Goal: Task Accomplishment & Management: Manage account settings

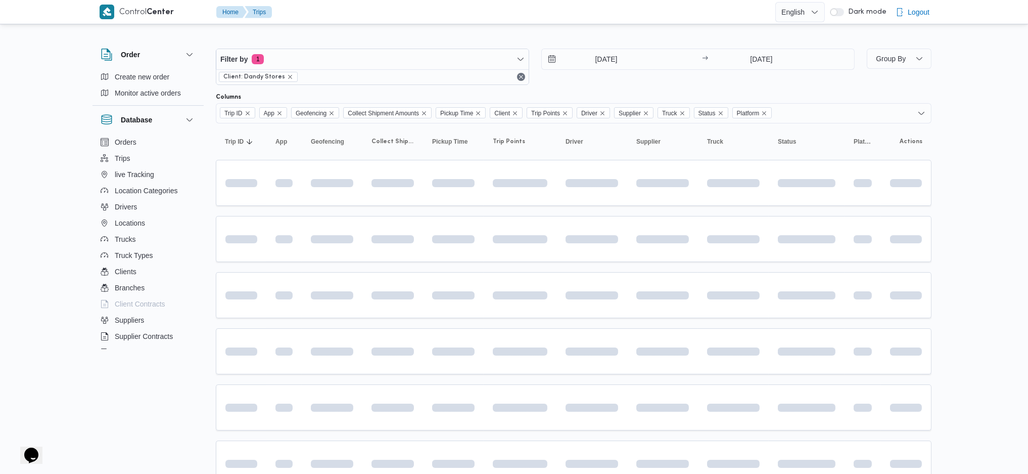
click at [747, 73] on div "7/8/2025 → 13/8/2025" at bounding box center [697, 67] width 313 height 36
click at [762, 62] on input "13/8/2025" at bounding box center [761, 59] width 101 height 20
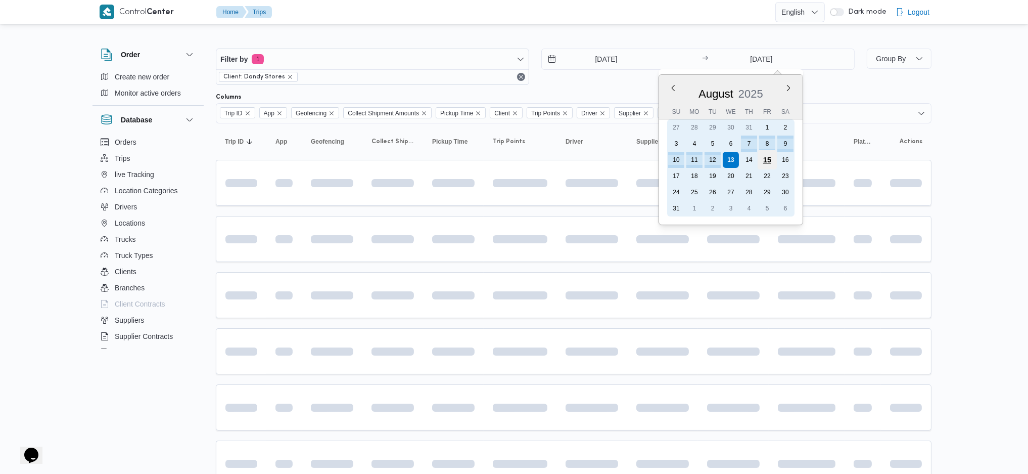
click at [766, 157] on div "15" at bounding box center [767, 159] width 19 height 19
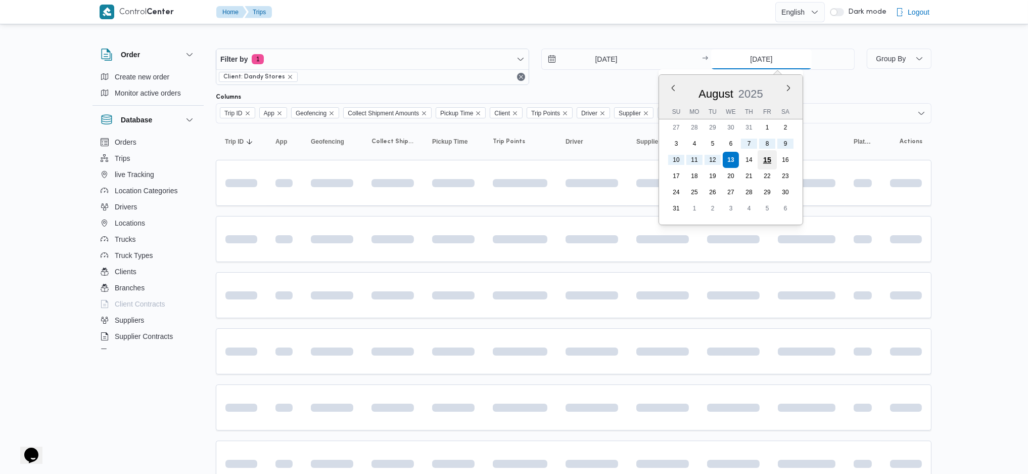
type input "15/8/2025"
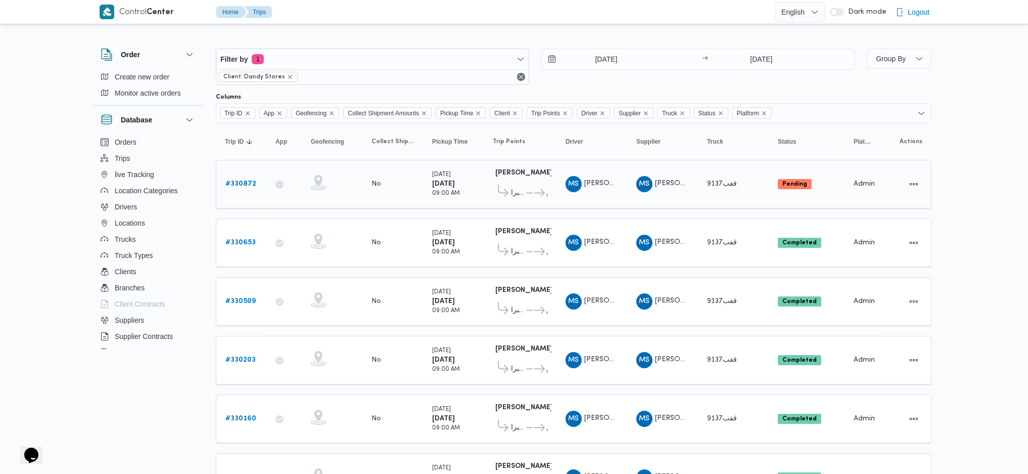
click at [230, 178] on link "# 330872" at bounding box center [240, 184] width 31 height 12
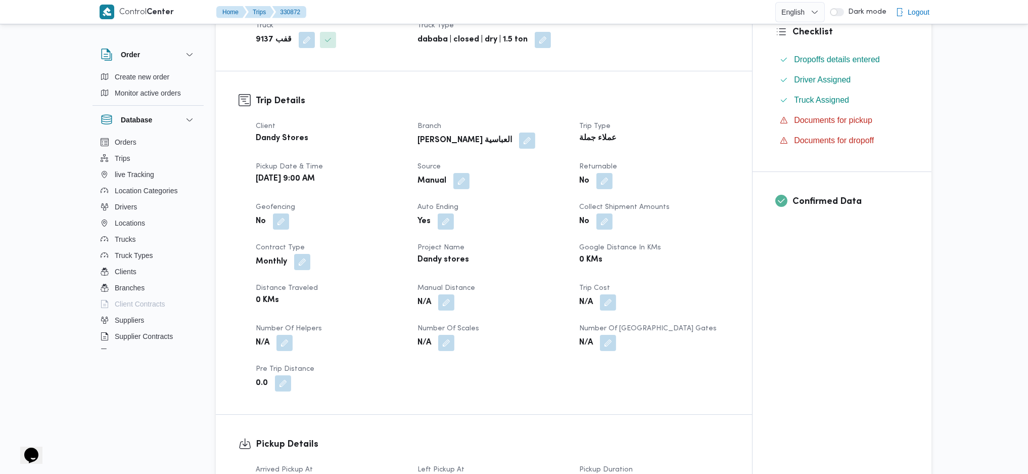
scroll to position [269, 0]
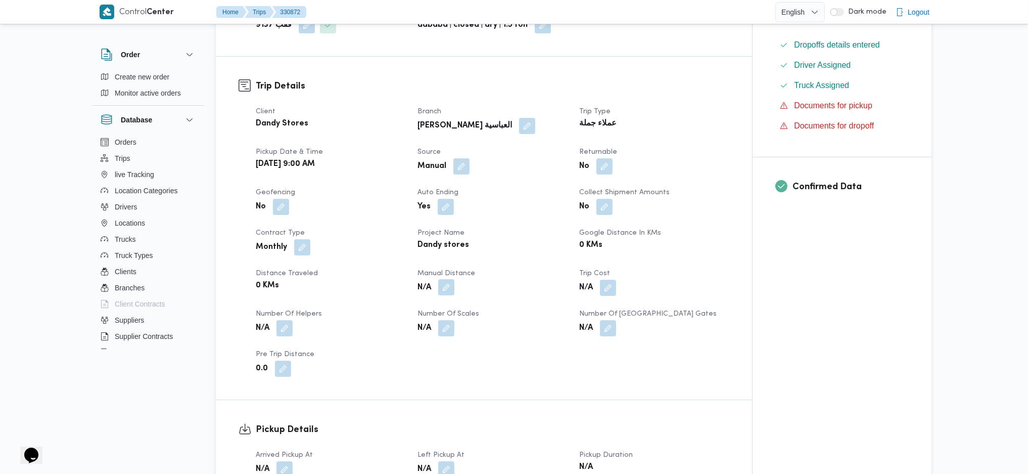
click at [443, 290] on button "button" at bounding box center [446, 287] width 16 height 16
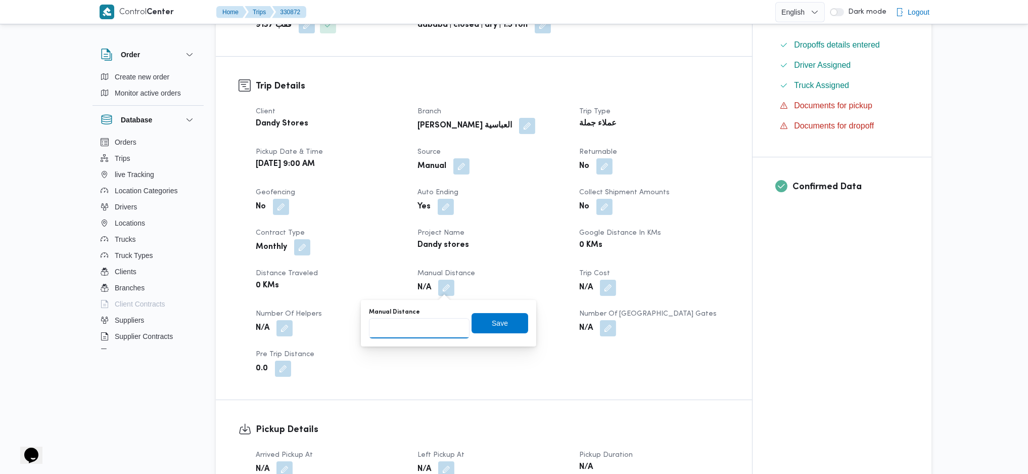
click at [424, 330] on input "Manual Distance" at bounding box center [419, 328] width 101 height 20
type input "170"
click button "Save" at bounding box center [500, 323] width 57 height 20
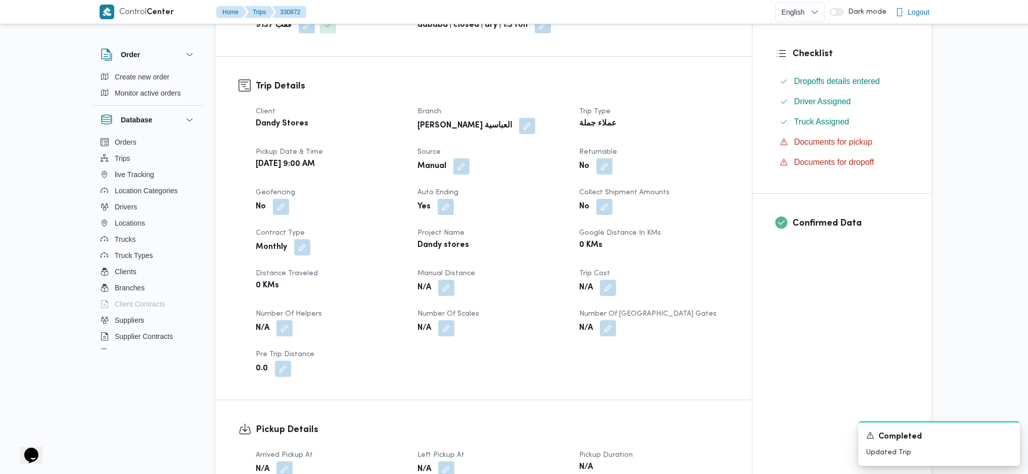
click at [537, 359] on div "Client Dandy Stores Branch داندى ستور العباسية Trip Type عملاء جملة Pickup date…" at bounding box center [493, 241] width 486 height 283
click at [445, 294] on button "button" at bounding box center [446, 287] width 16 height 16
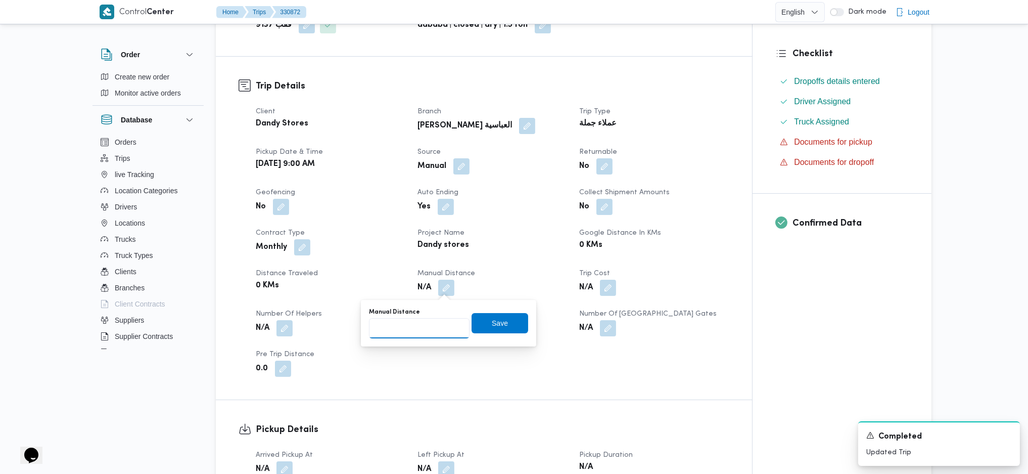
click at [426, 331] on input "Manual Distance" at bounding box center [419, 328] width 101 height 20
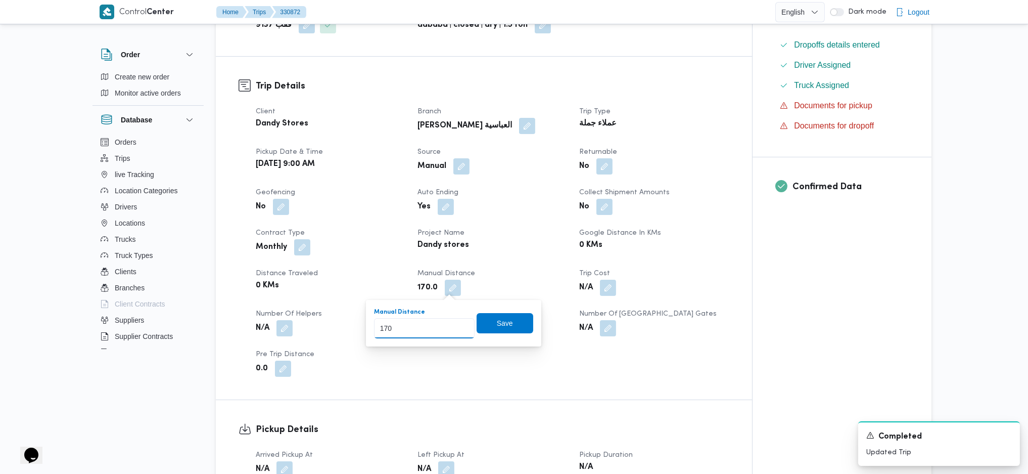
type input "170"
click button "Save" at bounding box center [505, 323] width 57 height 20
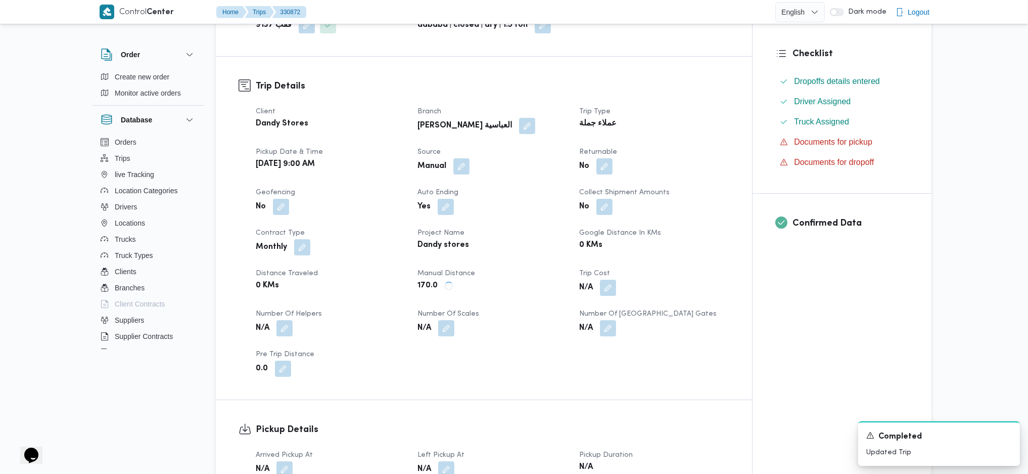
click at [476, 302] on div "Client Dandy Stores Branch داندى ستور العباسية Trip Type عملاء جملة Pickup date…" at bounding box center [493, 241] width 486 height 283
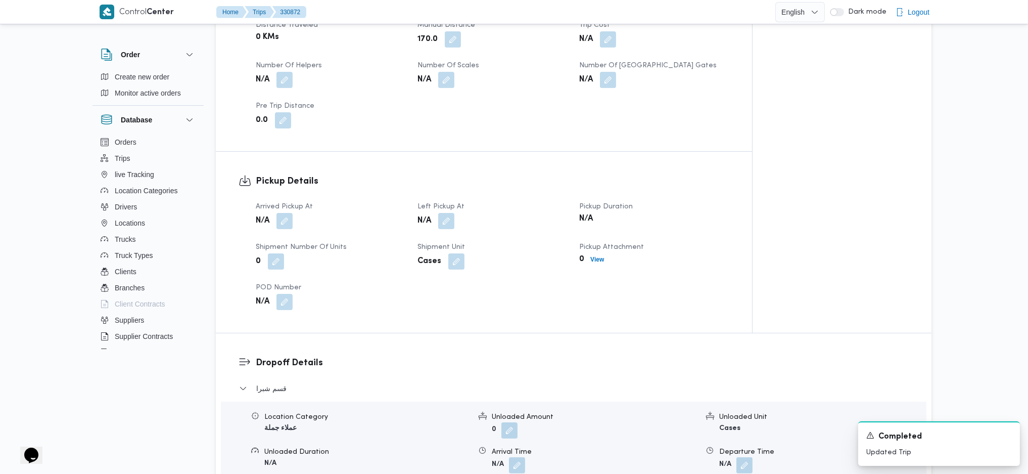
scroll to position [421, 0]
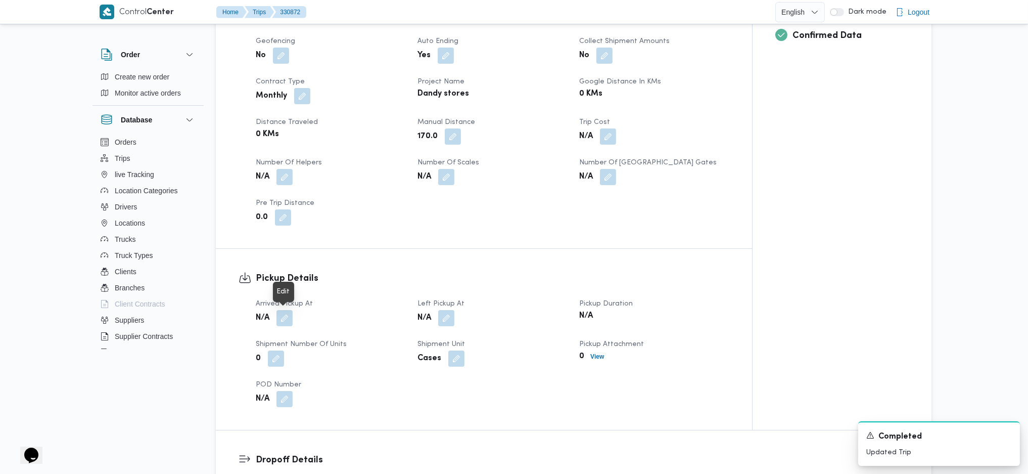
click at [280, 326] on span at bounding box center [281, 318] width 21 height 16
click at [283, 316] on button "button" at bounding box center [284, 317] width 16 height 16
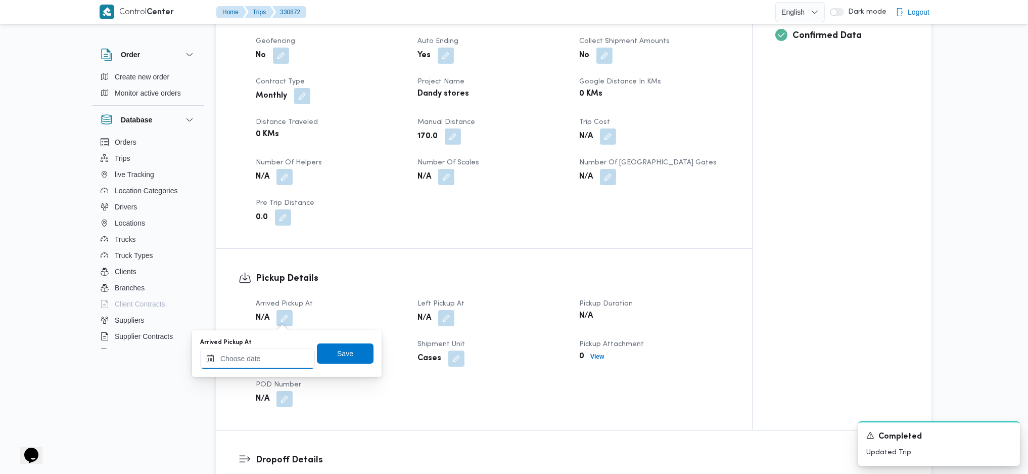
click at [261, 361] on input "Arrived Pickup At" at bounding box center [257, 358] width 115 height 20
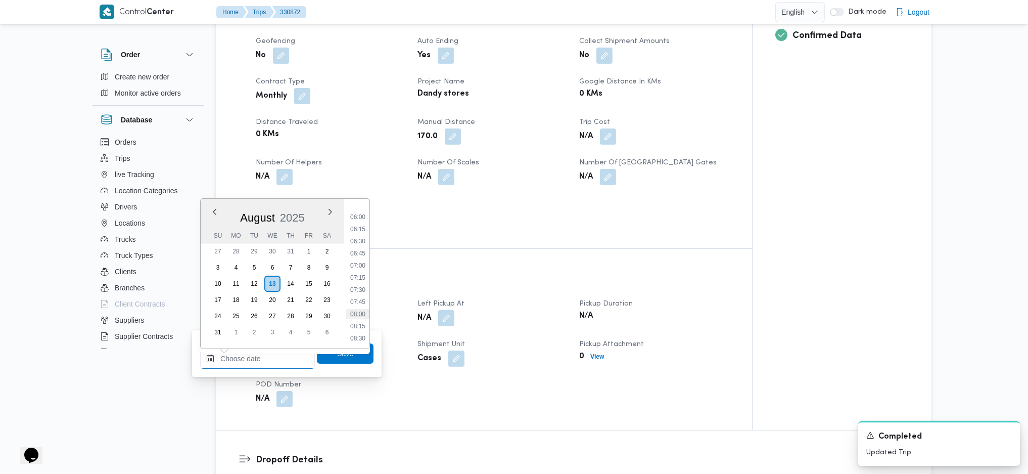
scroll to position [353, 0]
click at [356, 282] on li "08:45" at bounding box center [357, 283] width 23 height 10
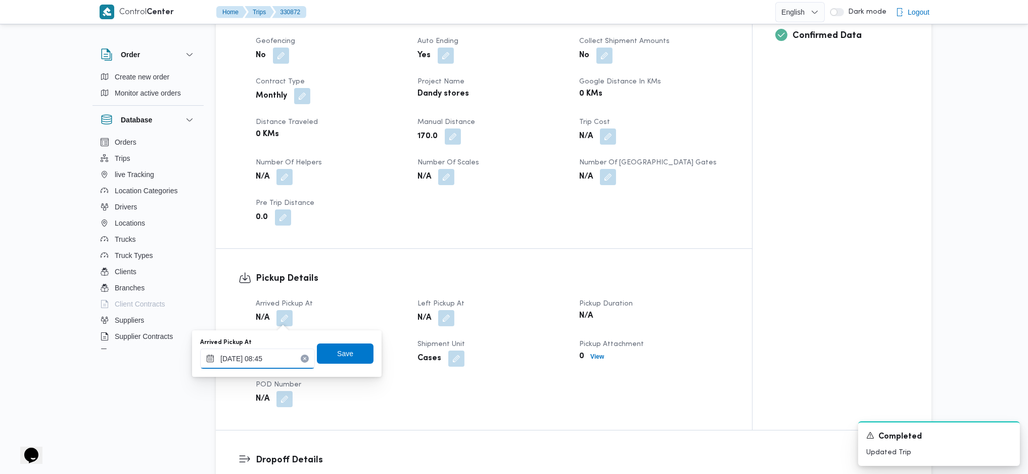
click at [289, 353] on input "13/08/2025 08:45" at bounding box center [257, 358] width 115 height 20
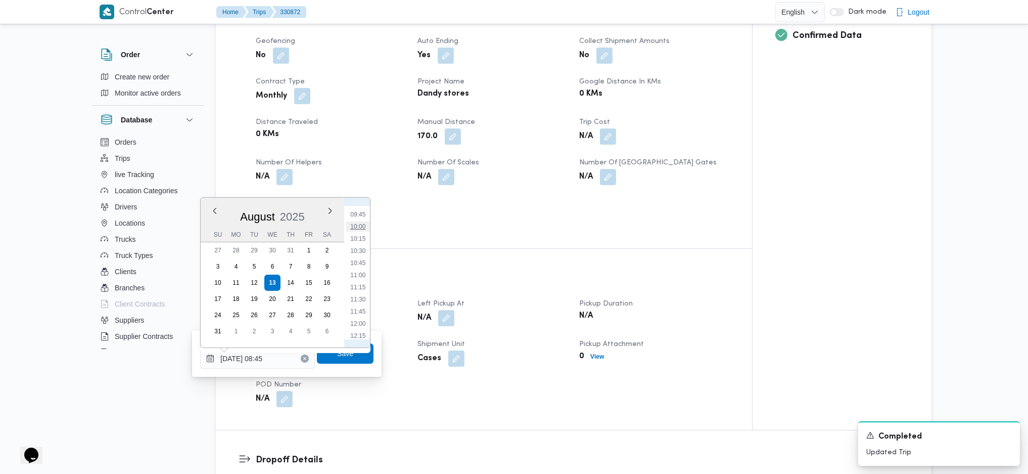
scroll to position [402, 0]
click at [358, 269] on li "09:30" at bounding box center [357, 270] width 23 height 10
type input "13/08/2025 09:30"
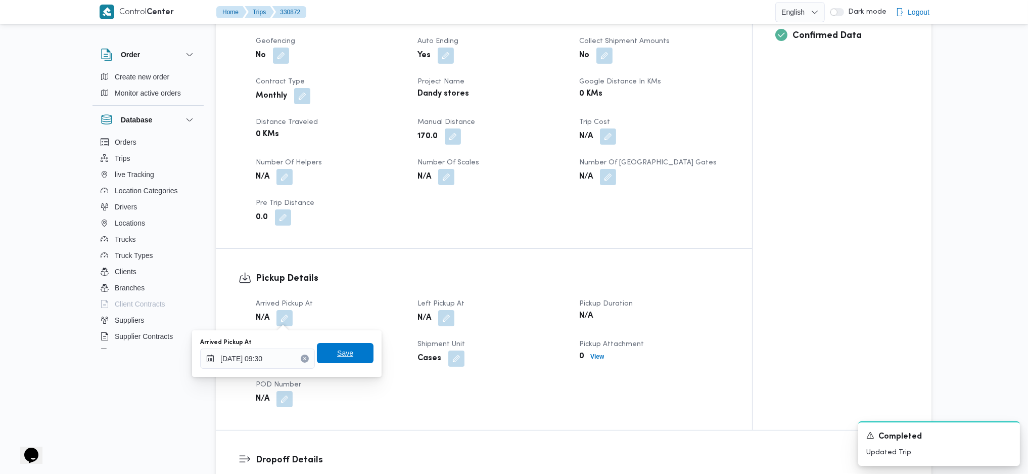
click at [342, 355] on span "Save" at bounding box center [345, 353] width 16 height 12
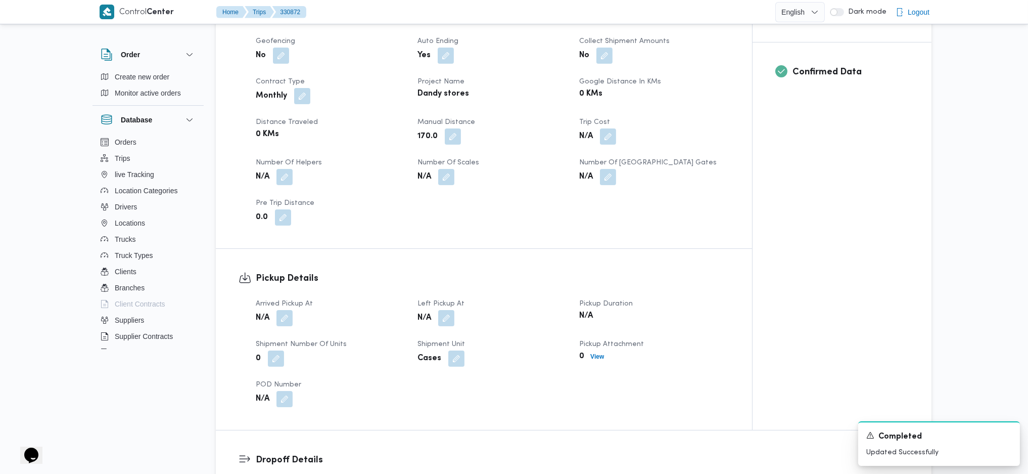
click at [450, 329] on div "Arrived Pickup At N/A Left Pickup At N/A Pickup Duration N/A Shipment Number of…" at bounding box center [493, 352] width 486 height 121
click at [448, 316] on button "button" at bounding box center [446, 317] width 16 height 16
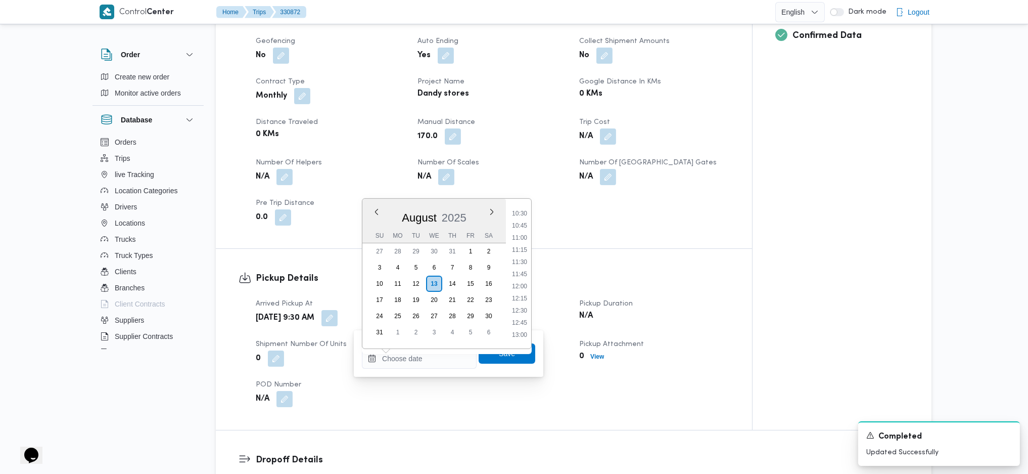
scroll to position [421, 0]
click at [523, 304] on li "10:30" at bounding box center [519, 300] width 23 height 10
type input "13/08/2025 10:30"
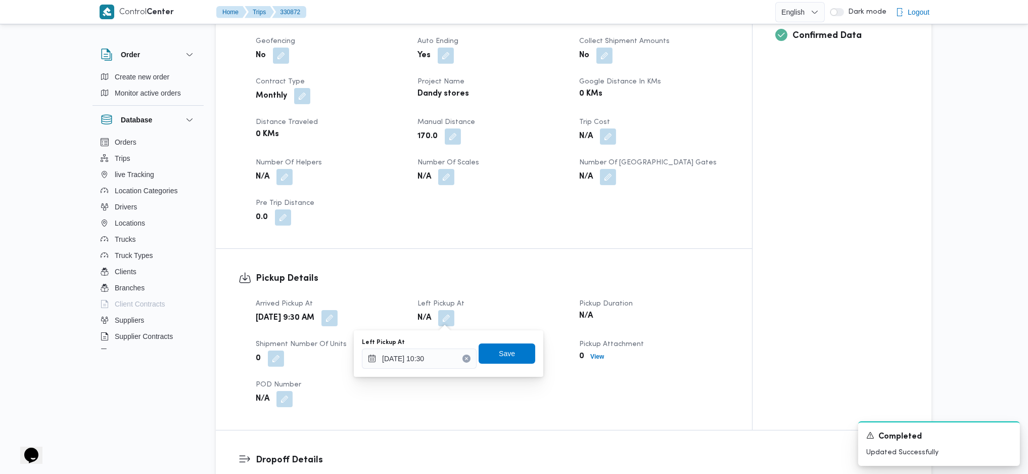
click at [506, 368] on div "Left Pickup At 13/08/2025 10:30 Save" at bounding box center [448, 353] width 175 height 32
click at [506, 354] on span "Save" at bounding box center [507, 353] width 16 height 12
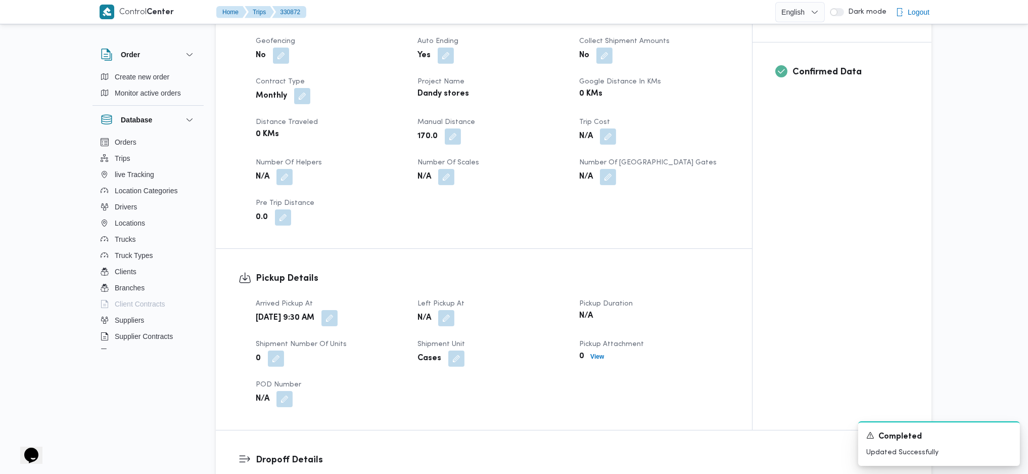
scroll to position [1027, 0]
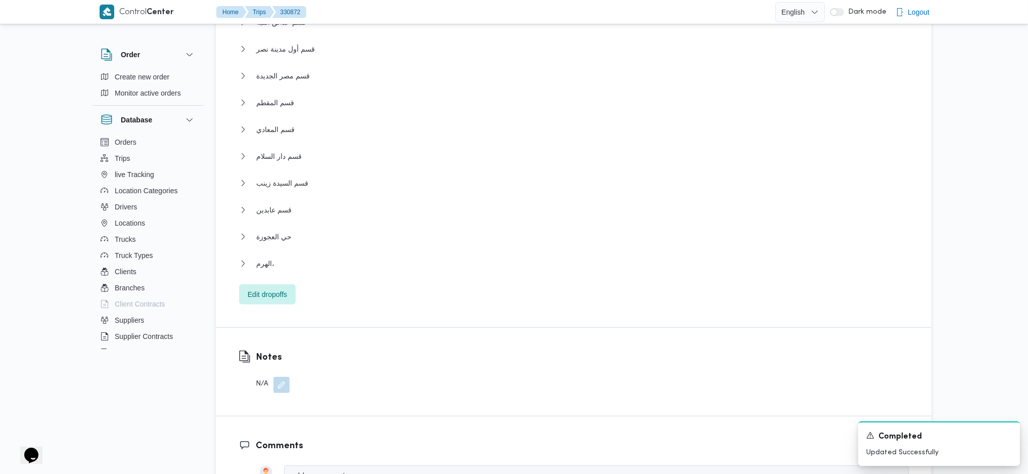
click at [307, 274] on div "الهرم،" at bounding box center [574, 266] width 670 height 19
click at [300, 260] on button "الهرم،" at bounding box center [574, 263] width 670 height 12
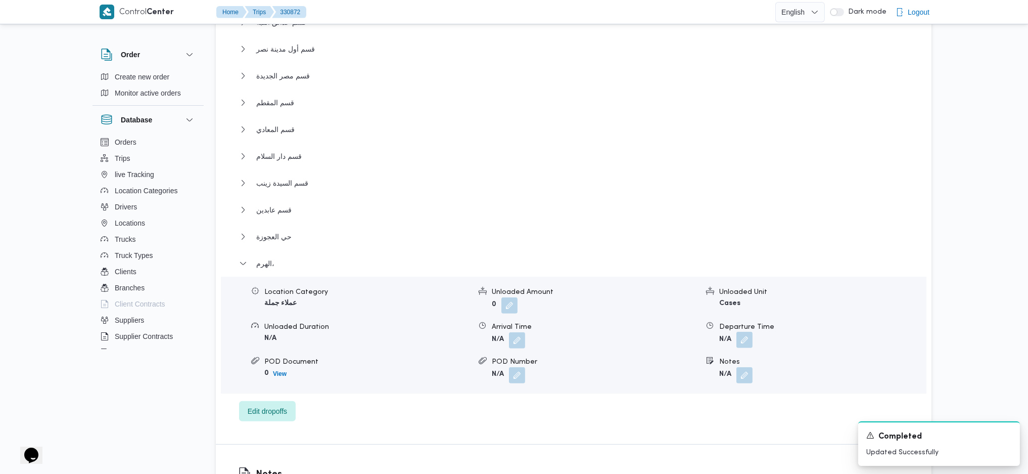
click at [753, 339] on dl "Departure Time N/A" at bounding box center [822, 334] width 206 height 27
click at [751, 345] on button "button" at bounding box center [744, 340] width 16 height 16
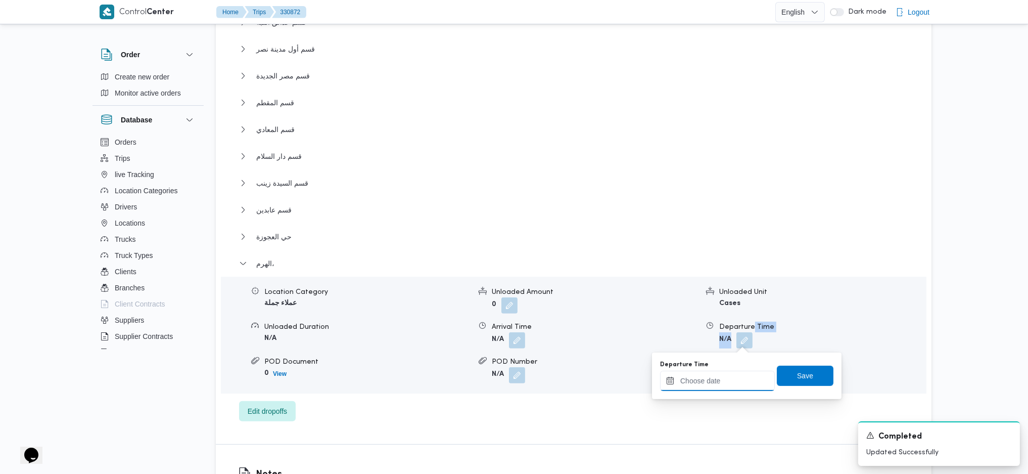
click at [704, 384] on input "Departure Time" at bounding box center [717, 380] width 115 height 20
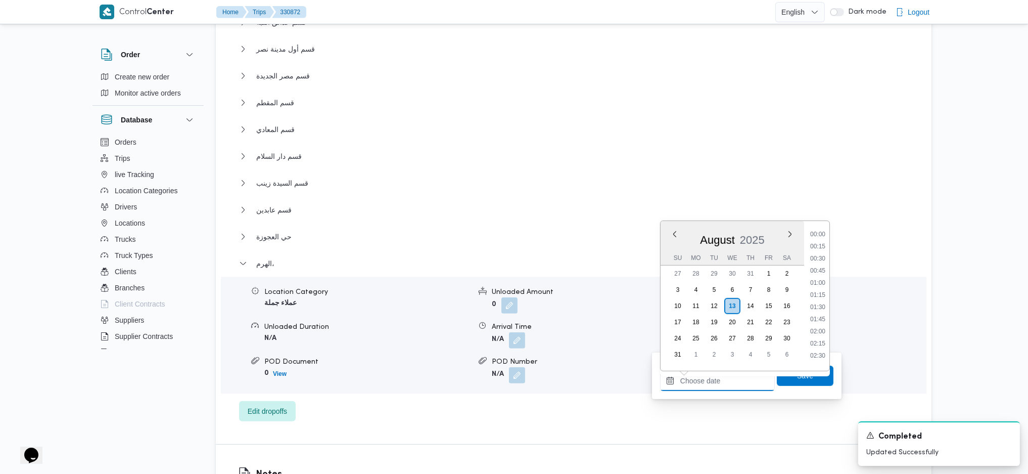
scroll to position [758, 0]
click at [821, 303] on li "17:00" at bounding box center [817, 301] width 23 height 10
type input "13/08/2025 17:00"
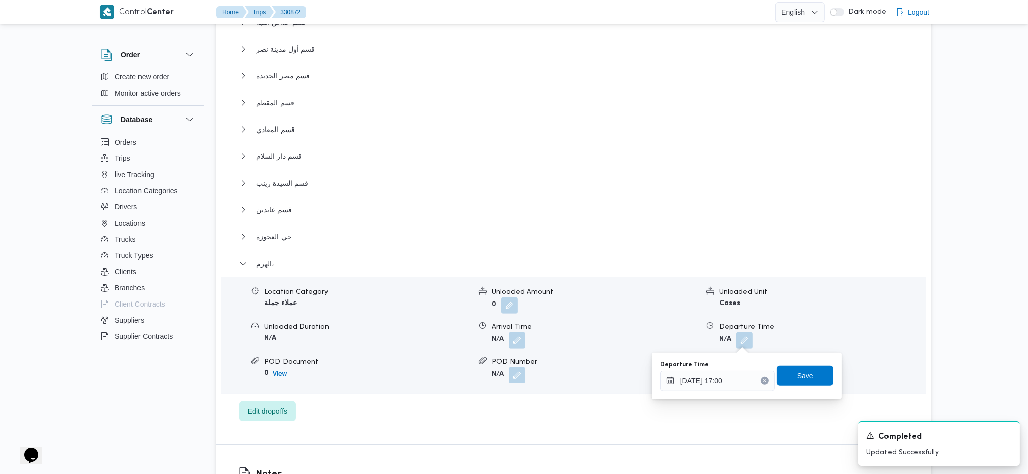
click at [807, 389] on div "Departure Time 13/08/2025 17:00 Save" at bounding box center [746, 375] width 175 height 32
click at [807, 381] on span "Save" at bounding box center [805, 375] width 57 height 20
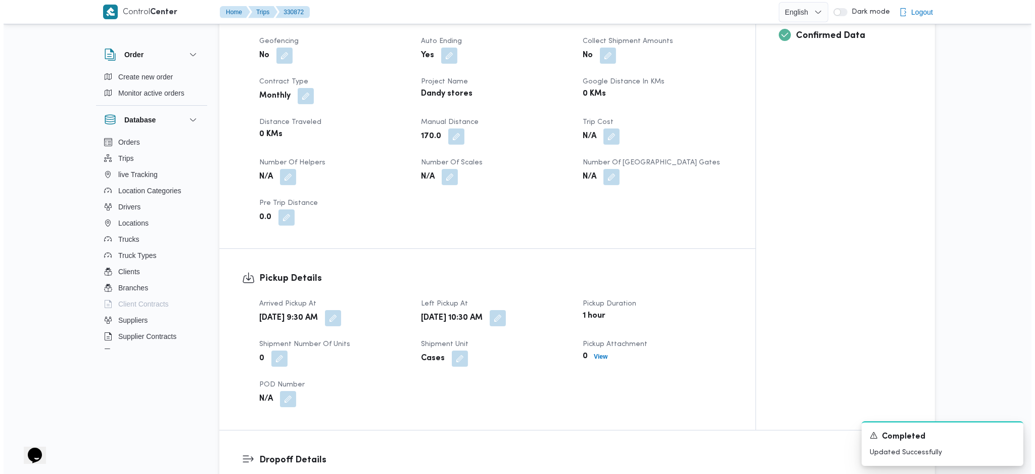
scroll to position [0, 0]
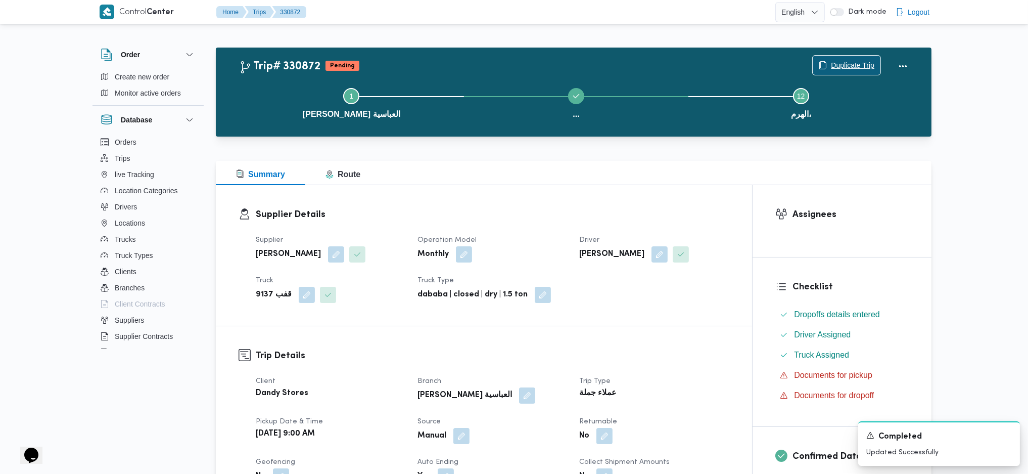
click at [840, 61] on span "Duplicate Trip" at bounding box center [852, 65] width 43 height 12
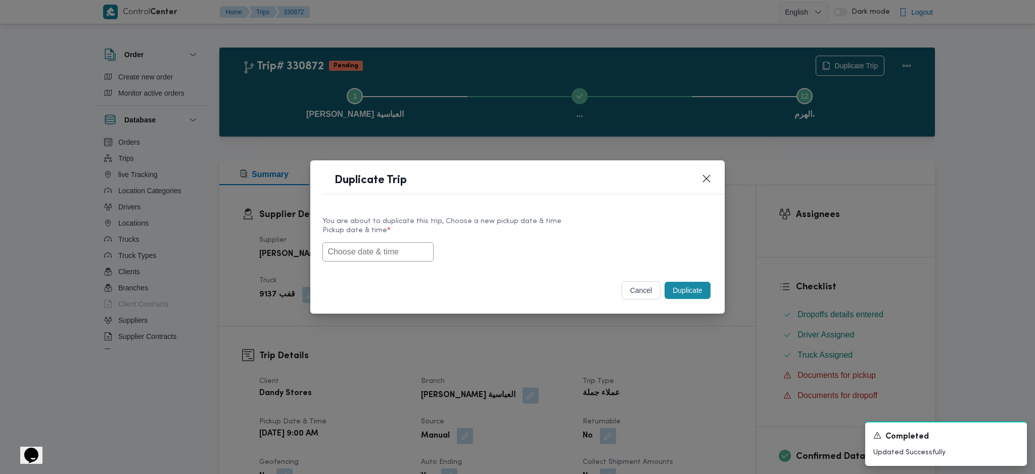
click at [811, 159] on div "Duplicate Trip You are about to duplicate this trip, Choose a new pickup date &…" at bounding box center [517, 237] width 1035 height 474
drag, startPoint x: 700, startPoint y: 185, endPoint x: 715, endPoint y: 176, distance: 17.3
click at [706, 182] on div "Duplicate Trip You are about to duplicate this trip, Choose a new pickup date &…" at bounding box center [517, 236] width 414 height 153
click at [708, 174] on button "Closes this modal window" at bounding box center [707, 178] width 12 height 12
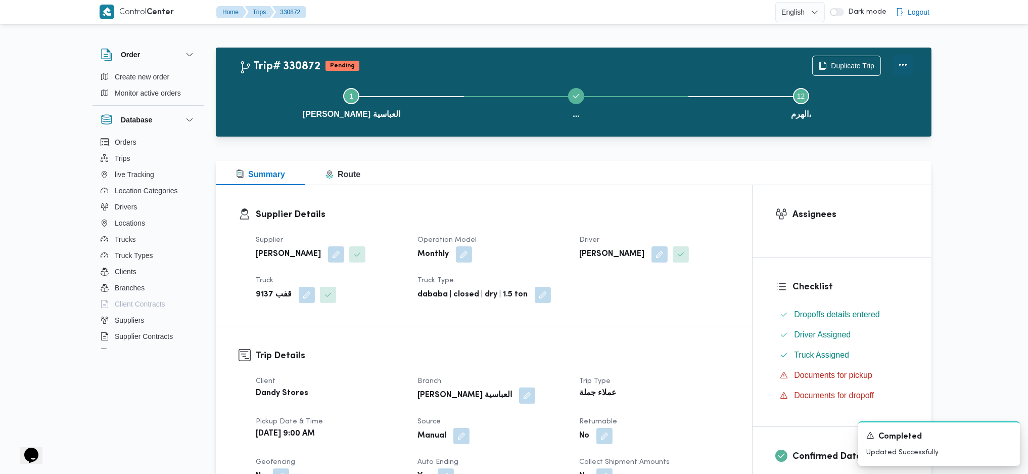
drag, startPoint x: 903, startPoint y: 56, endPoint x: 906, endPoint y: 70, distance: 14.0
click at [903, 57] on button "Actions" at bounding box center [903, 65] width 20 height 20
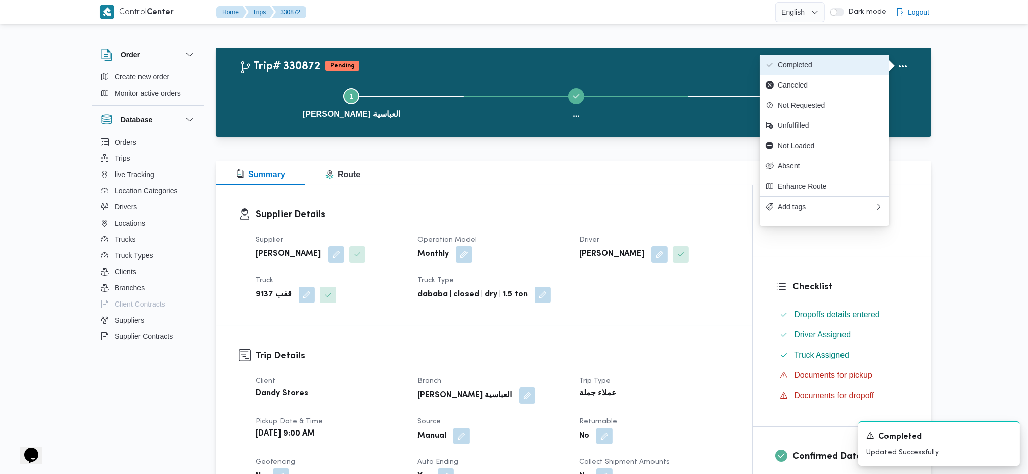
drag, startPoint x: 834, startPoint y: 67, endPoint x: 827, endPoint y: 65, distance: 7.4
click at [827, 65] on span "Completed" at bounding box center [830, 65] width 105 height 8
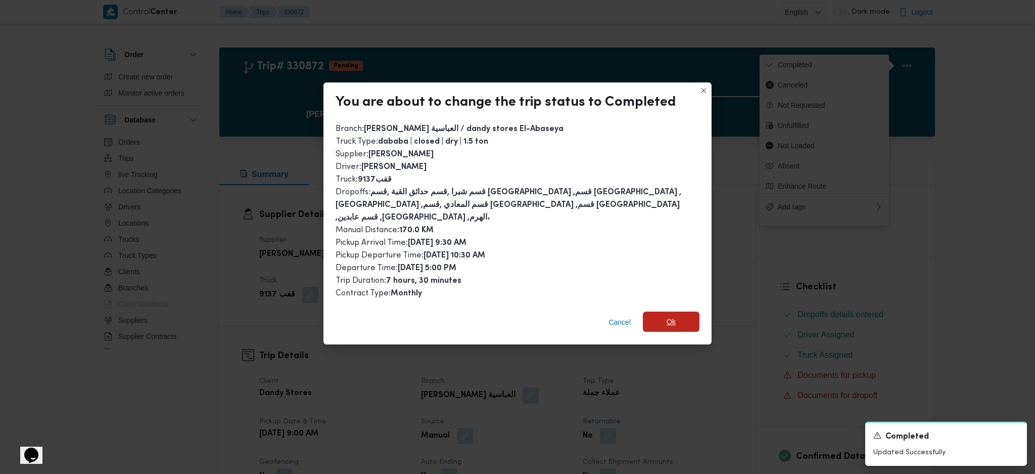
click at [672, 319] on span "Ok" at bounding box center [671, 321] width 57 height 20
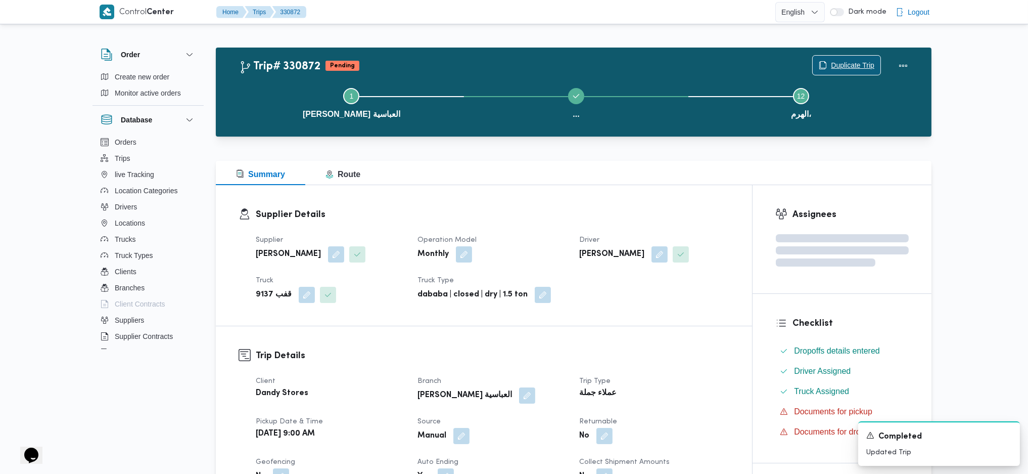
click at [843, 72] on span "Duplicate Trip" at bounding box center [847, 65] width 68 height 19
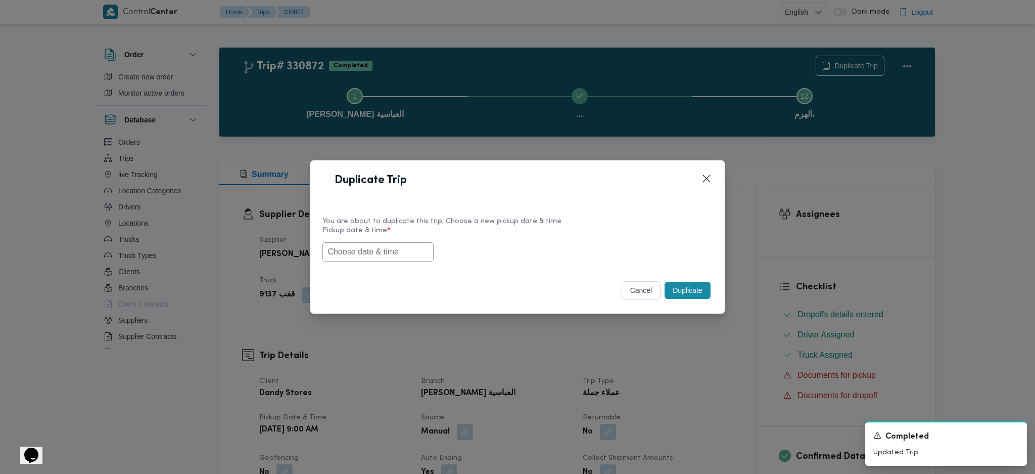
click at [396, 260] on input "text" at bounding box center [377, 251] width 111 height 19
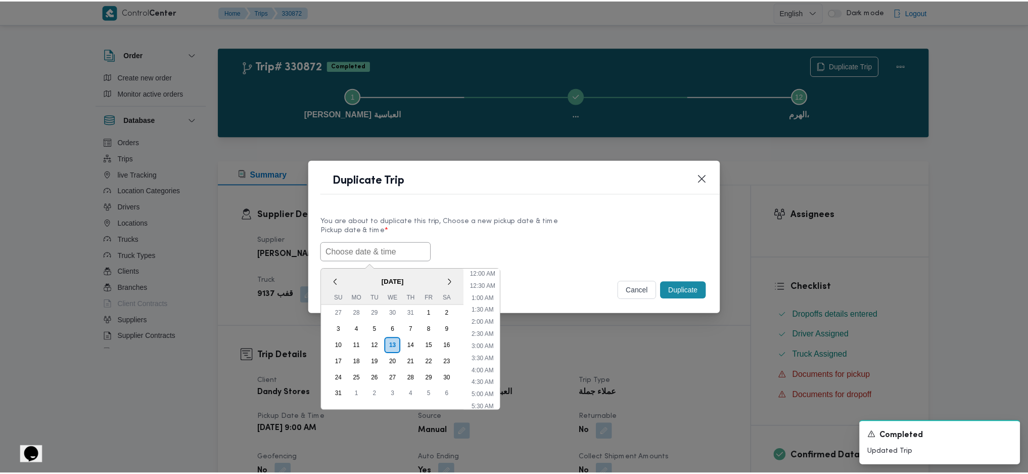
scroll to position [349, 0]
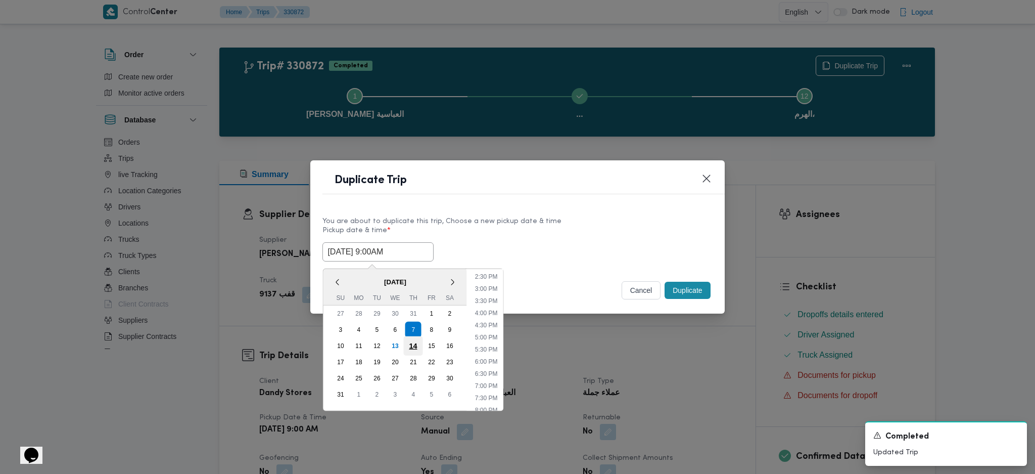
click at [416, 340] on div "14" at bounding box center [413, 345] width 19 height 19
type input "14/08/2025 9:00AM"
click at [390, 249] on input "14/08/2025 9:00AM" at bounding box center [377, 251] width 111 height 19
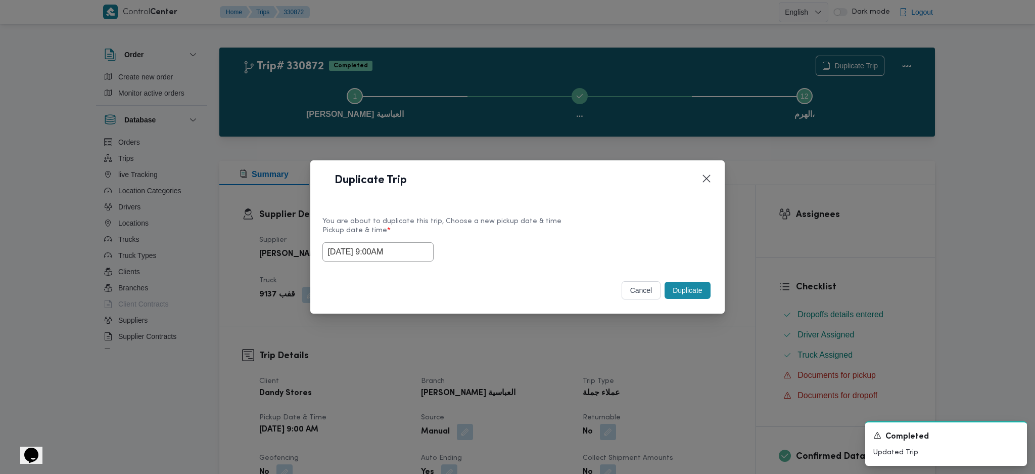
click at [688, 288] on button "Duplicate" at bounding box center [687, 290] width 45 height 17
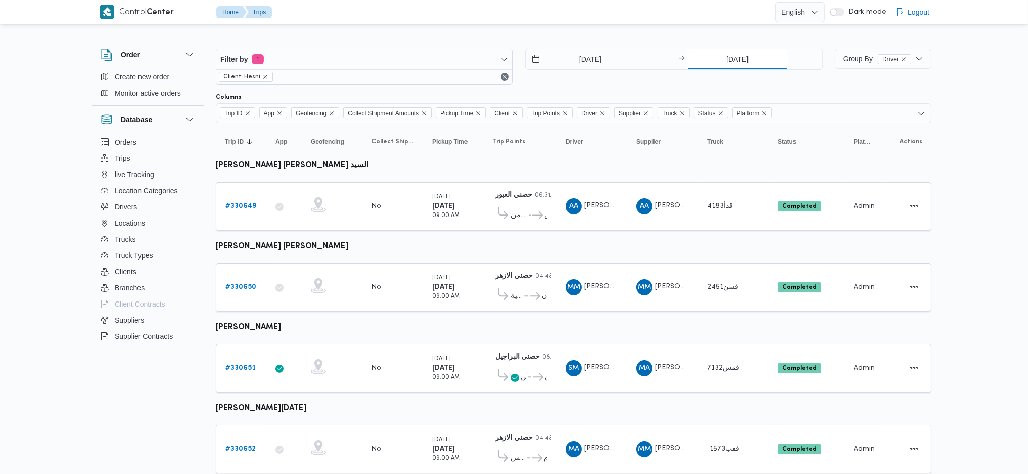
click at [726, 58] on input "[DATE]" at bounding box center [737, 59] width 101 height 20
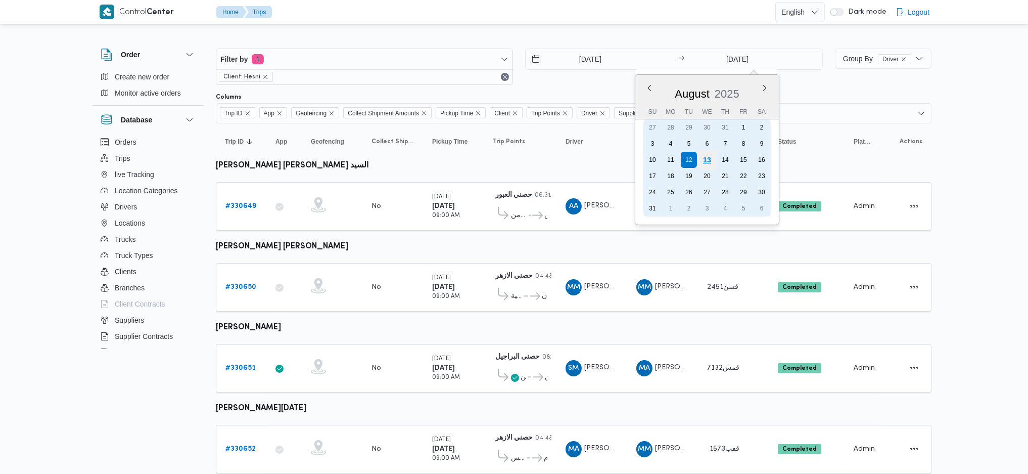
click at [706, 152] on div "13" at bounding box center [706, 159] width 19 height 19
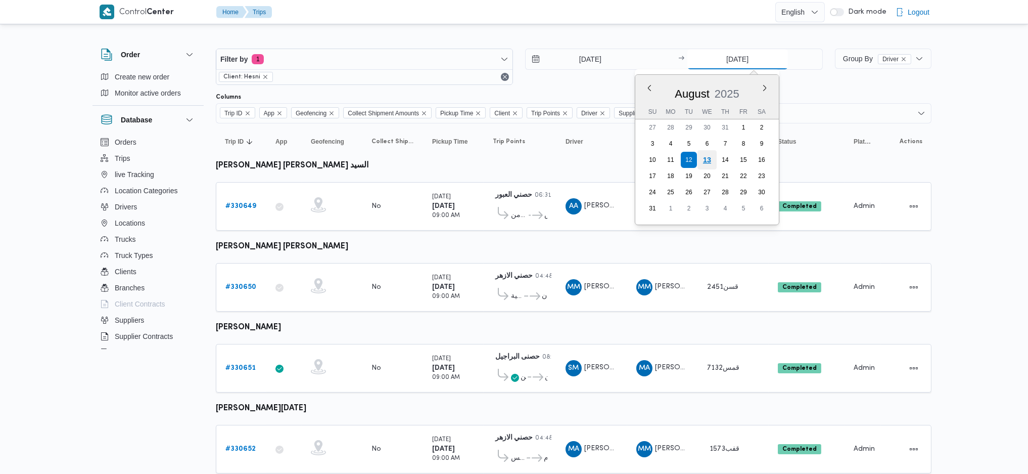
type input "13/8/2025"
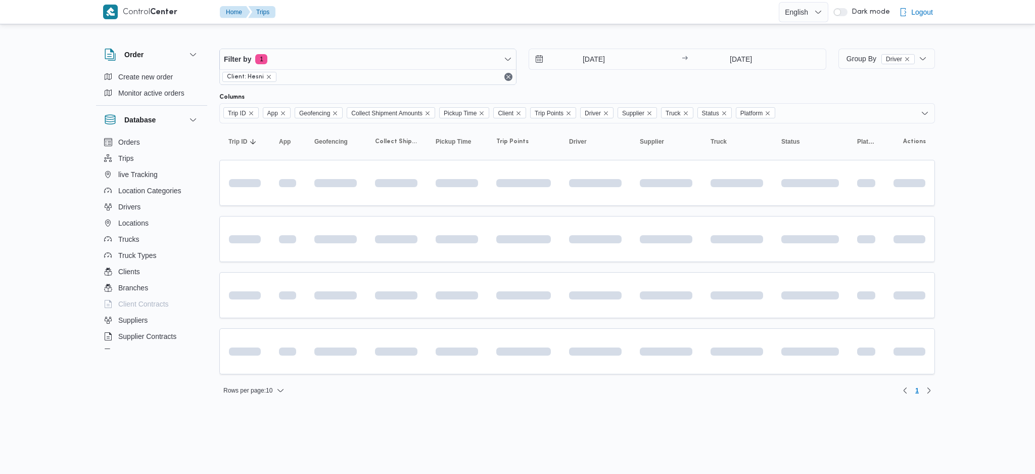
click at [600, 71] on div "12/8/2025 → 13/8/2025" at bounding box center [677, 67] width 297 height 36
click at [597, 68] on input "12/8/2025" at bounding box center [586, 59] width 115 height 20
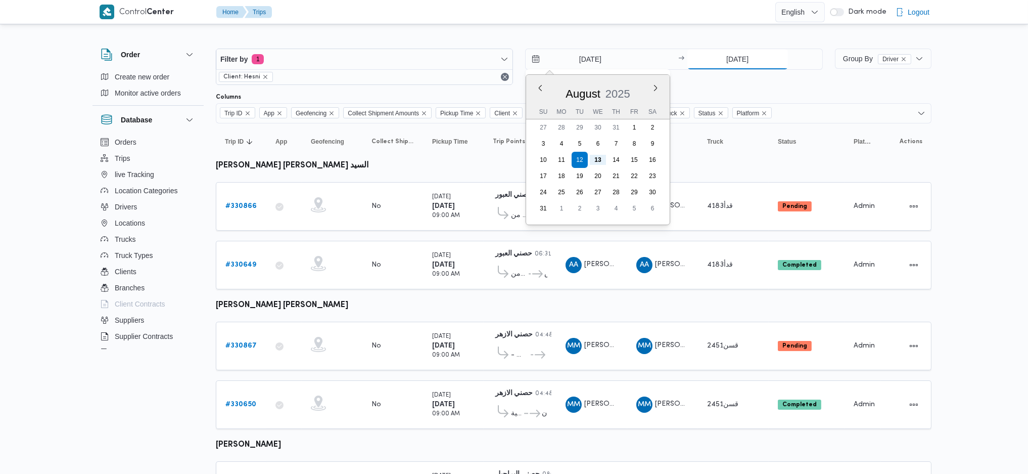
click at [713, 54] on input "13/8/2025" at bounding box center [737, 59] width 101 height 20
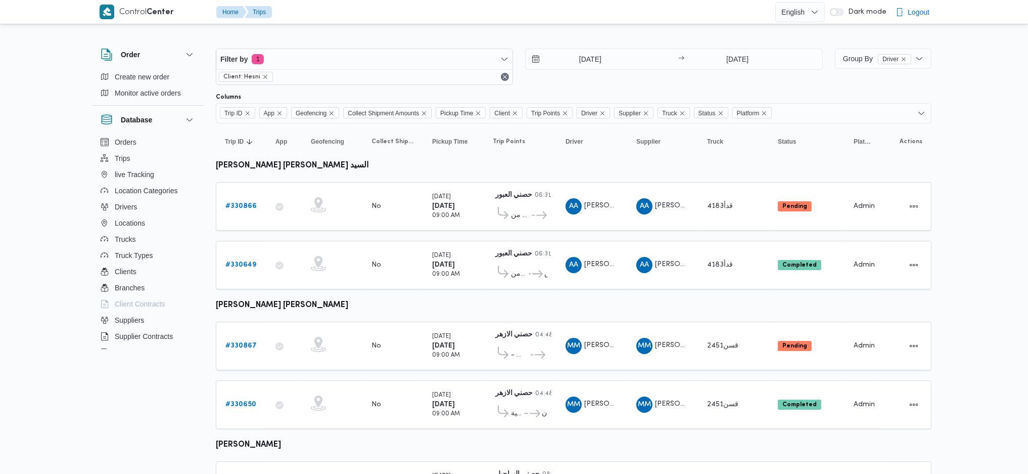
click at [550, 367] on table "Trip ID Click to sort in ascending order App Click to sort in ascending order G…" at bounding box center [574, 420] width 716 height 594
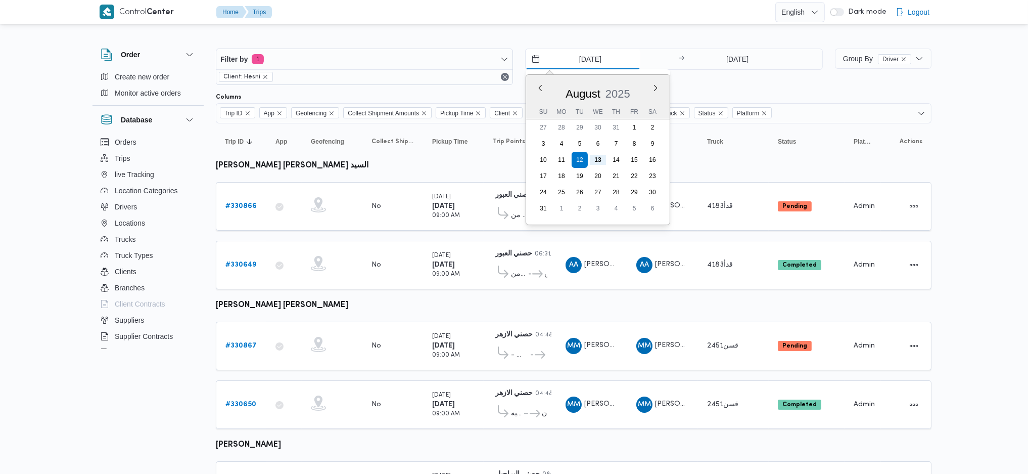
click at [592, 61] on input "12/8/2025" at bounding box center [583, 59] width 115 height 20
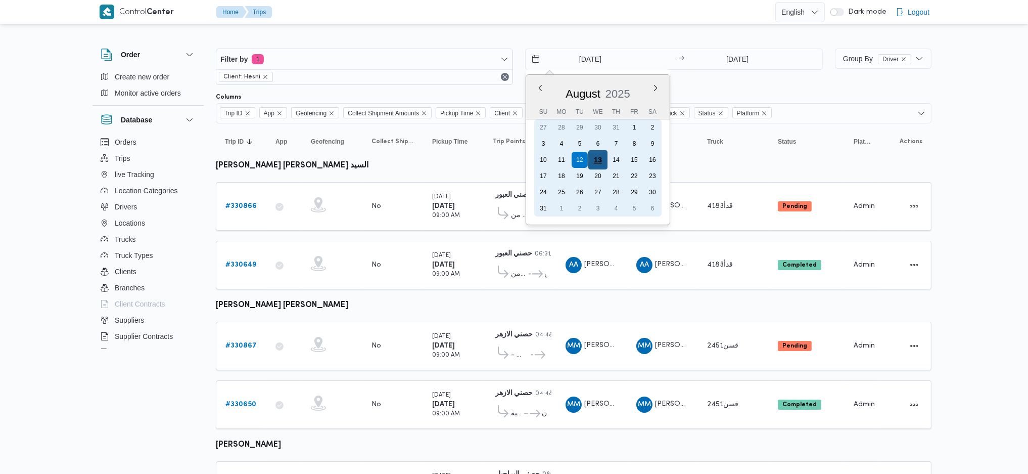
click at [593, 162] on div "13" at bounding box center [597, 159] width 19 height 19
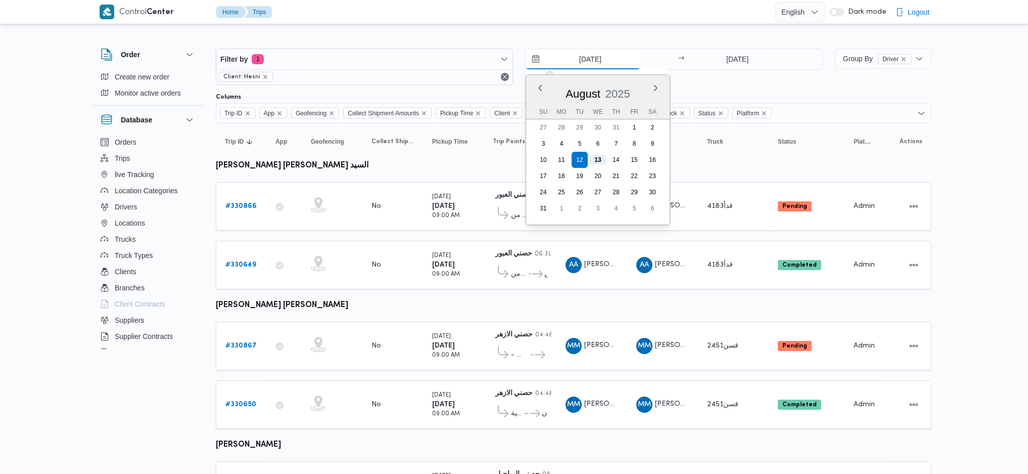
type input "13/8/2025"
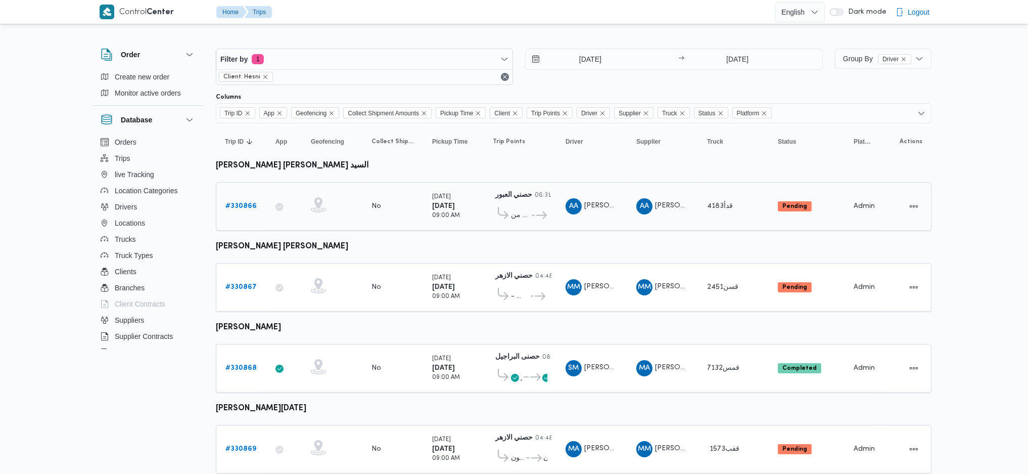
click at [249, 203] on b "# 330866" at bounding box center [240, 206] width 31 height 7
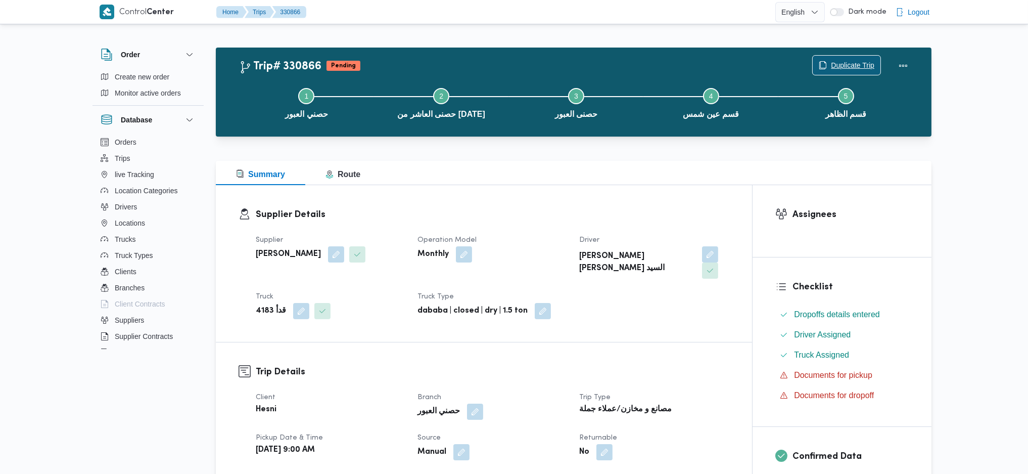
click at [831, 67] on span "Duplicate Trip" at bounding box center [852, 65] width 43 height 12
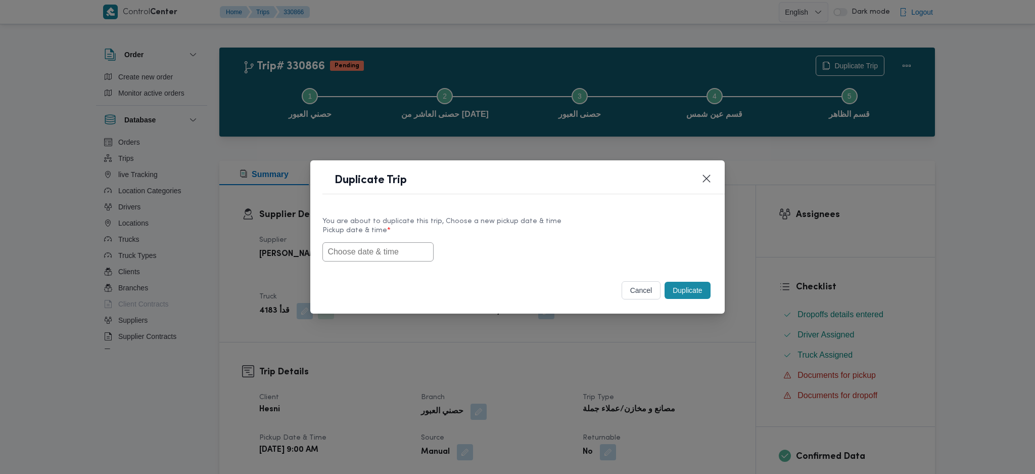
click at [393, 257] on input "text" at bounding box center [377, 251] width 111 height 19
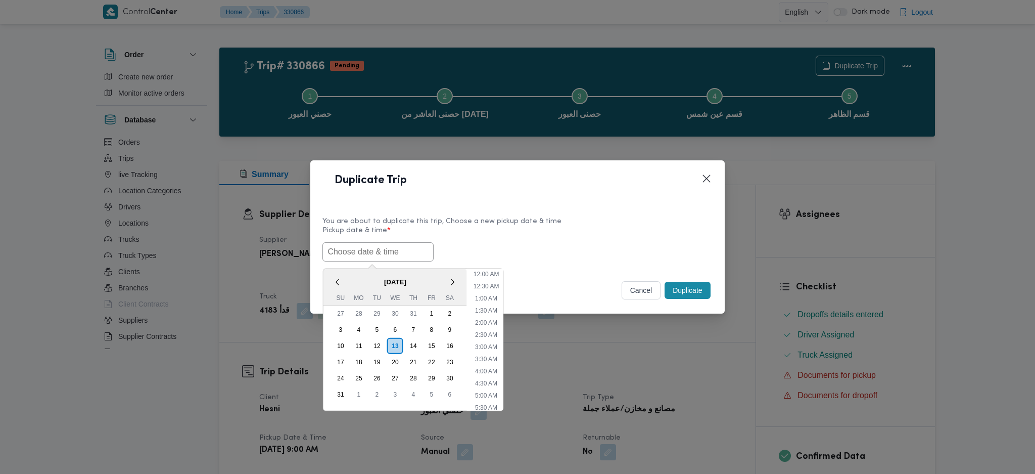
scroll to position [349, 0]
paste input "14/08/2025 9:00AM"
type input "14/08/2025 9:00AM"
click at [693, 286] on button "Duplicate" at bounding box center [687, 290] width 45 height 17
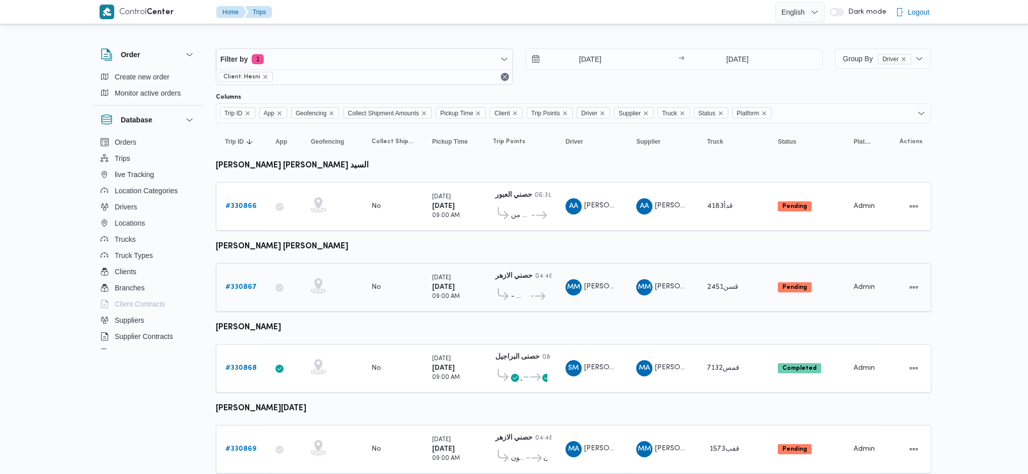
click at [240, 284] on b "# 330867" at bounding box center [240, 287] width 31 height 7
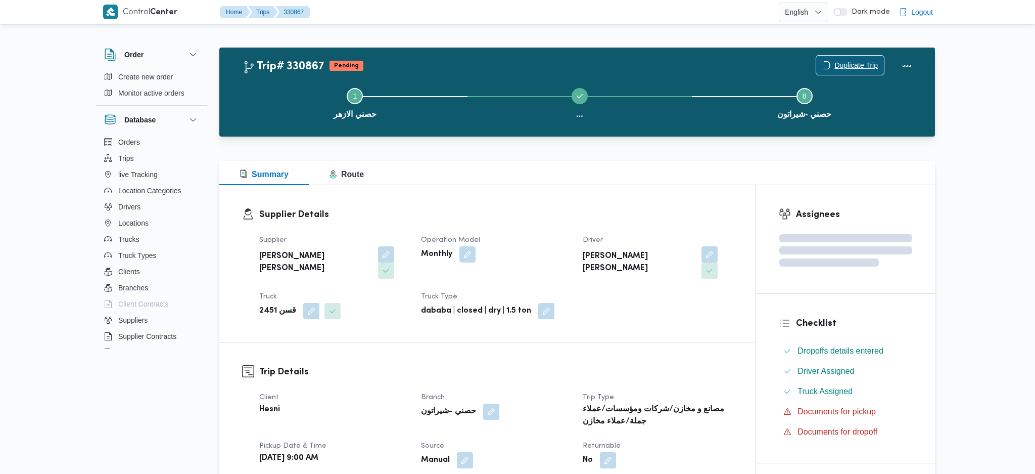
click at [839, 59] on span "Duplicate Trip" at bounding box center [850, 65] width 68 height 19
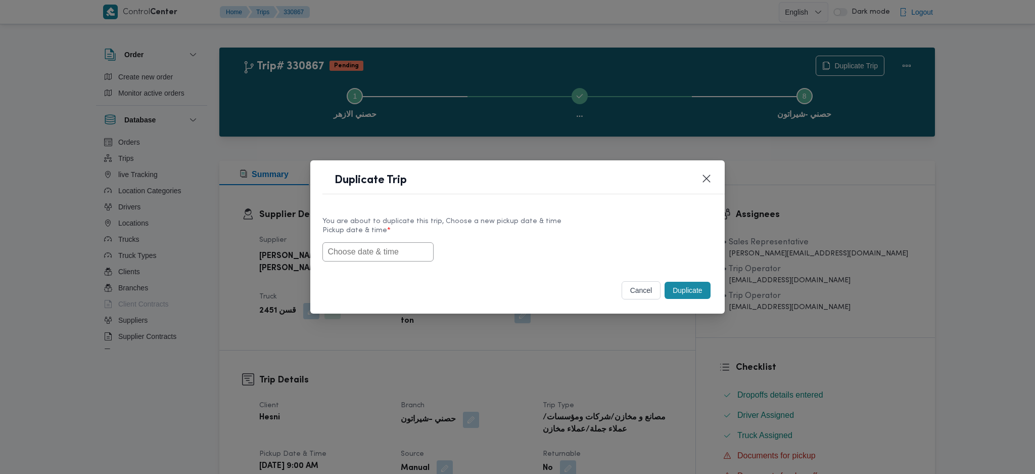
drag, startPoint x: 383, startPoint y: 263, endPoint x: 390, endPoint y: 253, distance: 11.6
click at [383, 262] on div "You are about to duplicate this trip, Choose a new pickup date & time Pickup da…" at bounding box center [517, 238] width 414 height 65
click at [393, 251] on input "text" at bounding box center [377, 251] width 111 height 19
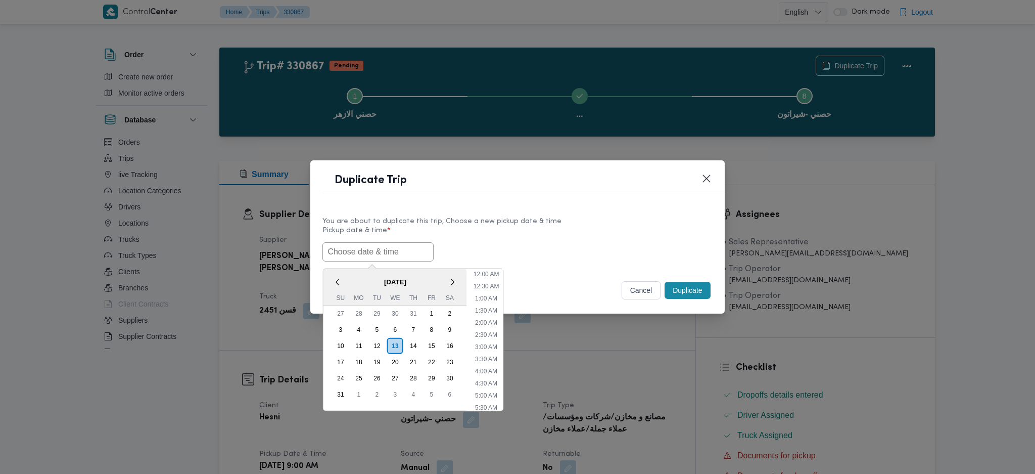
scroll to position [349, 0]
paste input "14/08/2025 9:00AM"
type input "14/08/2025 9:00AM"
click at [680, 292] on button "Duplicate" at bounding box center [687, 290] width 45 height 17
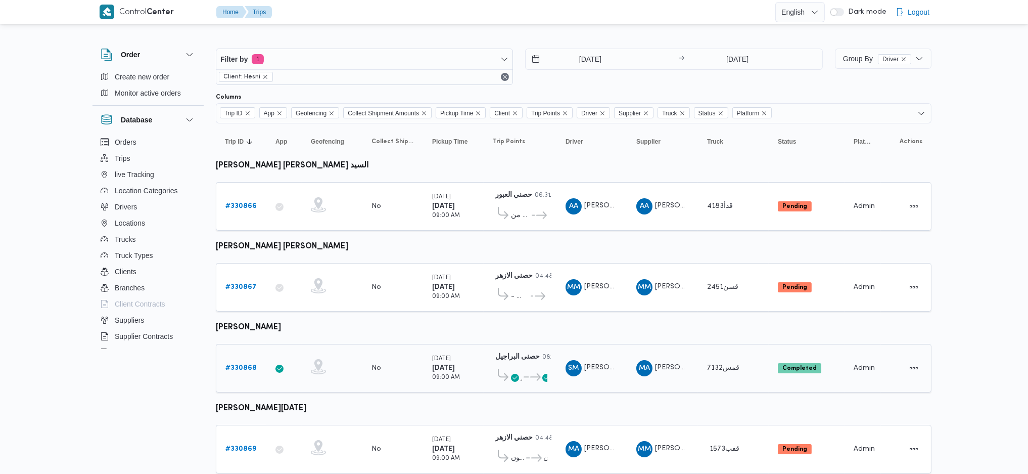
click at [237, 368] on link "# 330868" at bounding box center [240, 368] width 31 height 12
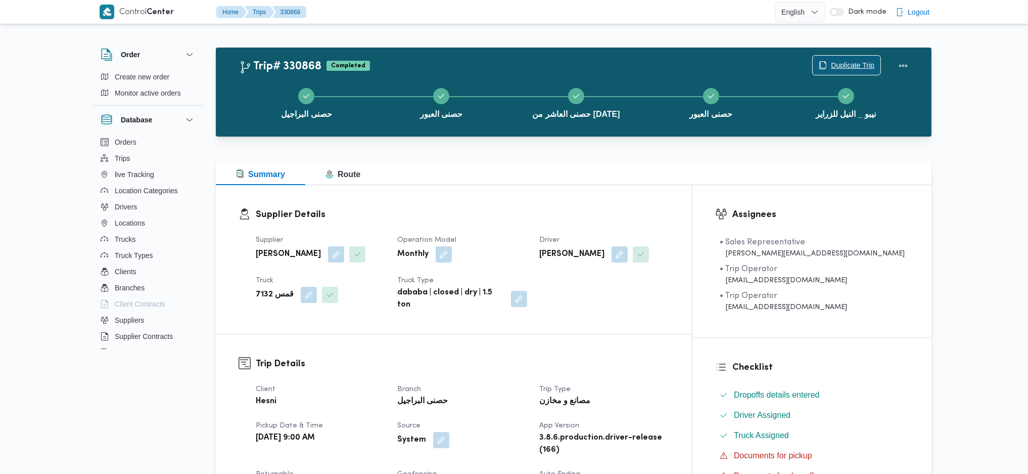
click at [838, 63] on span "Duplicate Trip" at bounding box center [852, 65] width 43 height 12
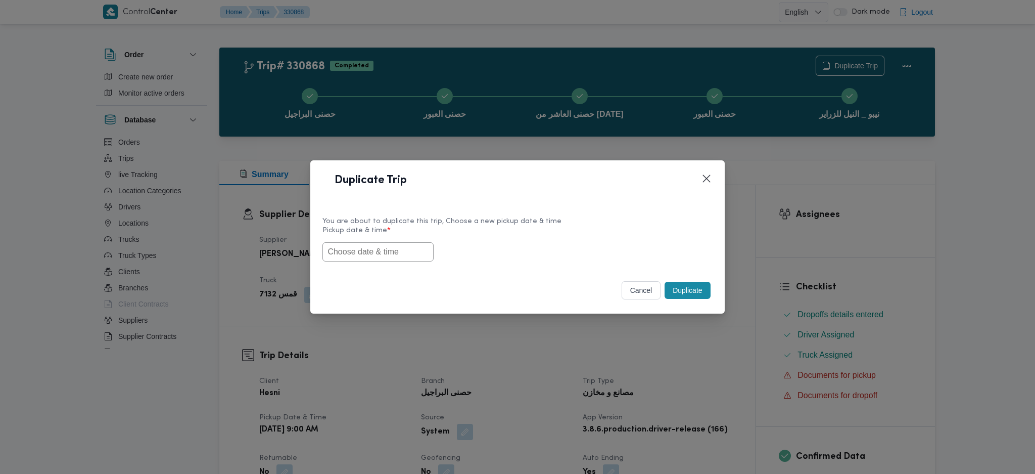
click at [409, 249] on input "text" at bounding box center [377, 251] width 111 height 19
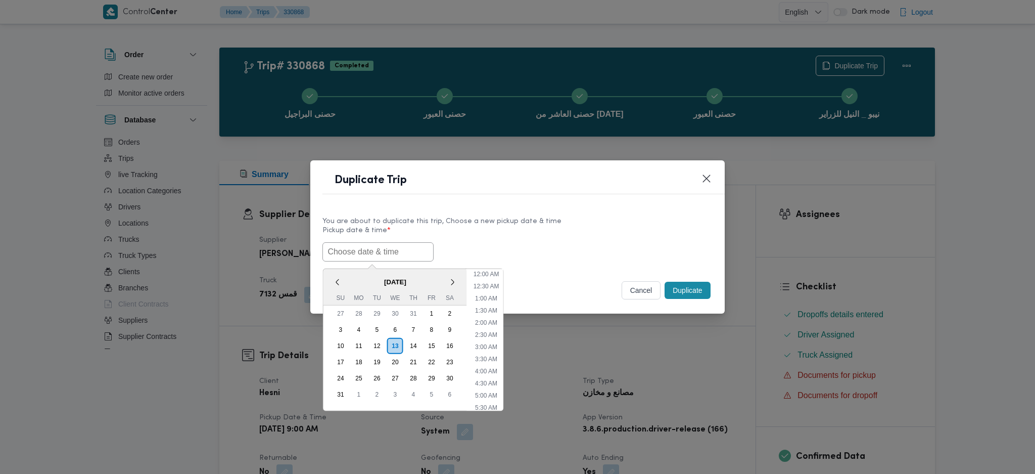
paste input "14/08/2025 9:00AM"
type input "14/08/2025 9:00AM"
click at [683, 287] on button "Duplicate" at bounding box center [687, 290] width 45 height 17
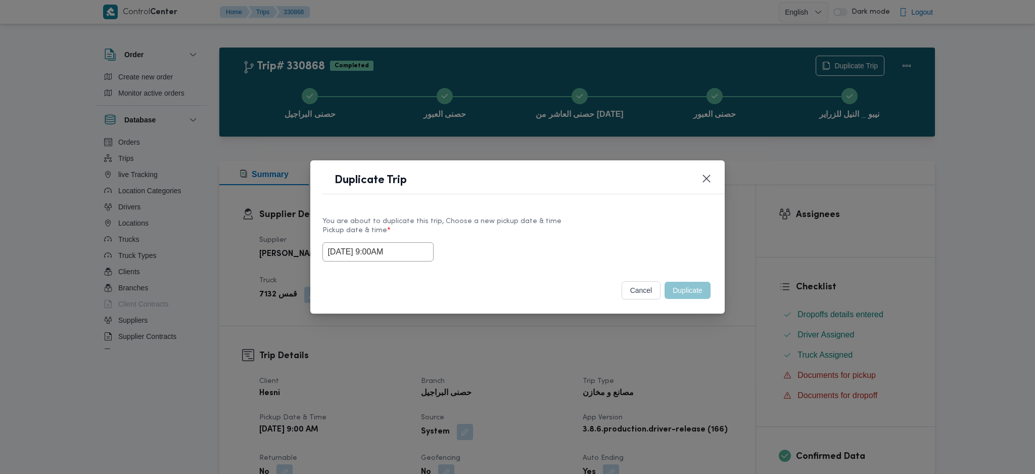
click at [652, 352] on div "Duplicate Trip You are about to duplicate this trip, Choose a new pickup date &…" at bounding box center [517, 237] width 1035 height 474
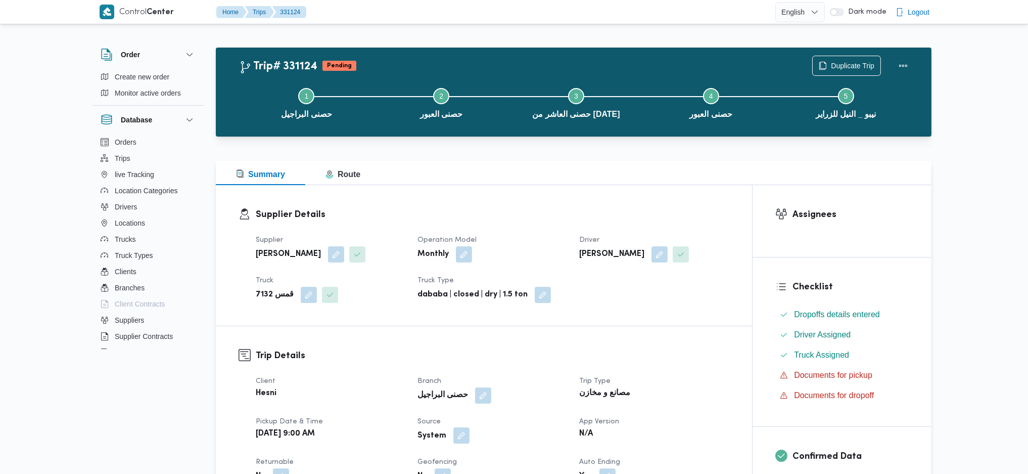
click at [458, 433] on button "button" at bounding box center [461, 435] width 16 height 16
click at [450, 405] on label "Is the trip operated through the driver app?" at bounding box center [433, 405] width 163 height 12
checkbox input "false"
click at [517, 406] on span "Save" at bounding box center [545, 405] width 57 height 20
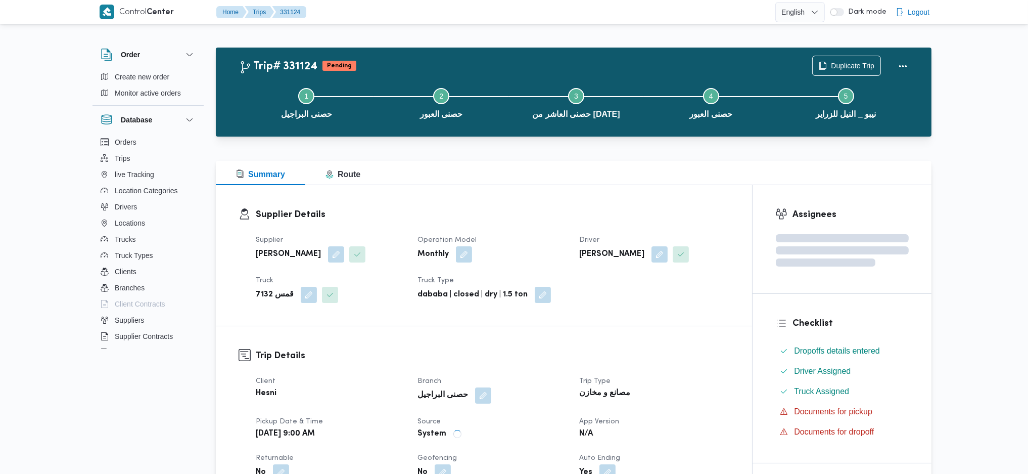
click at [575, 191] on div "Supplier Details Supplier محمد على عبداللطيف الخروف Operation Model Monthly Dri…" at bounding box center [484, 255] width 536 height 141
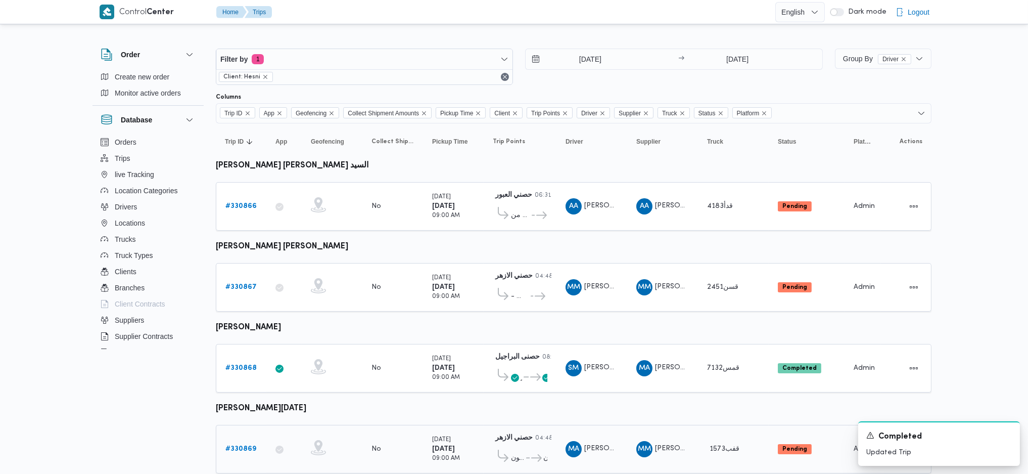
click at [251, 445] on b "# 330869" at bounding box center [240, 448] width 31 height 7
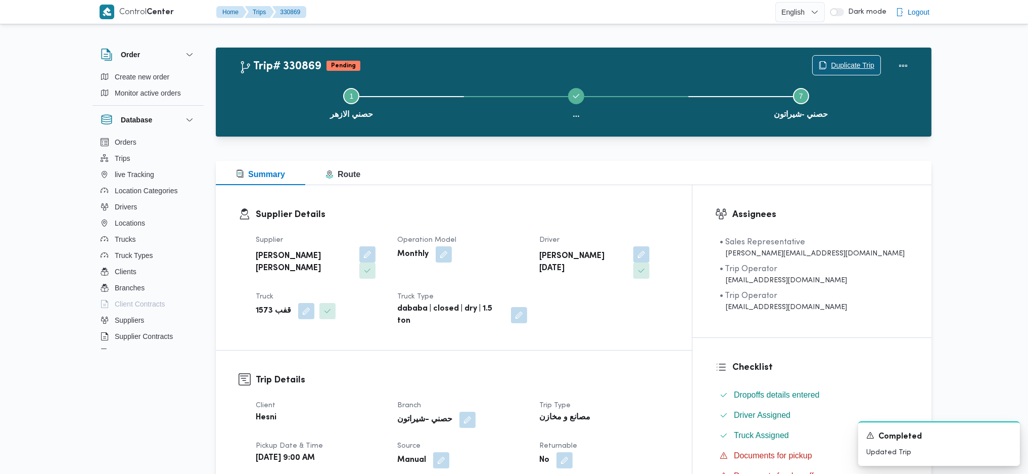
click at [860, 66] on span "Duplicate Trip" at bounding box center [852, 65] width 43 height 12
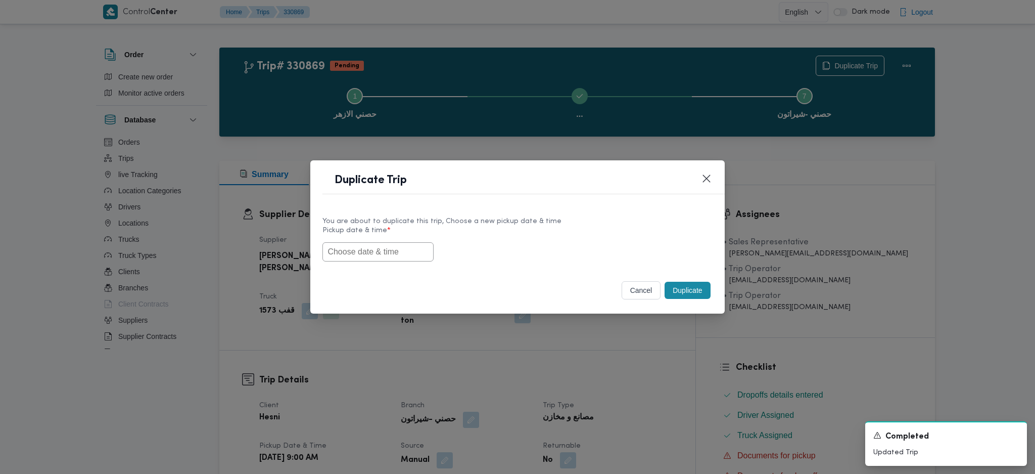
drag, startPoint x: 379, startPoint y: 249, endPoint x: 375, endPoint y: 242, distance: 8.0
click at [375, 242] on input "text" at bounding box center [377, 251] width 111 height 19
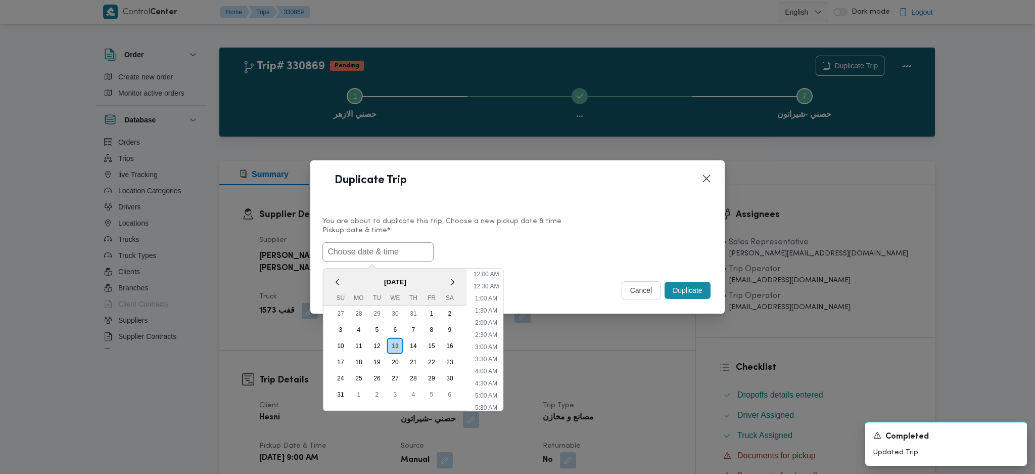
paste input "14/08/2025 9:00AM"
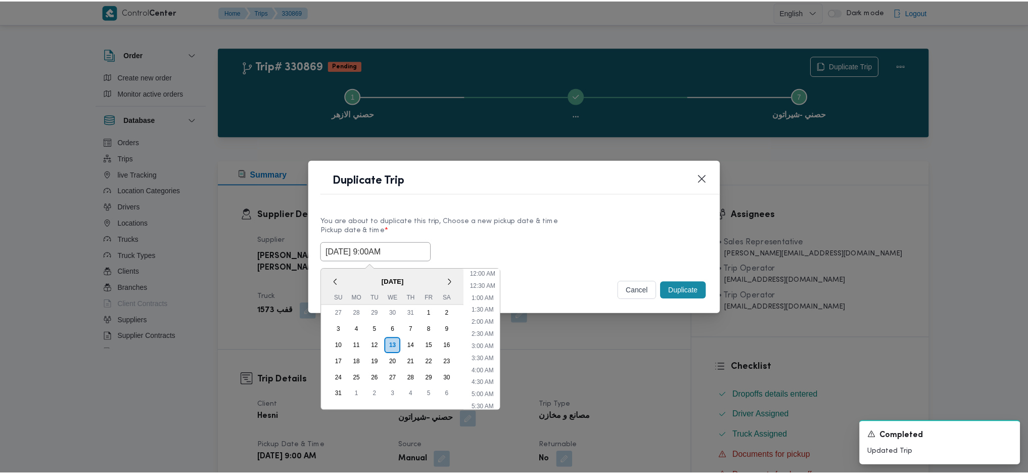
scroll to position [349, 0]
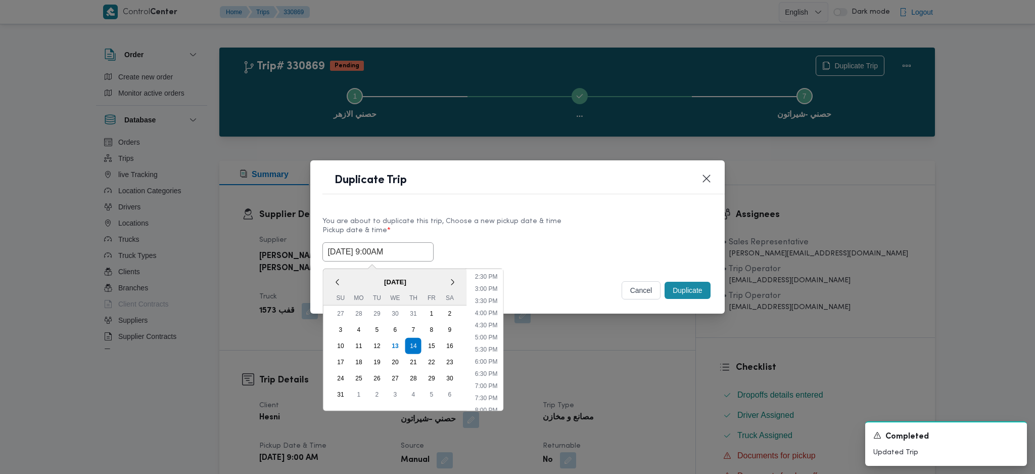
type input "14/08/2025 9:00AM"
click at [688, 292] on button "Duplicate" at bounding box center [687, 290] width 45 height 17
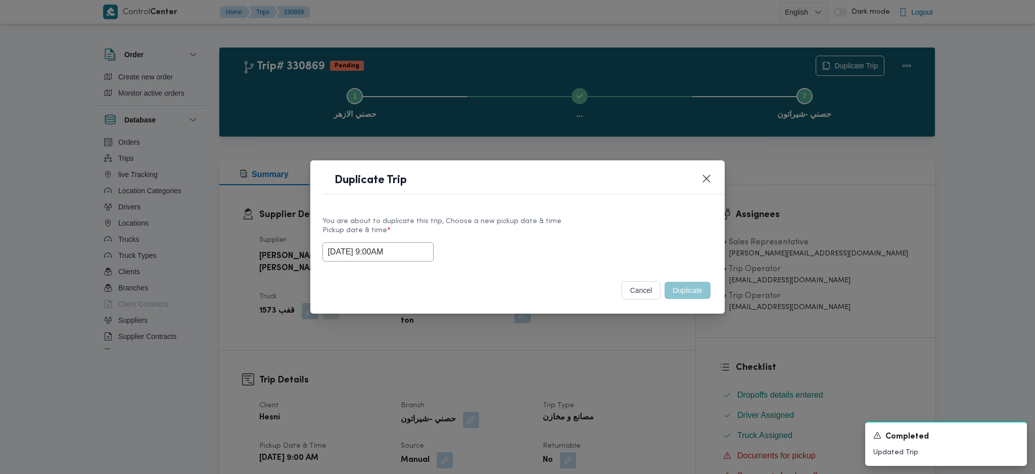
click at [686, 346] on div "Duplicate Trip You are about to duplicate this trip, Choose a new pickup date &…" at bounding box center [517, 237] width 1035 height 474
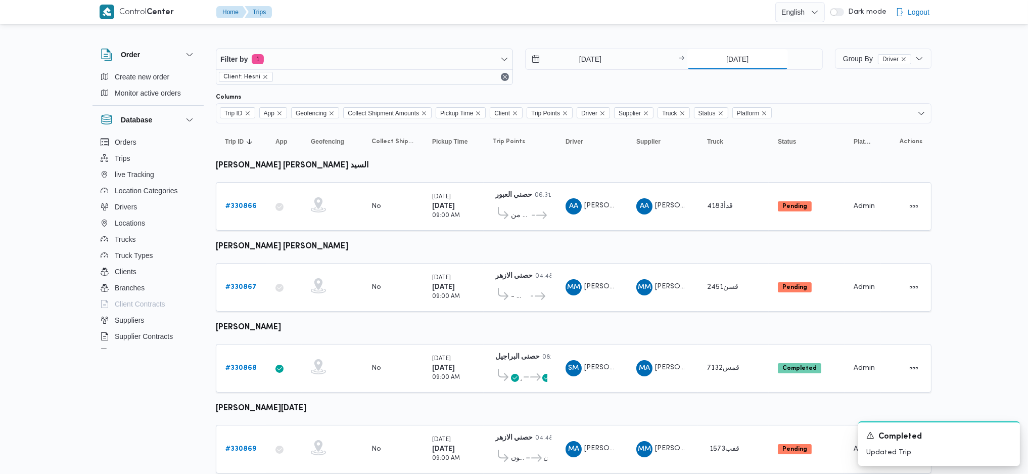
click at [733, 62] on input "13/8/2025" at bounding box center [737, 59] width 101 height 20
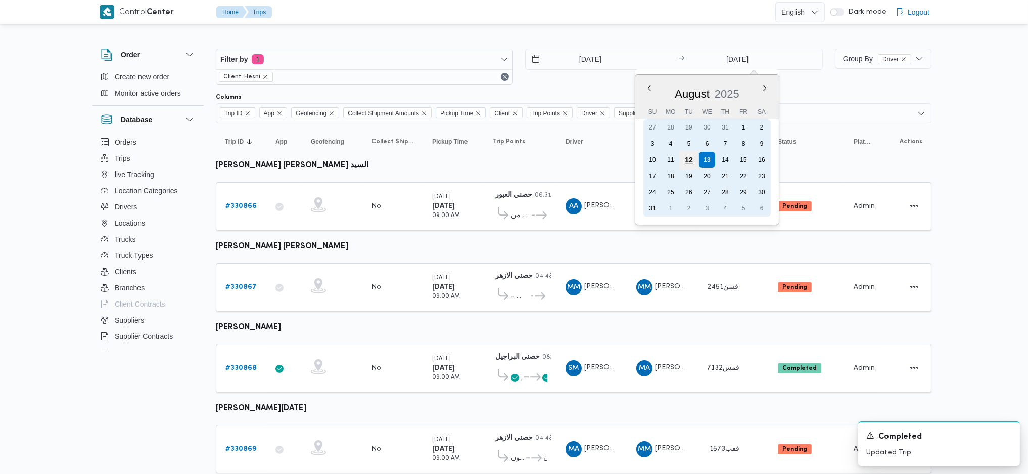
click at [686, 153] on div "12" at bounding box center [688, 159] width 19 height 19
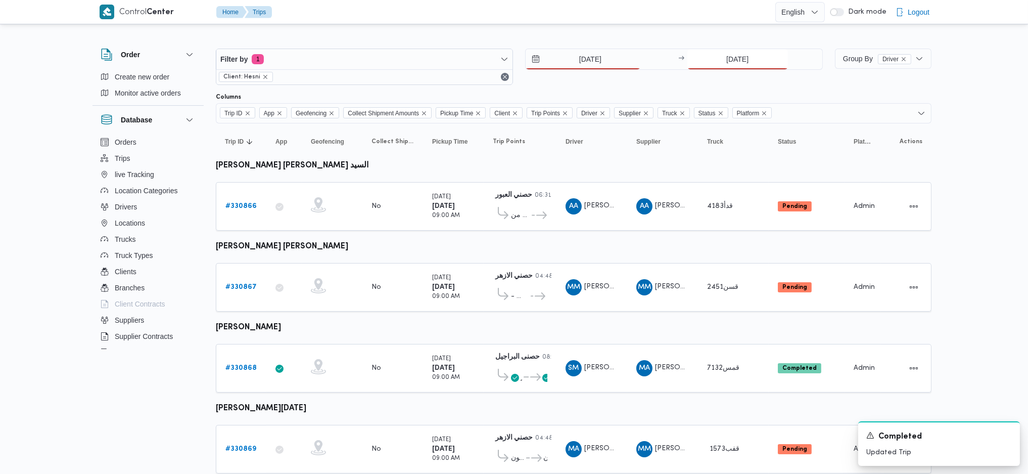
click at [729, 56] on input "12/8/2025" at bounding box center [737, 59] width 101 height 20
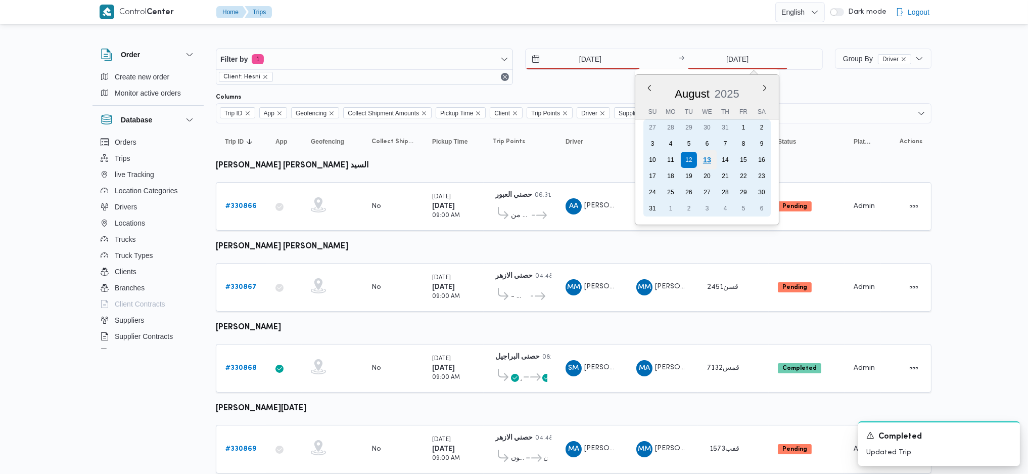
click at [707, 160] on div "13" at bounding box center [706, 159] width 19 height 19
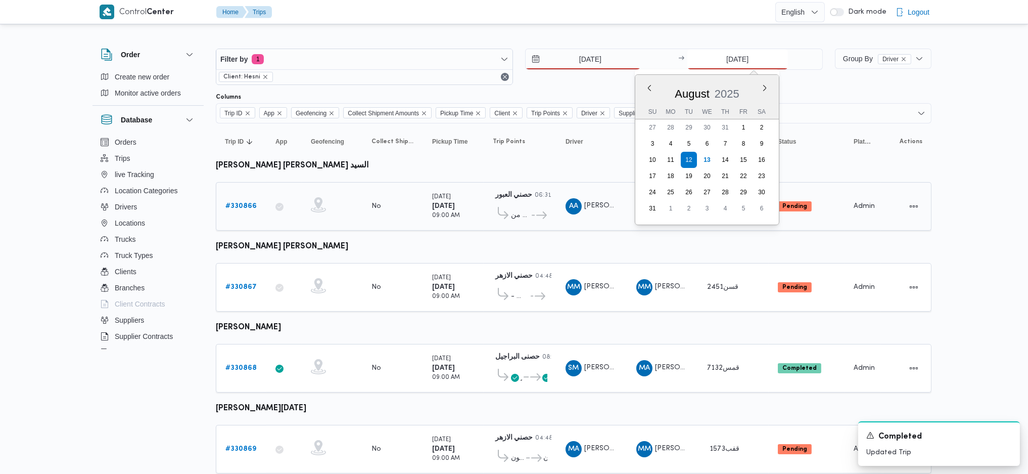
type input "13/8/2025"
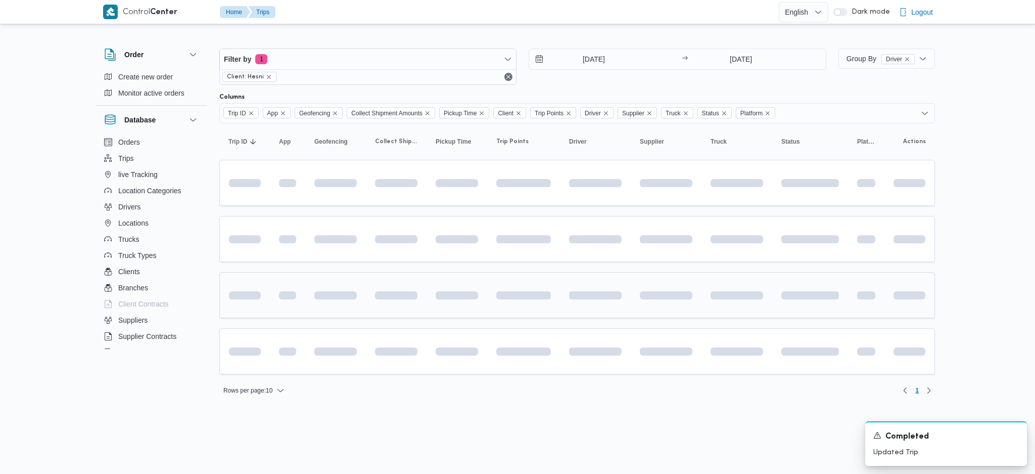
click at [548, 300] on span at bounding box center [523, 295] width 55 height 32
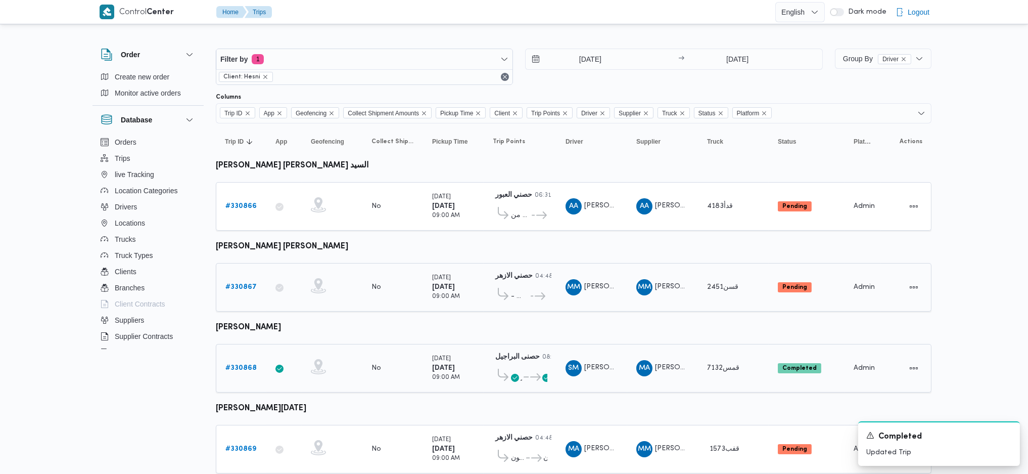
click at [241, 284] on b "# 330867" at bounding box center [240, 287] width 31 height 7
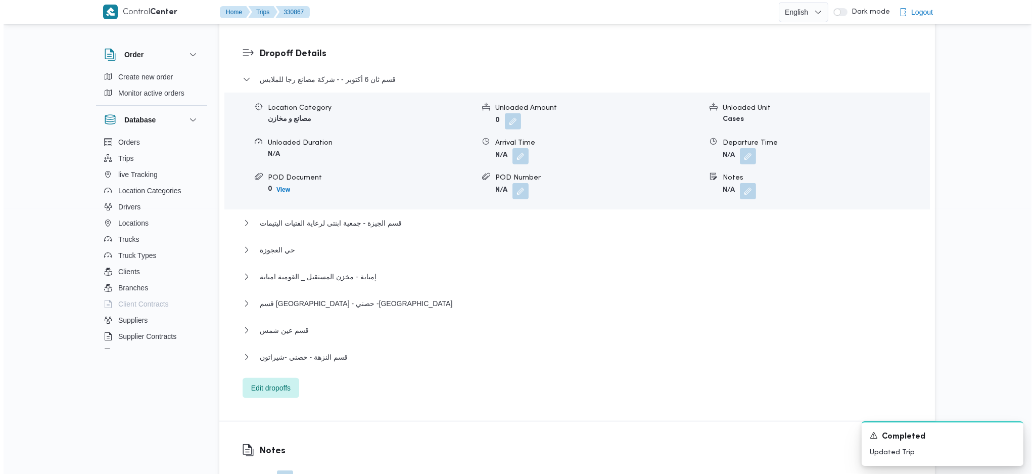
scroll to position [943, 0]
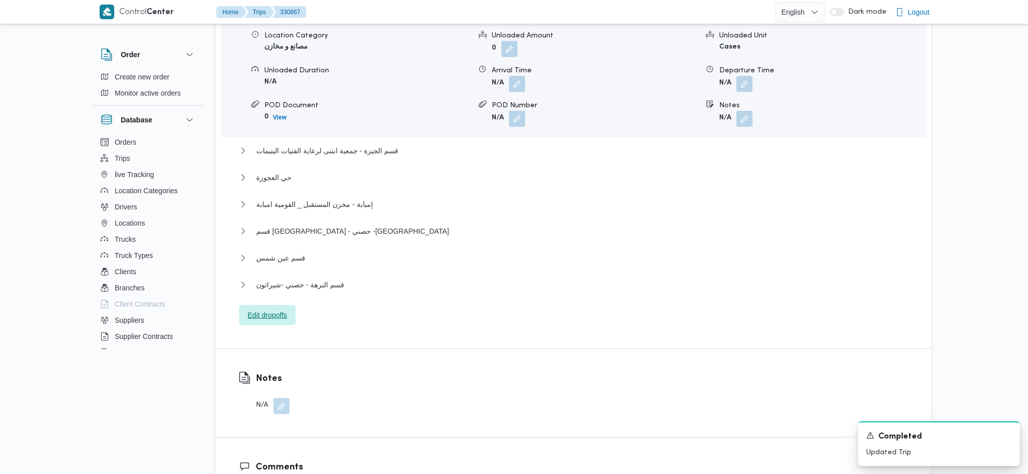
click at [253, 309] on span "Edit dropoffs" at bounding box center [267, 315] width 39 height 12
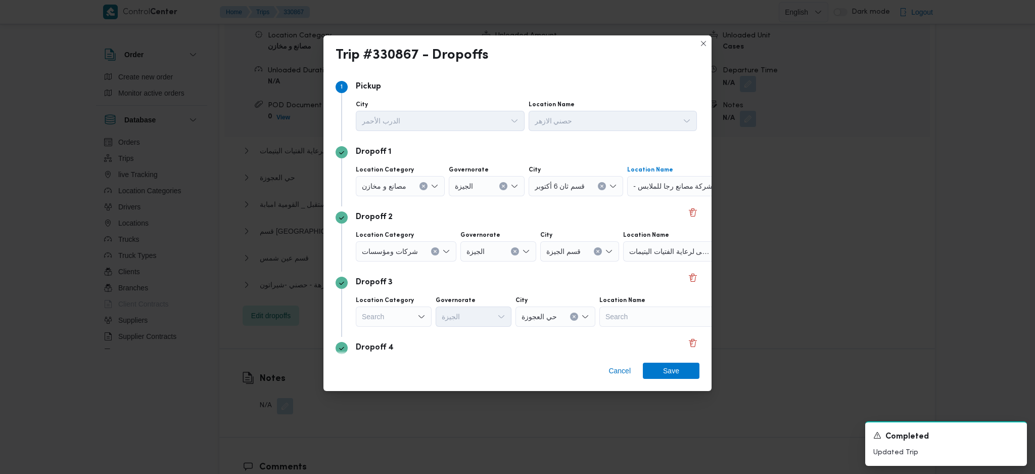
click at [682, 185] on span "- شركة مصانع رجا للملابس" at bounding box center [672, 185] width 79 height 11
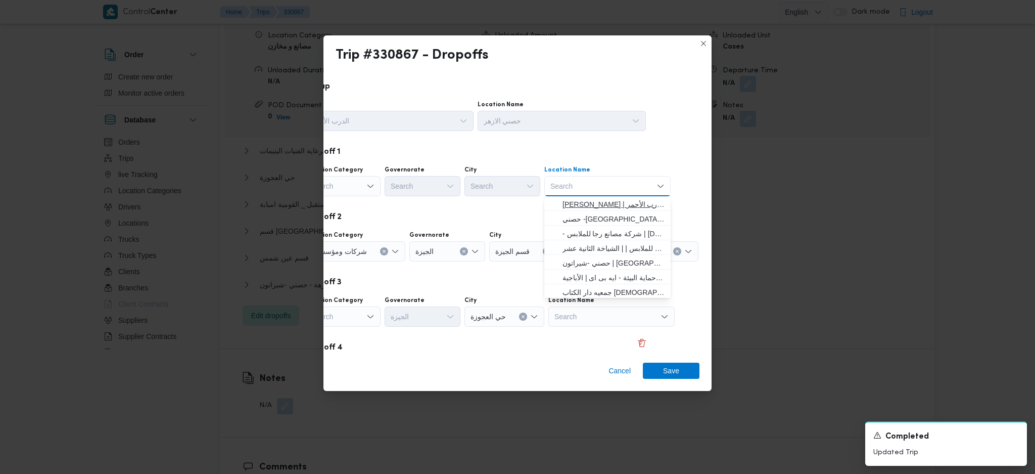
scroll to position [67, 0]
click at [604, 242] on span "حصني -شيراتون | 7 الخليلي | شيراتون المطار" at bounding box center [614, 240] width 102 height 12
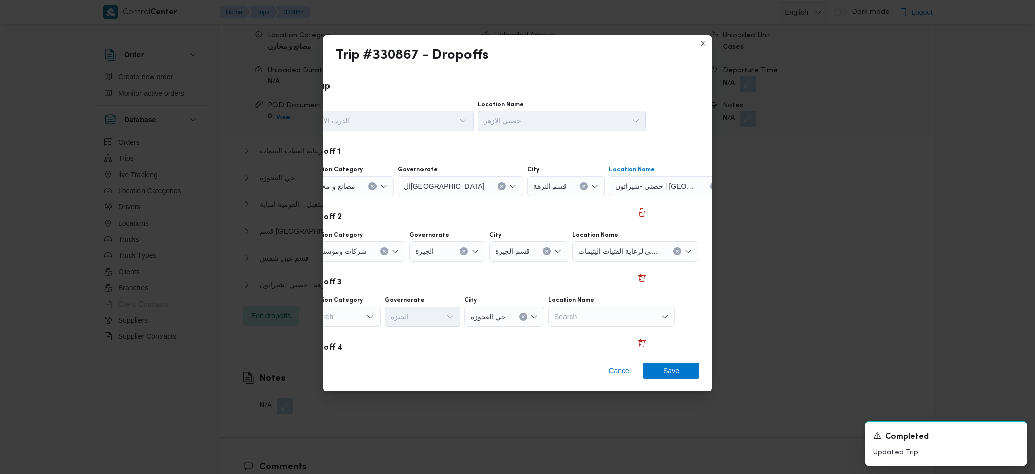
click at [621, 191] on span "جمعية ابنتى لرعاية الفتيات اليتيمات" at bounding box center [656, 185] width 82 height 11
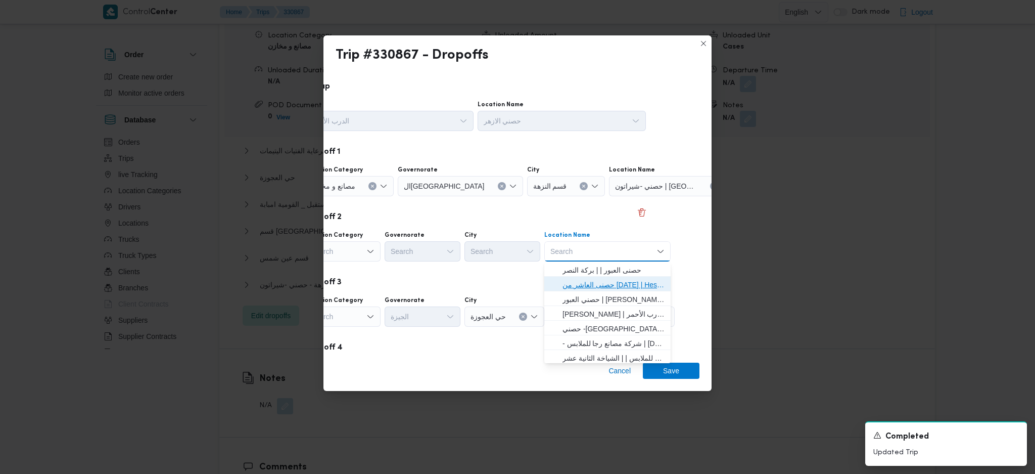
click at [593, 280] on span "حصنى العاشر من رمضان | Hesni Textiles Factory | جزء من مدينة العاشر-مجاورات" at bounding box center [614, 284] width 102 height 12
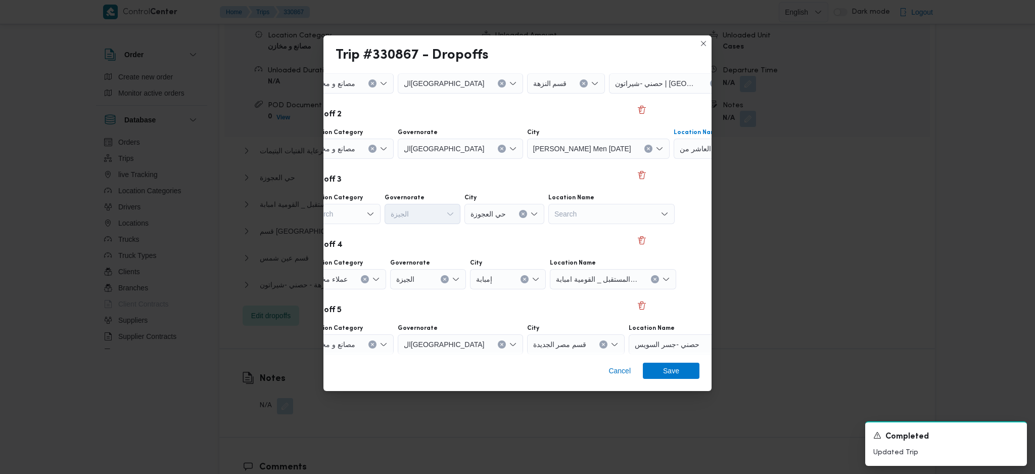
scroll to position [134, 51]
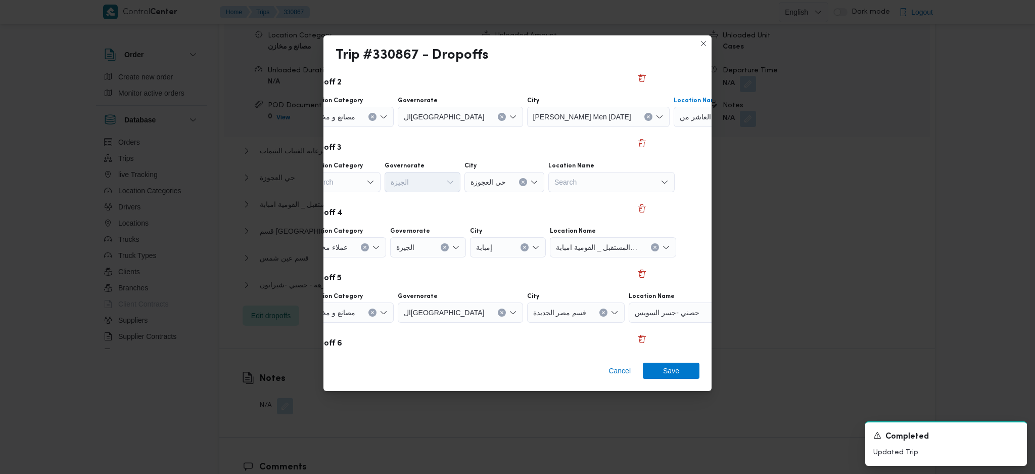
click at [360, 62] on div "Search" at bounding box center [349, 51] width 89 height 20
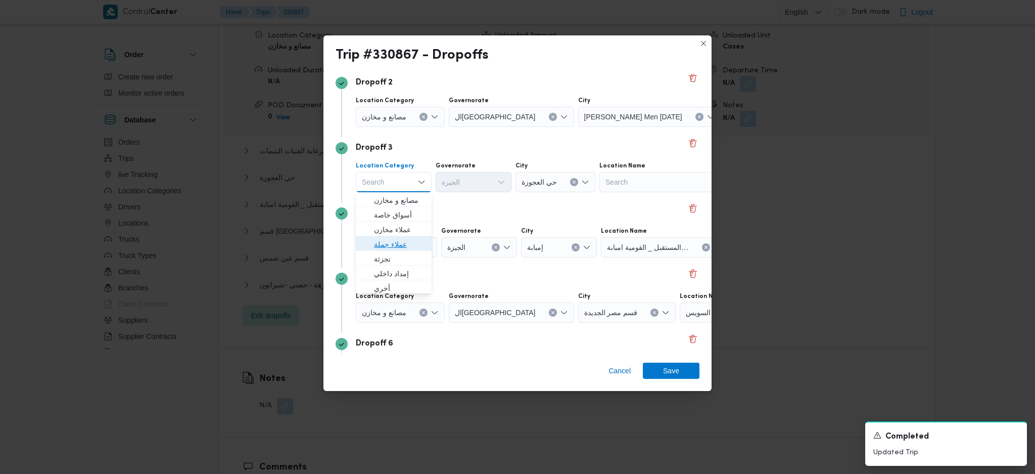
click at [390, 240] on span "عملاء جملة" at bounding box center [400, 244] width 52 height 12
click at [483, 62] on div "Search" at bounding box center [511, 51] width 125 height 20
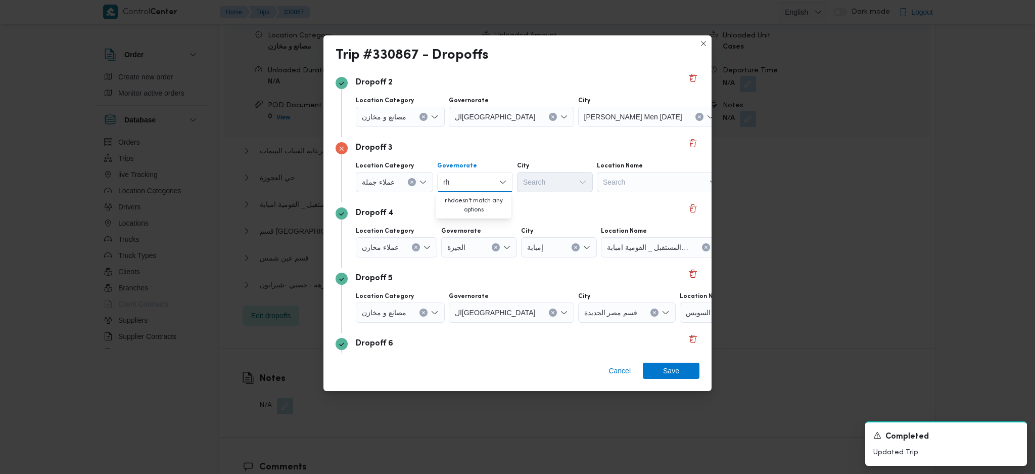
type input "r"
type input "قاه"
click at [475, 205] on span "ال قاه رة" at bounding box center [480, 200] width 52 height 12
click at [578, 62] on div "Search" at bounding box center [617, 51] width 78 height 20
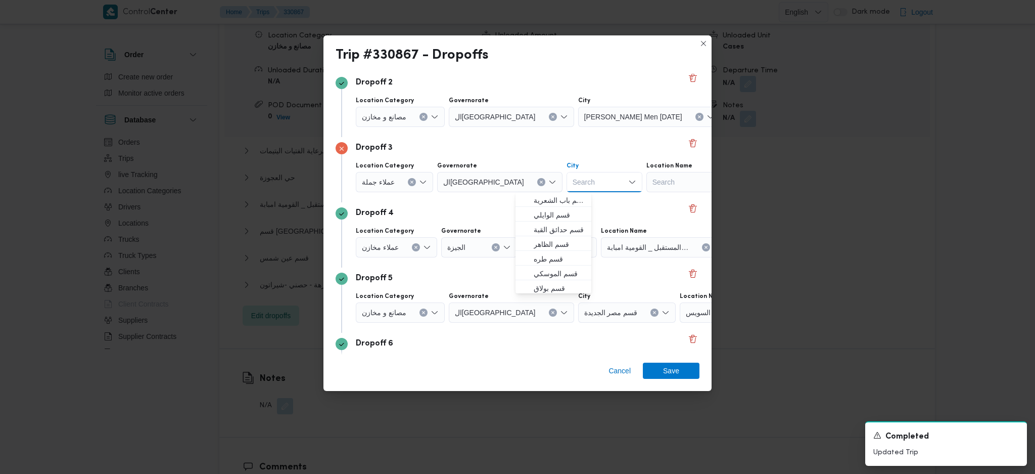
type input "ظ"
type input "زب"
click at [557, 204] on span "قسم الأ زب كية" at bounding box center [560, 200] width 52 height 12
click at [420, 56] on button "Clear input" at bounding box center [424, 52] width 8 height 8
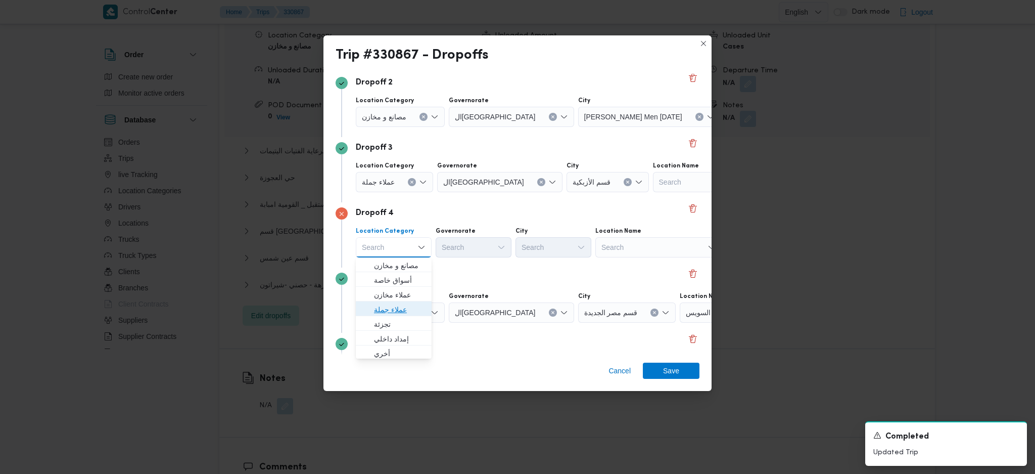
click at [399, 308] on span "عملاء جملة" at bounding box center [400, 309] width 52 height 12
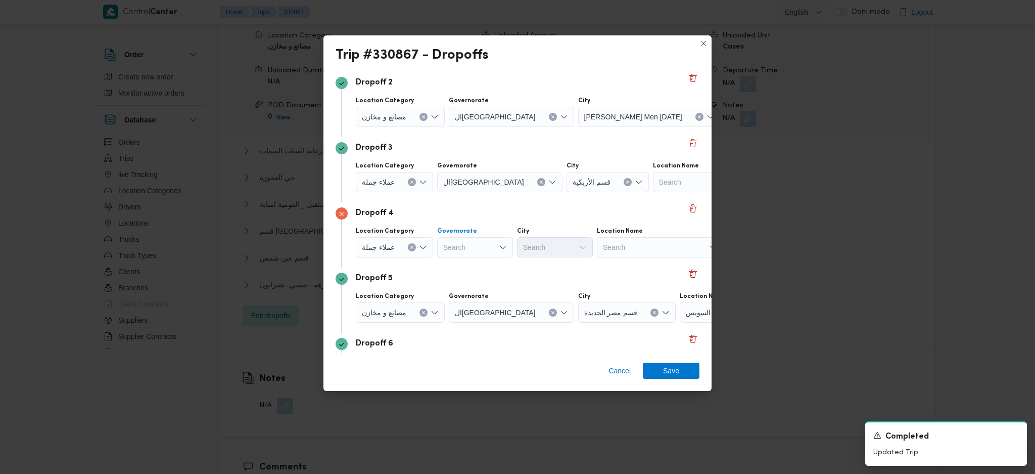
click at [464, 62] on div "Search" at bounding box center [511, 51] width 125 height 20
click at [467, 278] on span "القاهرة" at bounding box center [480, 277] width 52 height 12
click at [578, 62] on div "Search" at bounding box center [617, 51] width 78 height 20
type input "عين"
click at [527, 268] on icon "button" at bounding box center [526, 265] width 8 height 8
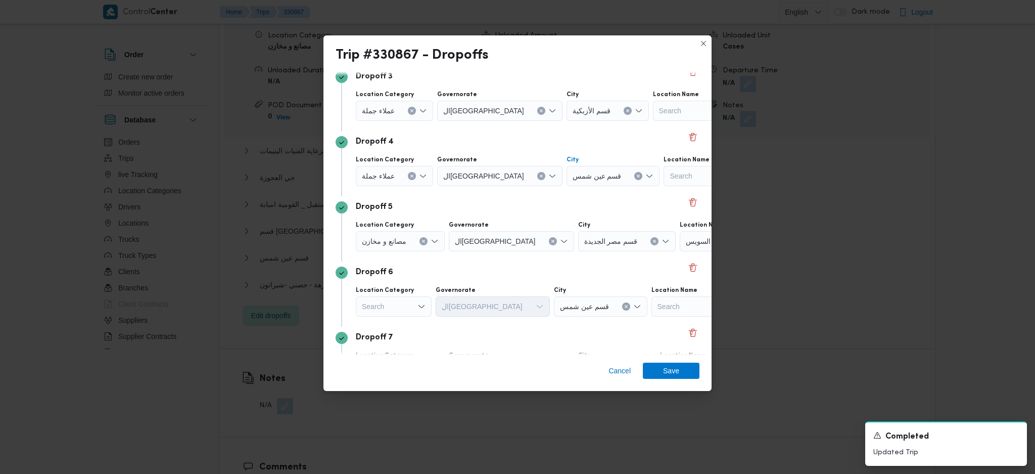
scroll to position [273, 0]
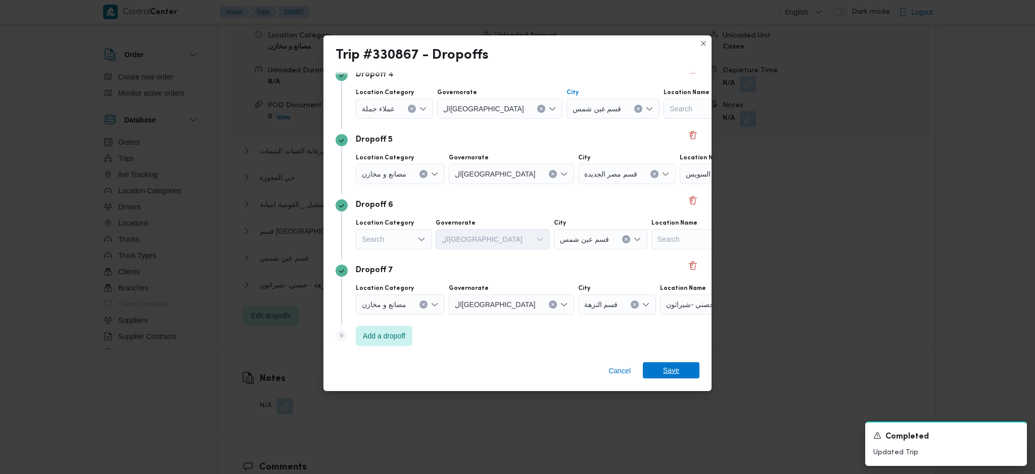
click at [683, 371] on span "Save" at bounding box center [671, 370] width 57 height 16
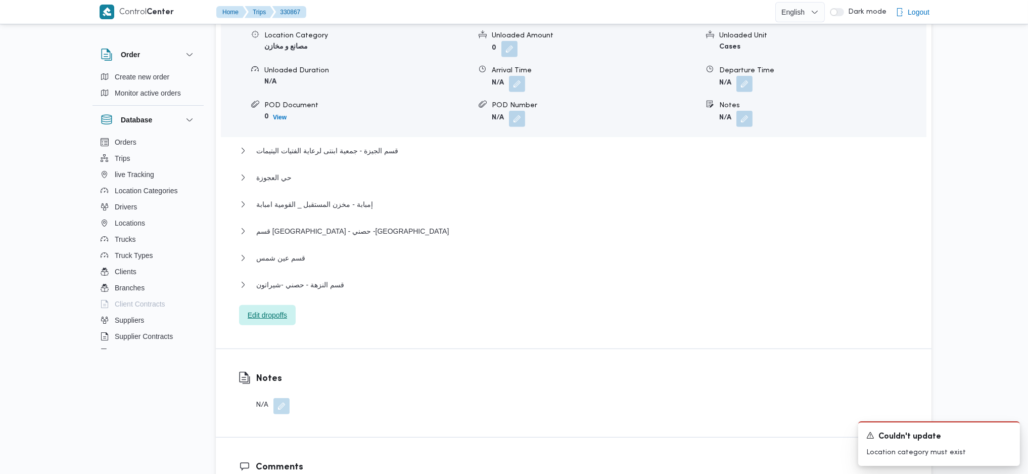
click at [269, 309] on span "Edit dropoffs" at bounding box center [267, 315] width 39 height 12
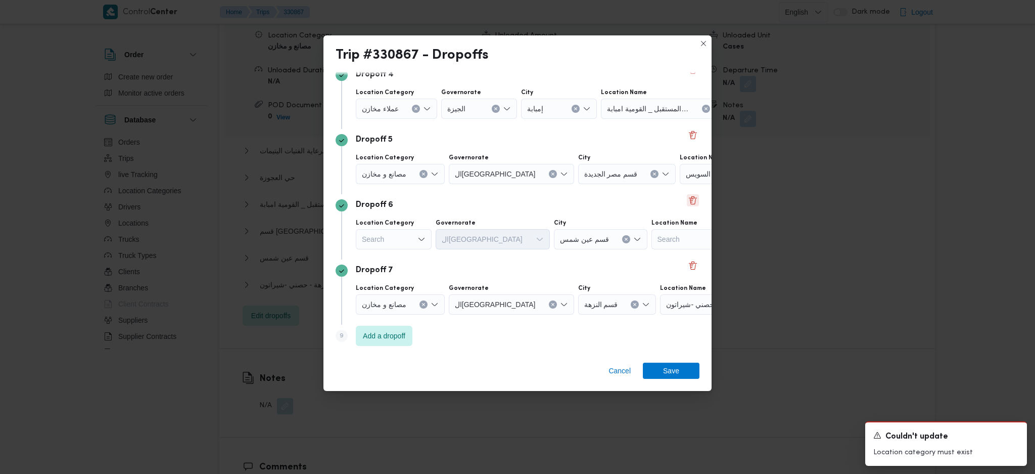
click at [676, 206] on div "Dropoff 6 Location Category Search Governorate القاهرة City قسم عين شمس Locatio…" at bounding box center [518, 226] width 364 height 65
click at [687, 203] on button "Delete" at bounding box center [693, 200] width 12 height 12
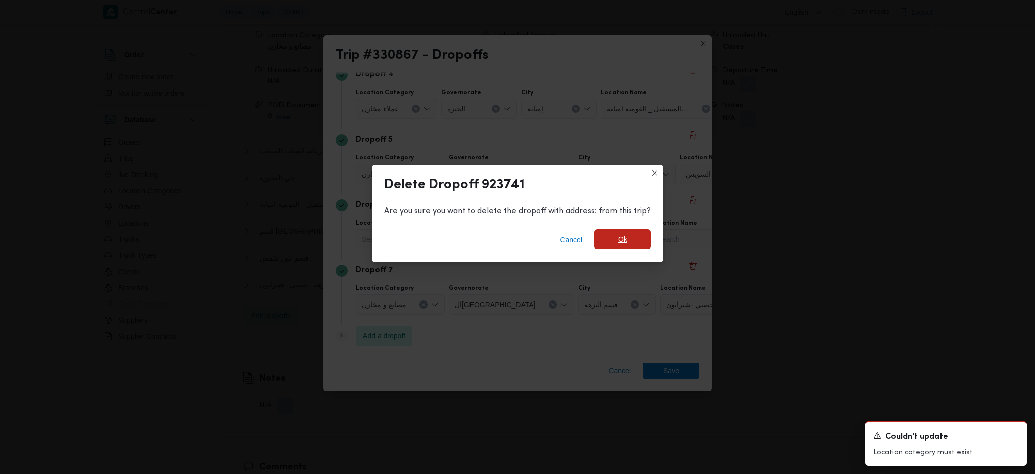
click at [630, 229] on span "Ok" at bounding box center [622, 239] width 57 height 20
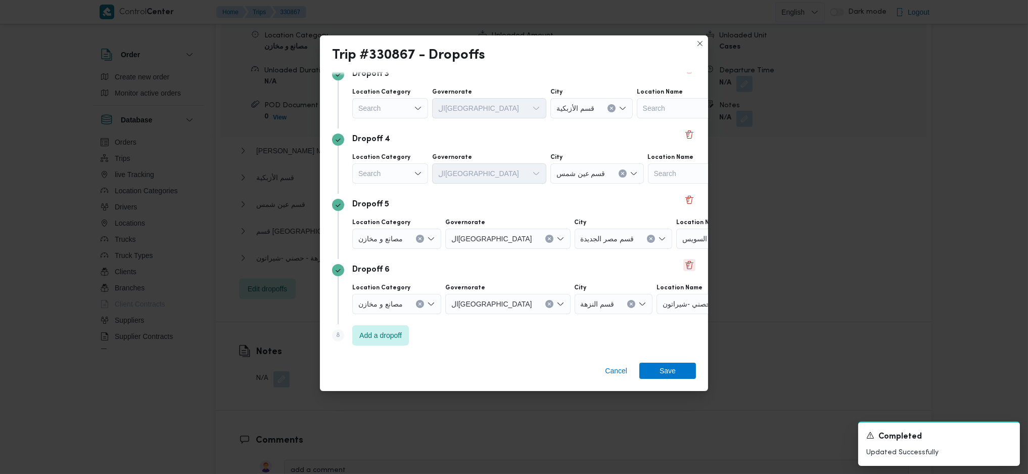
scroll to position [208, 0]
click at [683, 201] on button "Delete" at bounding box center [689, 200] width 12 height 12
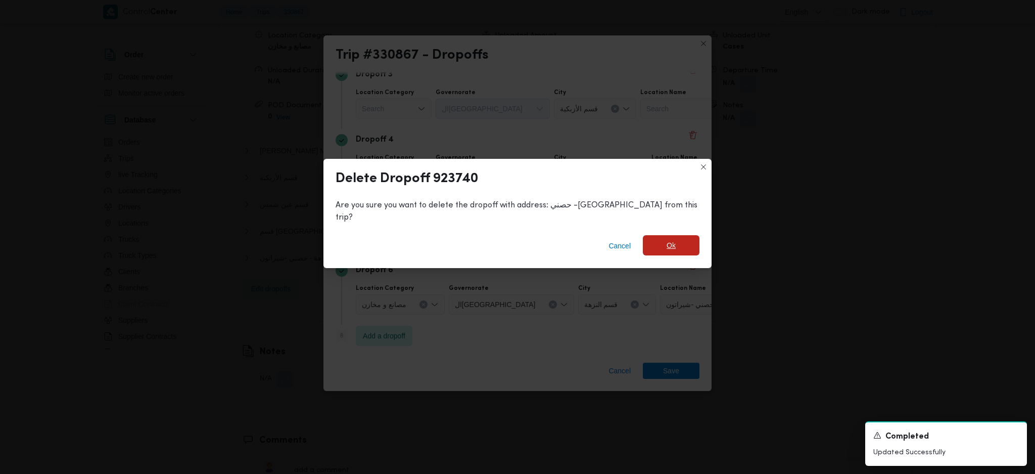
click at [667, 242] on span "Ok" at bounding box center [671, 245] width 9 height 12
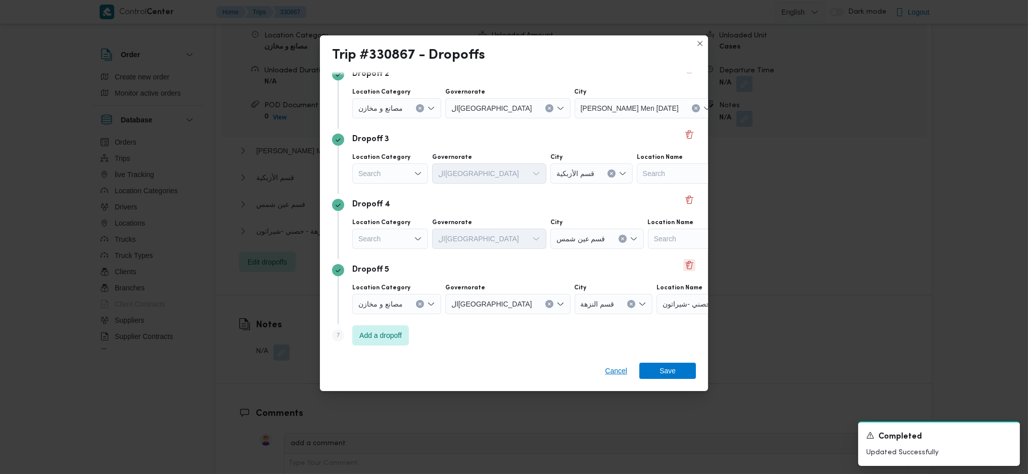
scroll to position [143, 0]
click at [611, 375] on span "Cancel" at bounding box center [616, 370] width 22 height 12
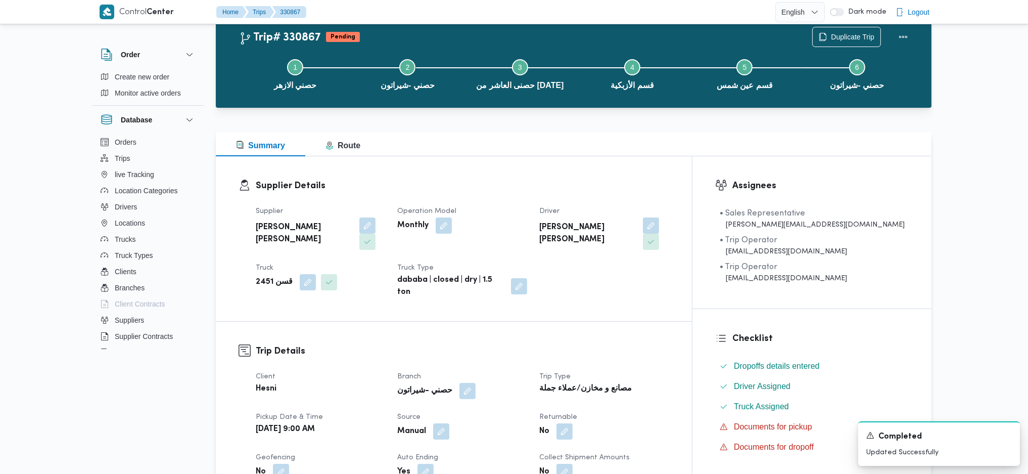
scroll to position [0, 0]
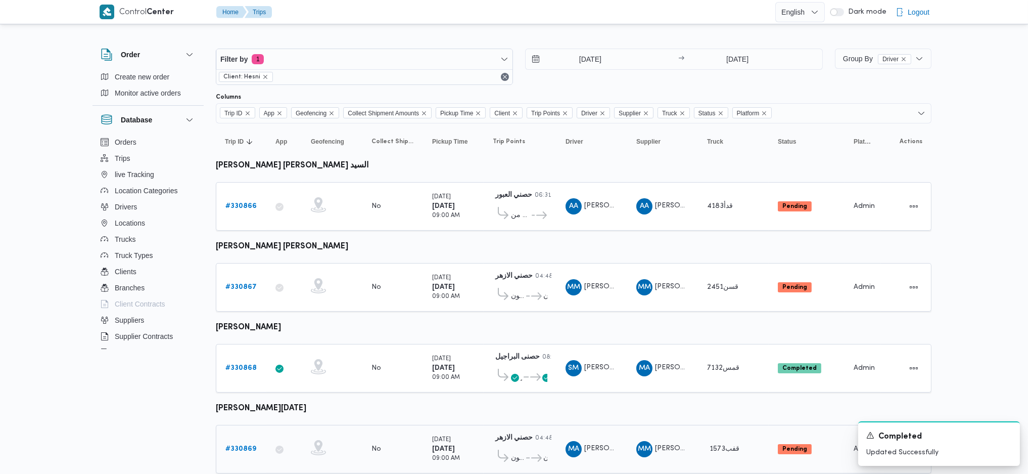
click at [255, 441] on div "# 330869" at bounding box center [241, 449] width 40 height 20
click at [249, 445] on b "# 330869" at bounding box center [240, 448] width 31 height 7
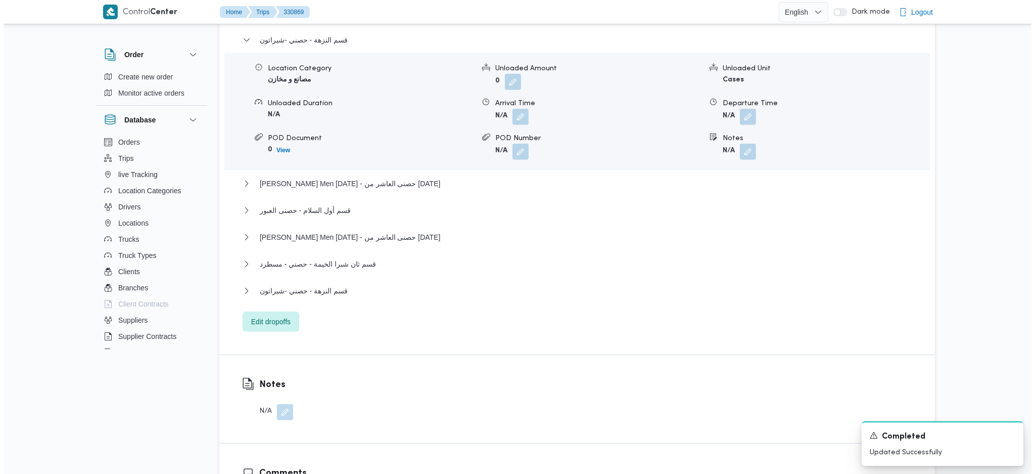
scroll to position [943, 0]
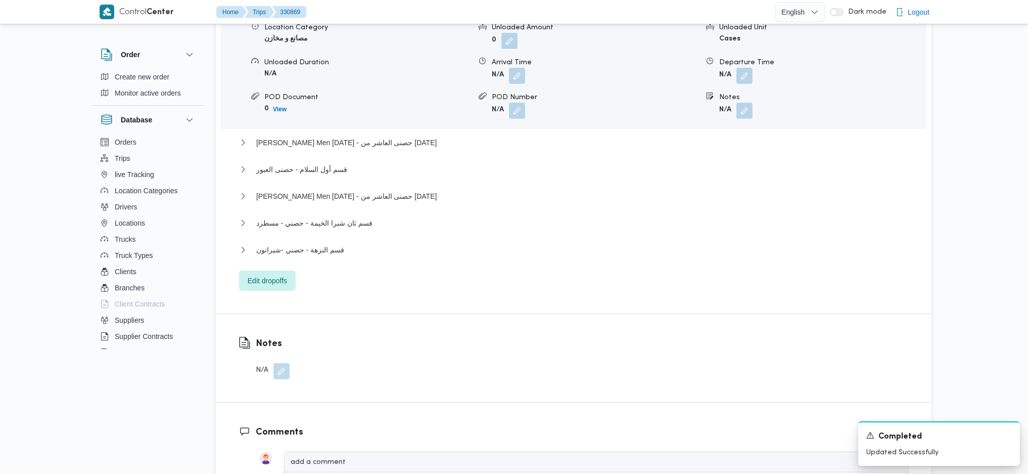
click at [278, 255] on div "Dropoff Details قسم النزهة - حصني -شيراتون Location Category مصانع و مخازن Unlo…" at bounding box center [574, 128] width 716 height 369
click at [275, 274] on span "Edit dropoffs" at bounding box center [267, 280] width 39 height 12
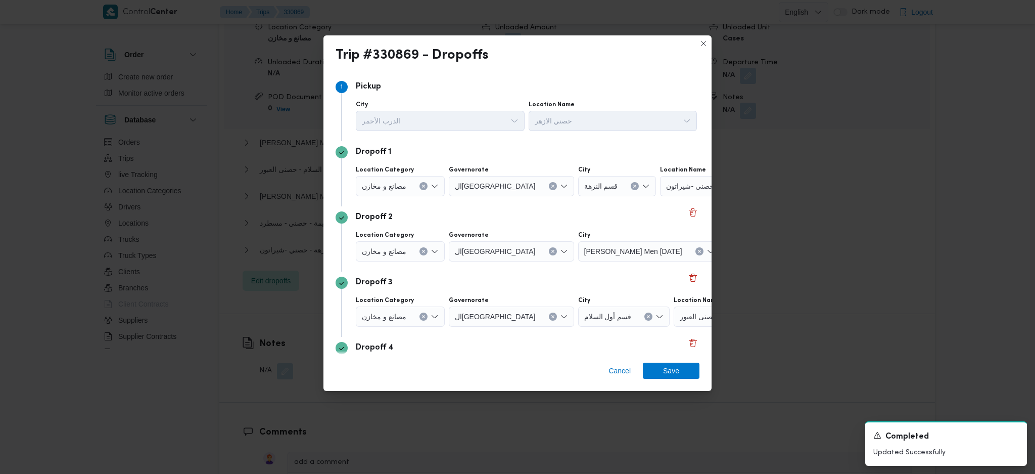
click at [423, 185] on icon "Clear input" at bounding box center [423, 186] width 3 height 3
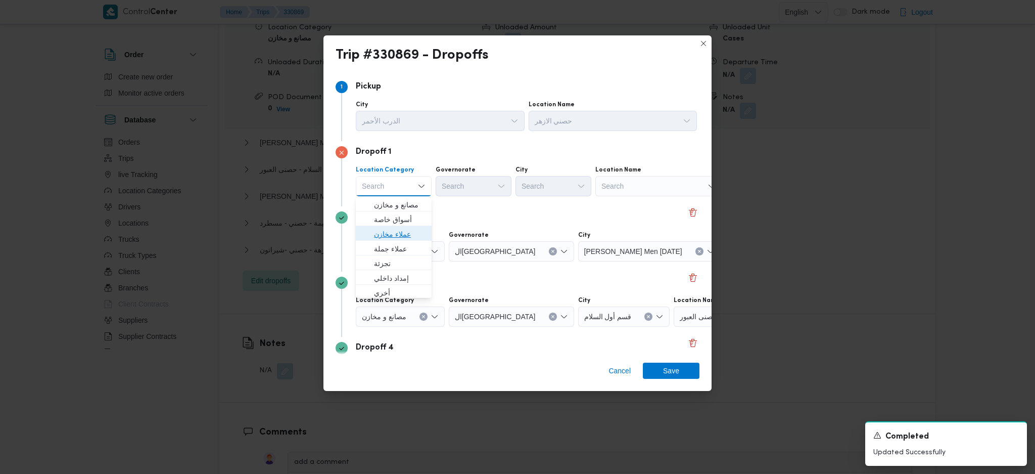
click at [400, 238] on span "عملاء مخازن" at bounding box center [400, 234] width 52 height 12
click at [412, 184] on button "Clear input" at bounding box center [416, 186] width 8 height 8
click at [402, 248] on span "عملاء جملة" at bounding box center [400, 249] width 52 height 12
drag, startPoint x: 474, startPoint y: 177, endPoint x: 478, endPoint y: 182, distance: 6.6
click at [474, 178] on div "Search" at bounding box center [475, 186] width 76 height 20
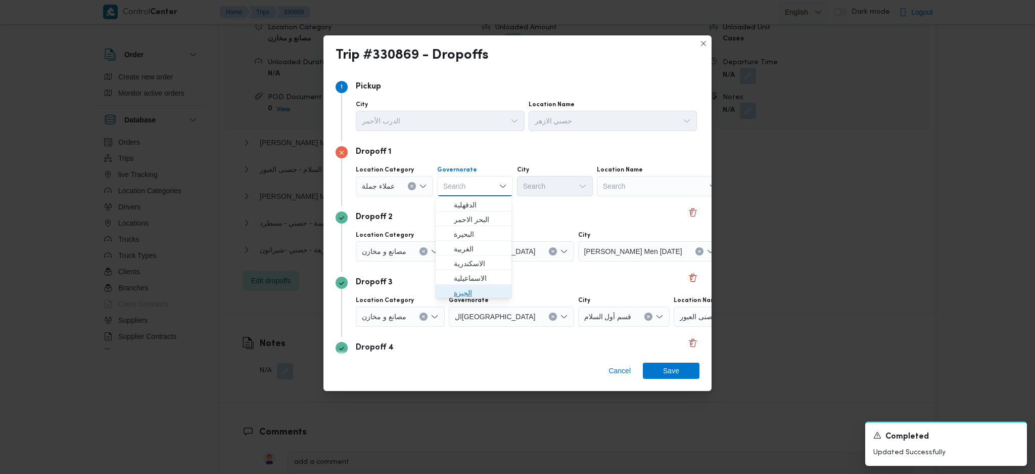
click at [472, 292] on span "الجيزة" at bounding box center [480, 293] width 52 height 12
click at [548, 182] on div "Search" at bounding box center [555, 186] width 76 height 20
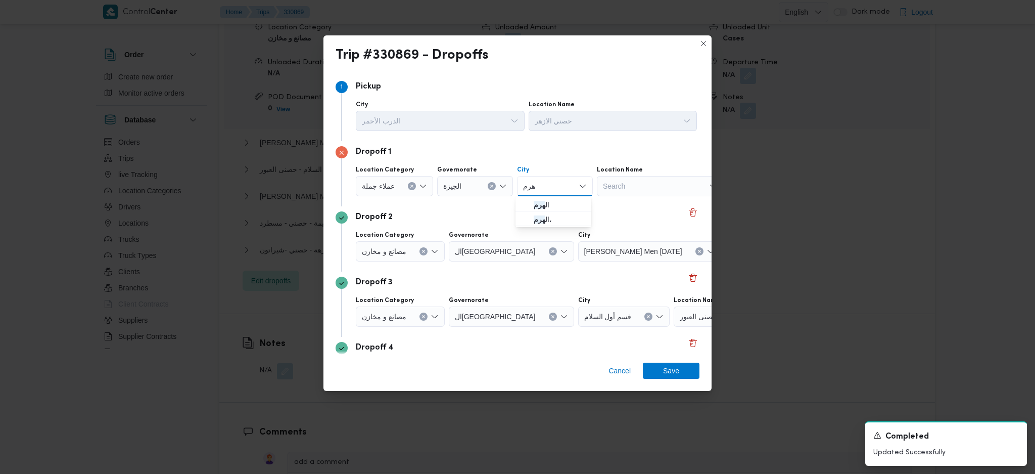
type input "هرم"
drag, startPoint x: 550, startPoint y: 184, endPoint x: 510, endPoint y: 236, distance: 65.1
click at [524, 206] on icon "button" at bounding box center [526, 205] width 8 height 8
click at [731, 249] on span "حصنى العاشر من رمضان" at bounding box center [769, 250] width 76 height 11
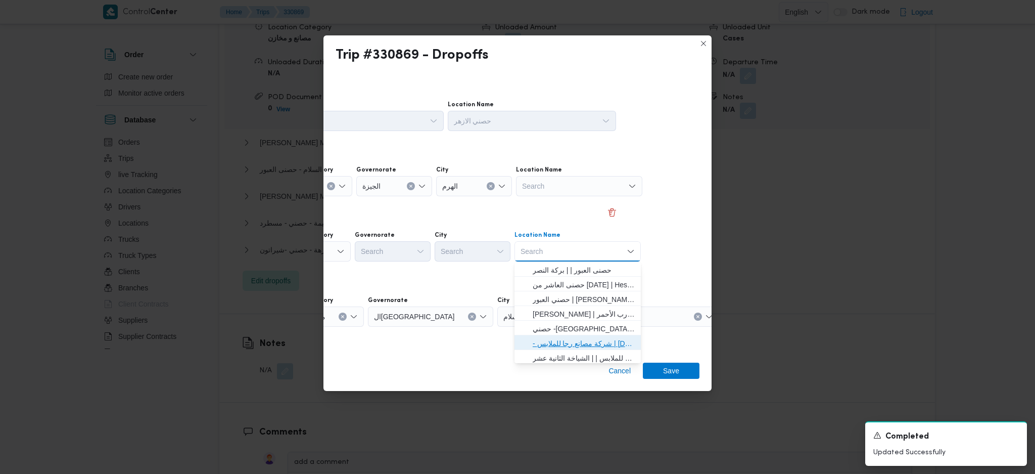
click at [586, 338] on span "- شركة مصانع رجا للملابس | Raja Clothing Co. | الشياخة الثانية عشر" at bounding box center [584, 343] width 102 height 12
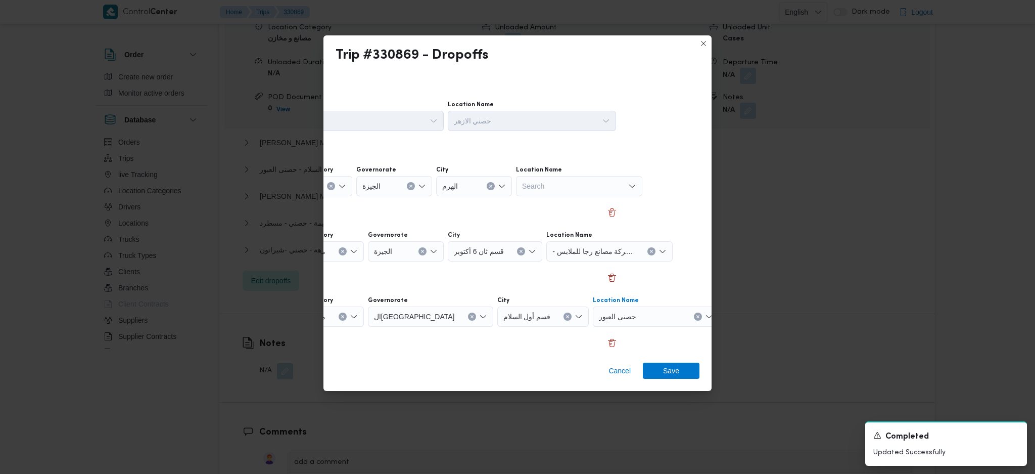
click at [635, 196] on div "حصنى العبور" at bounding box center [579, 186] width 126 height 20
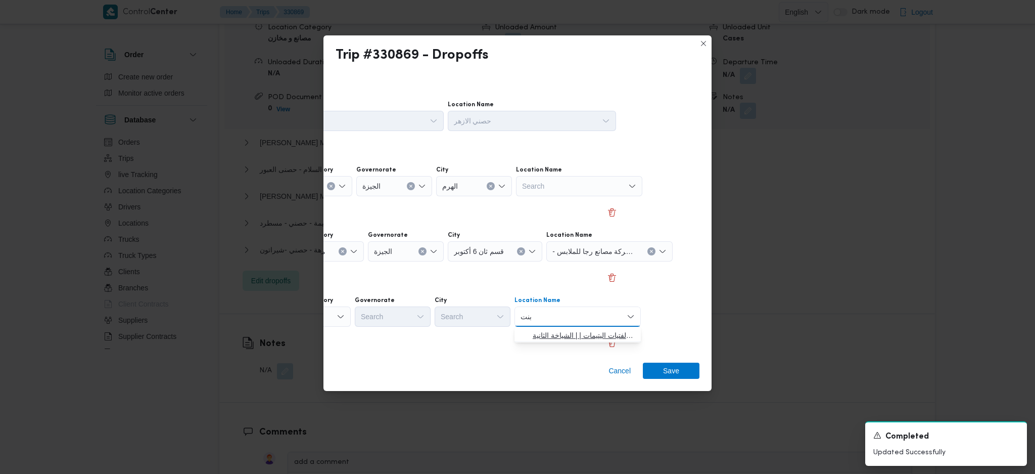
type input "بنت"
click at [562, 327] on span "جمعية ا بنت ى لرعاية الفتيات اليتيمات | | الشياخة الثانية" at bounding box center [578, 335] width 118 height 16
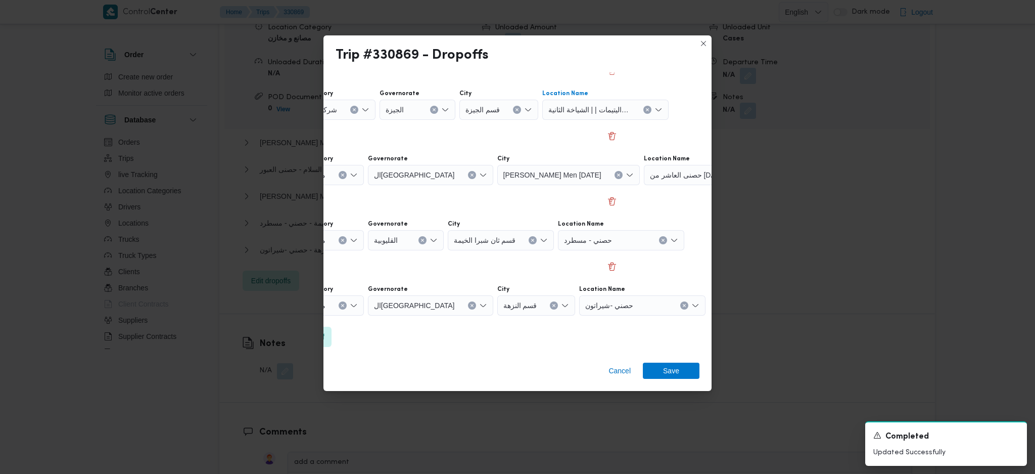
scroll to position [208, 81]
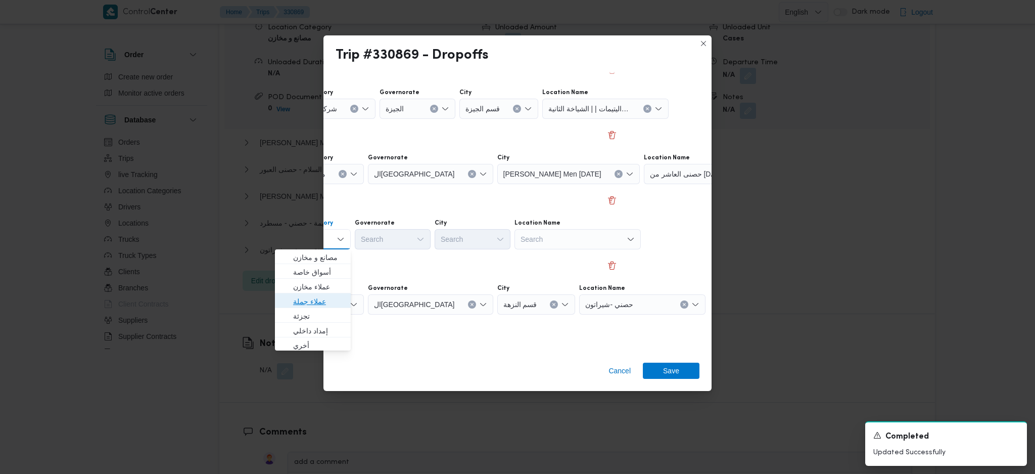
click at [329, 298] on span "عملاء جملة" at bounding box center [319, 301] width 52 height 12
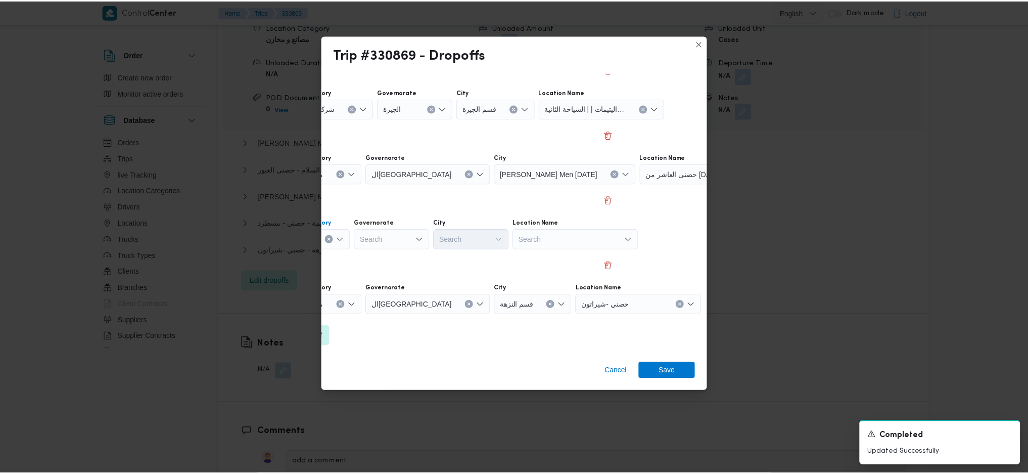
scroll to position [208, 0]
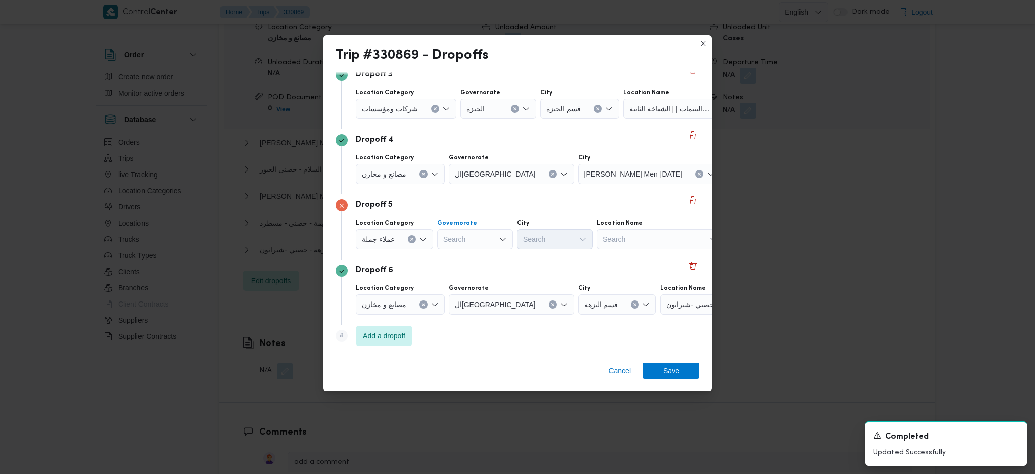
type input "قاه"
click at [472, 256] on span "ال قاه رة" at bounding box center [480, 257] width 52 height 12
type input "عين"
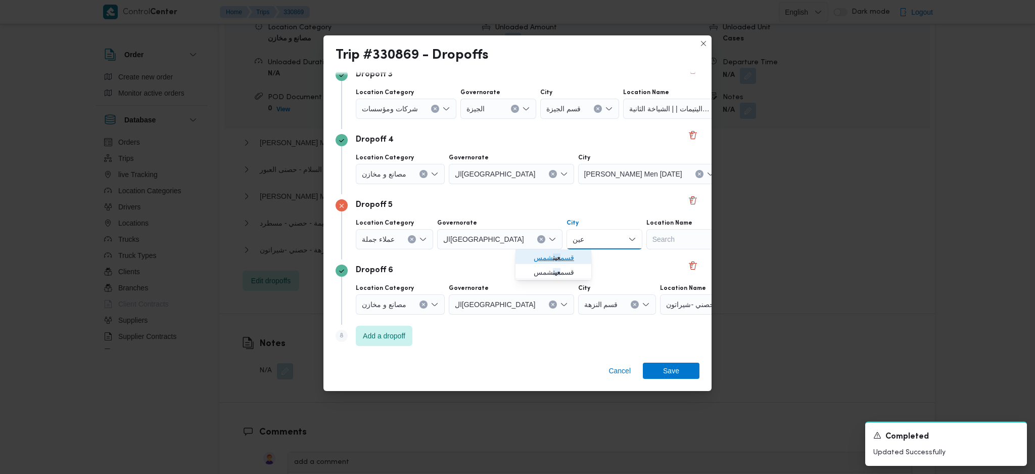
click at [516, 257] on button "قسم عين شمس" at bounding box center [554, 256] width 76 height 15
click at [669, 368] on span "Save" at bounding box center [671, 370] width 16 height 16
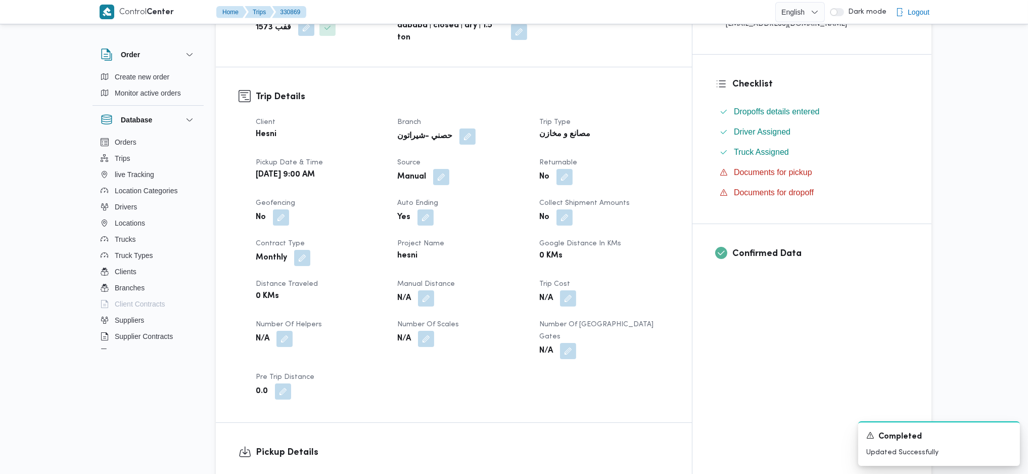
scroll to position [0, 0]
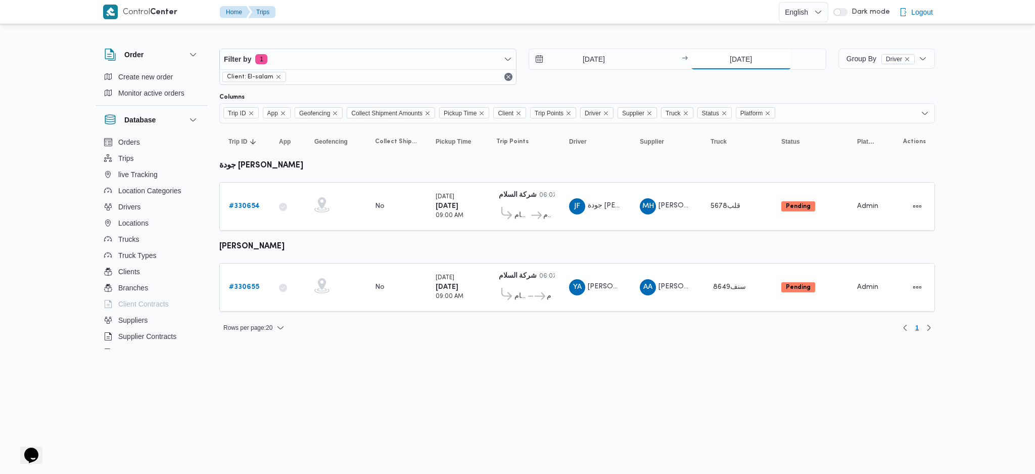
click at [738, 58] on input "12/8/2025" at bounding box center [741, 59] width 101 height 20
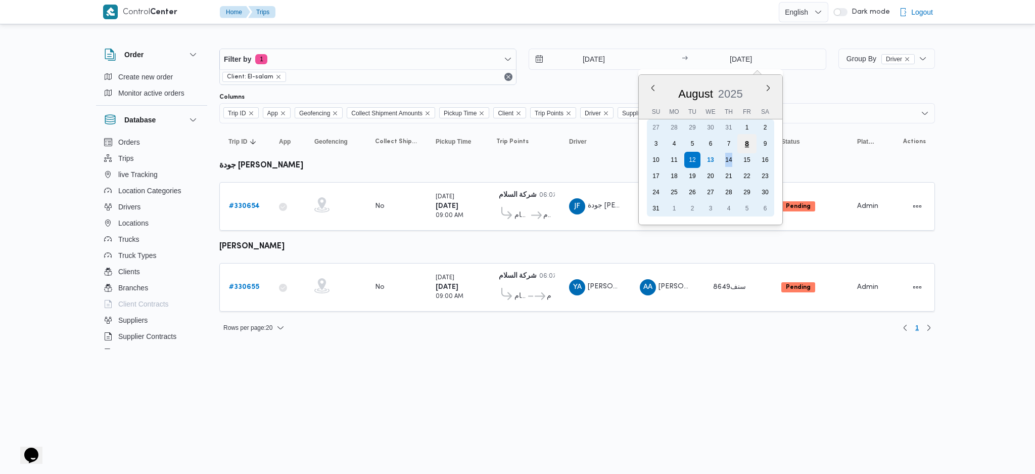
drag, startPoint x: 736, startPoint y: 150, endPoint x: 742, endPoint y: 149, distance: 6.6
click at [740, 152] on div "10 11 12 13 14 15 16" at bounding box center [710, 160] width 127 height 16
click at [749, 150] on div "8" at bounding box center [746, 143] width 19 height 19
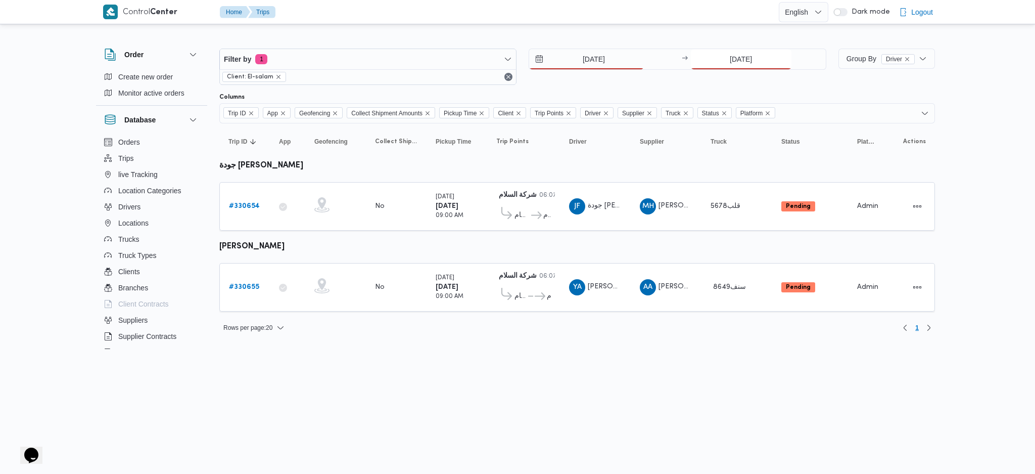
click at [745, 49] on input "8/8/2025" at bounding box center [741, 59] width 101 height 20
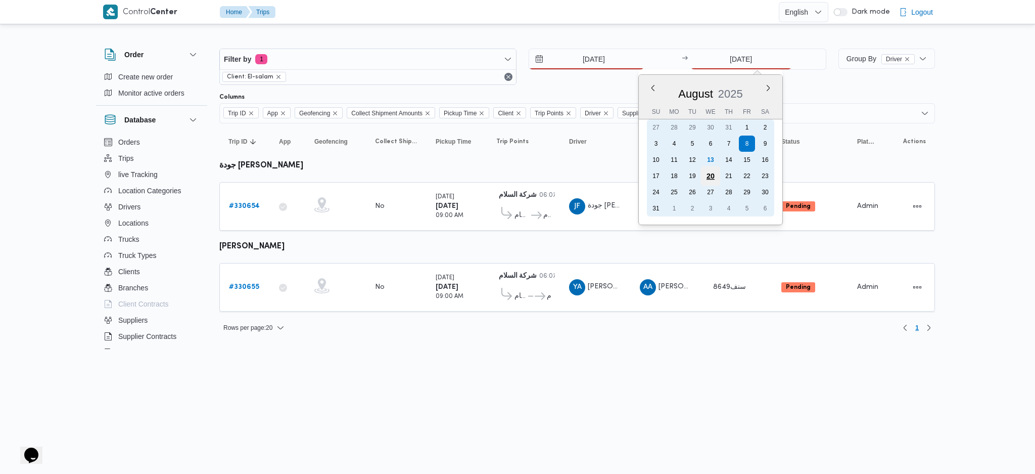
click at [715, 173] on div "20" at bounding box center [710, 175] width 19 height 19
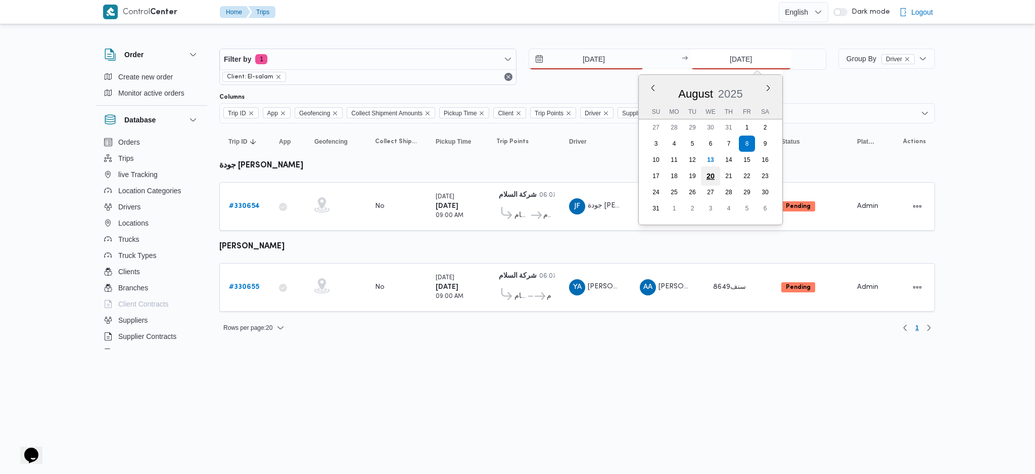
type input "20/8/2025"
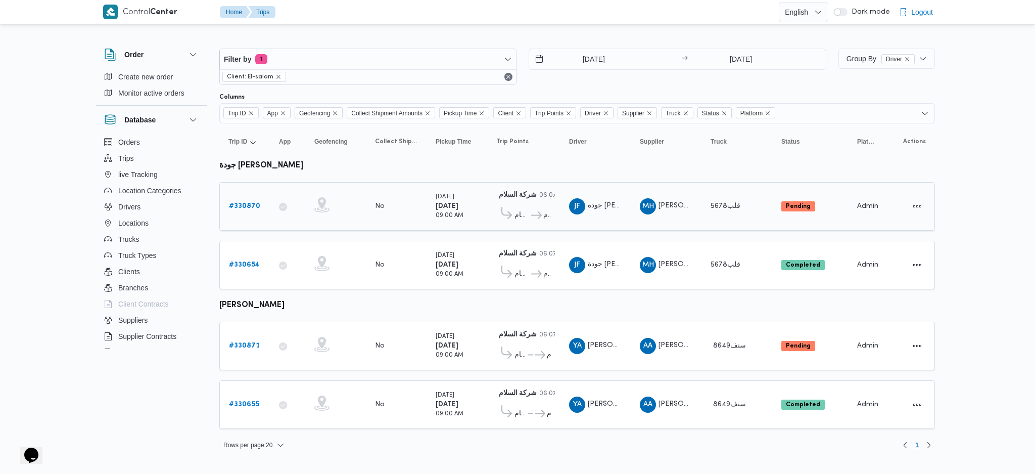
click at [241, 203] on b "# 330870" at bounding box center [244, 206] width 31 height 7
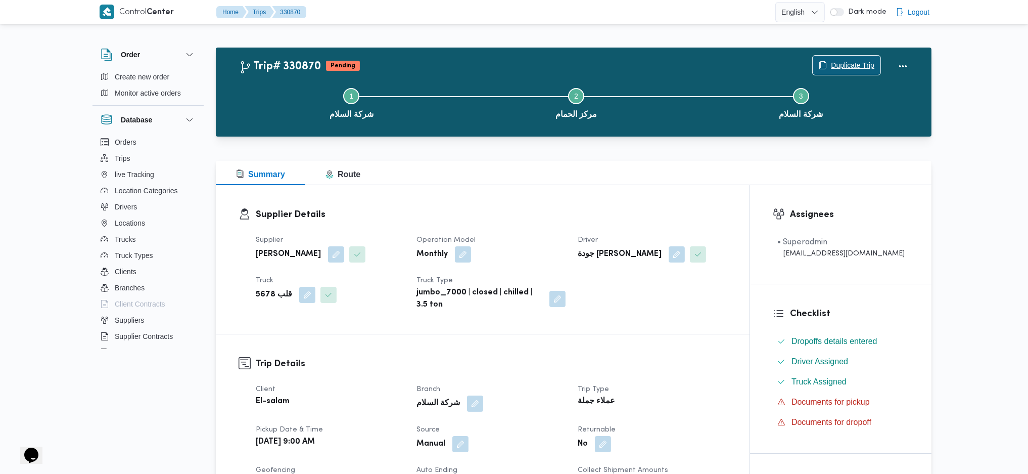
click at [842, 60] on span "Duplicate Trip" at bounding box center [852, 65] width 43 height 12
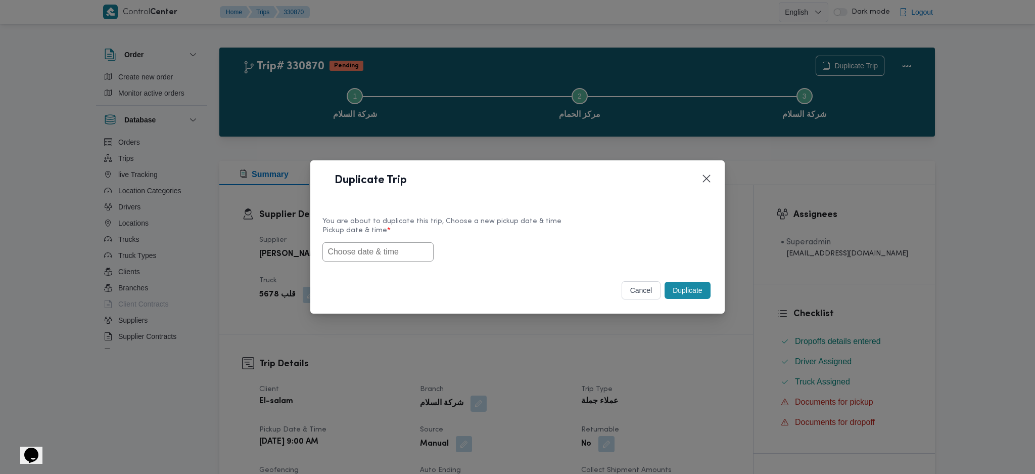
click at [384, 247] on input "text" at bounding box center [377, 251] width 111 height 19
paste input "14/08/2025 9:00AM"
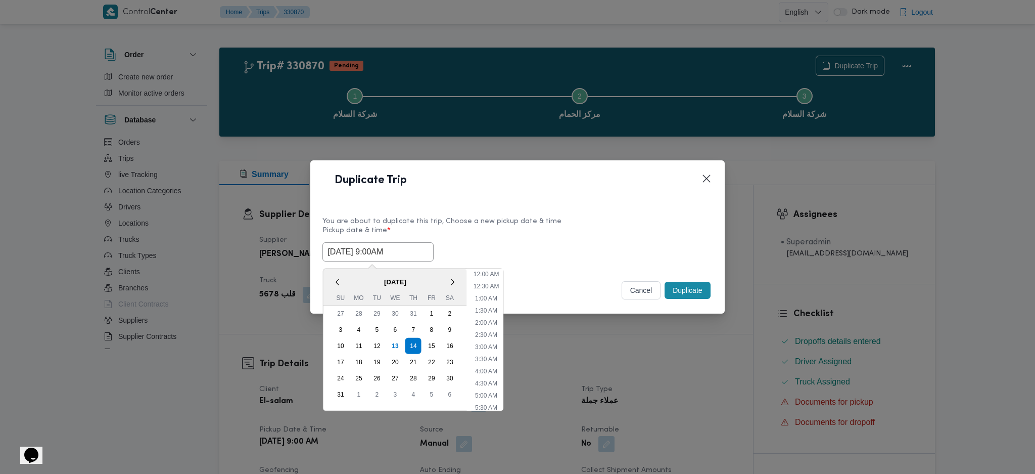
scroll to position [349, 0]
type input "14/08/2025 9:00AM"
click at [700, 291] on button "Duplicate" at bounding box center [687, 290] width 45 height 17
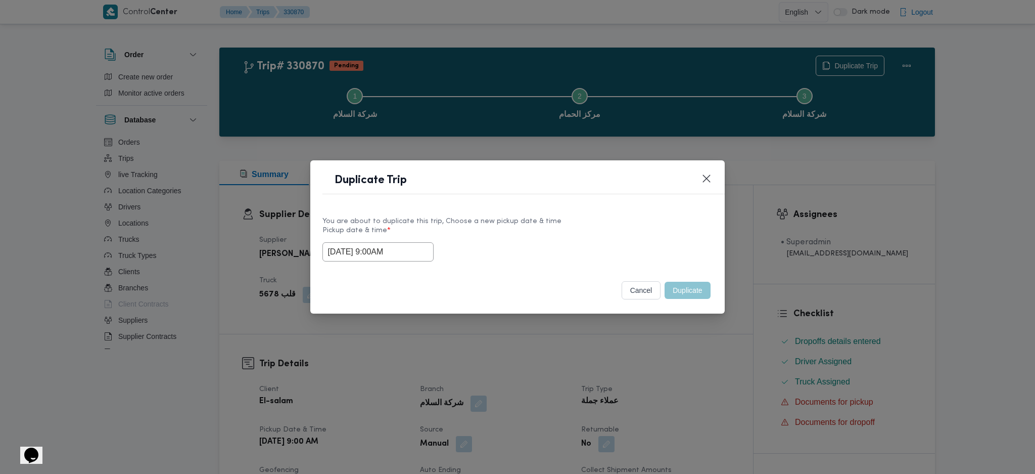
click at [687, 353] on div "Duplicate Trip You are about to duplicate this trip, Choose a new pickup date &…" at bounding box center [517, 237] width 1035 height 474
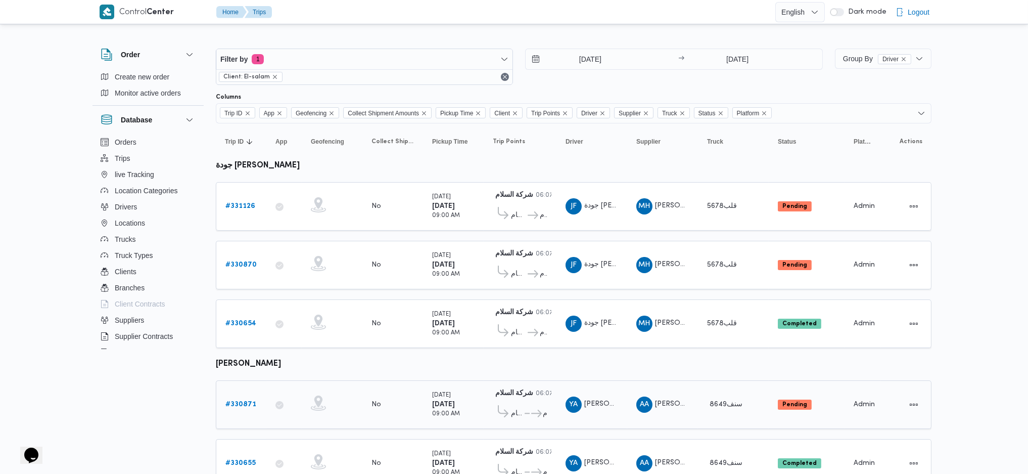
click at [241, 401] on b "# 330871" at bounding box center [240, 404] width 31 height 7
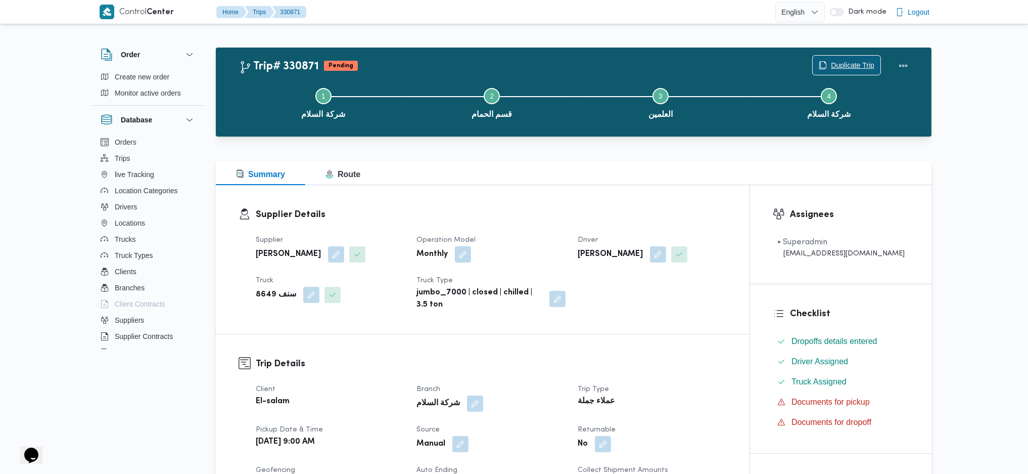
click at [844, 62] on span "Duplicate Trip" at bounding box center [852, 65] width 43 height 12
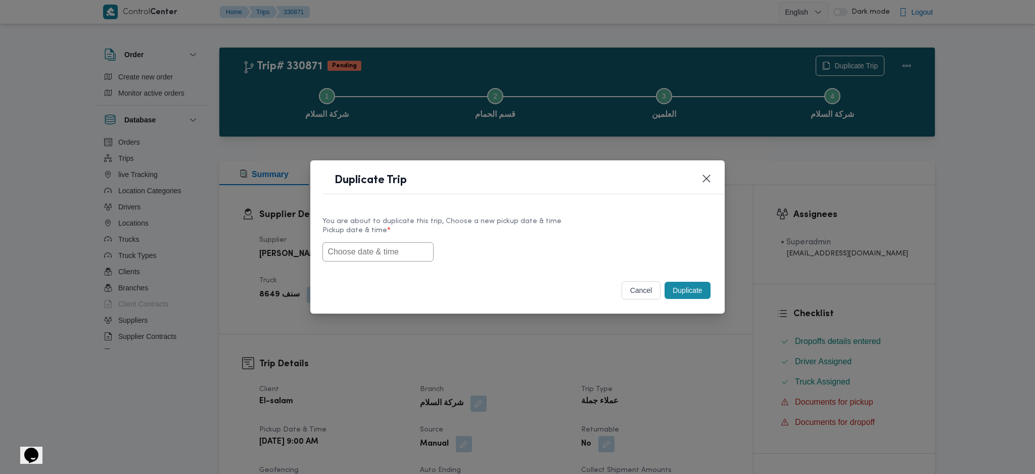
click at [408, 257] on input "text" at bounding box center [377, 251] width 111 height 19
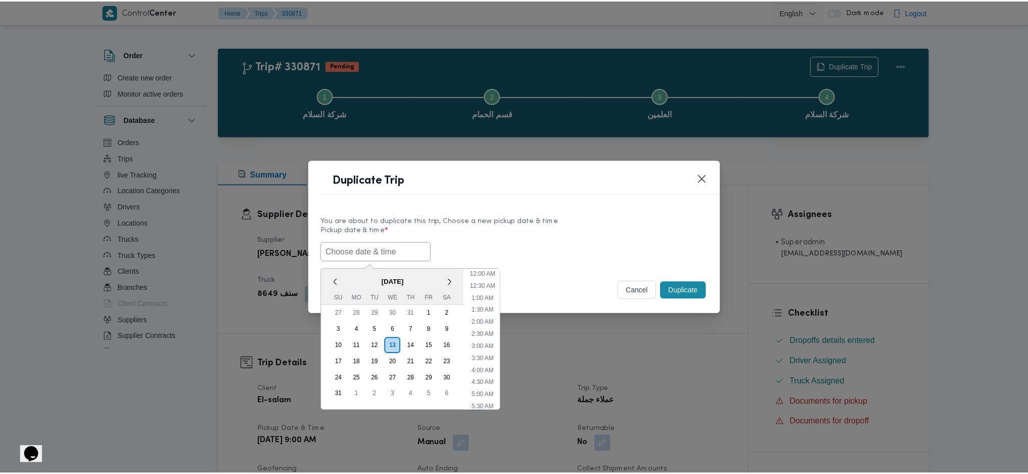
scroll to position [349, 0]
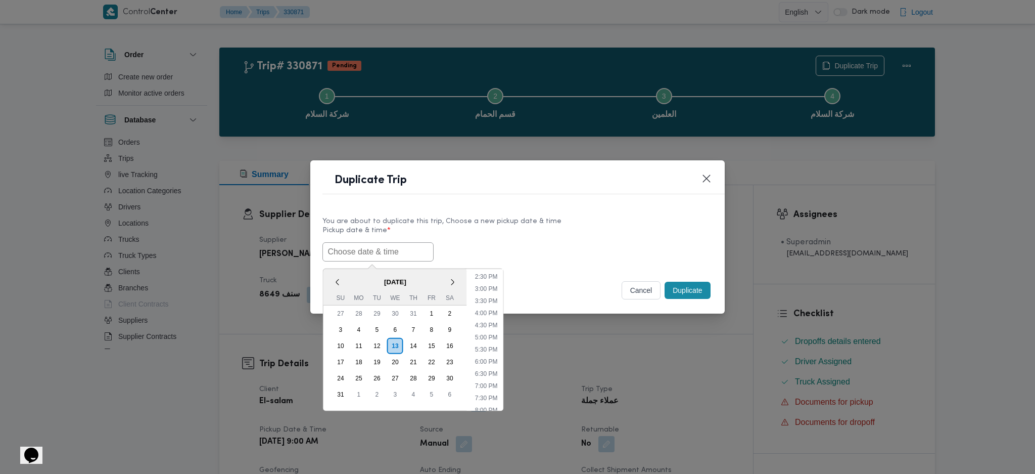
paste input "14/08/2025 9:00AM"
type input "14/08/2025 9:00AM"
click at [705, 289] on button "Duplicate" at bounding box center [687, 290] width 45 height 17
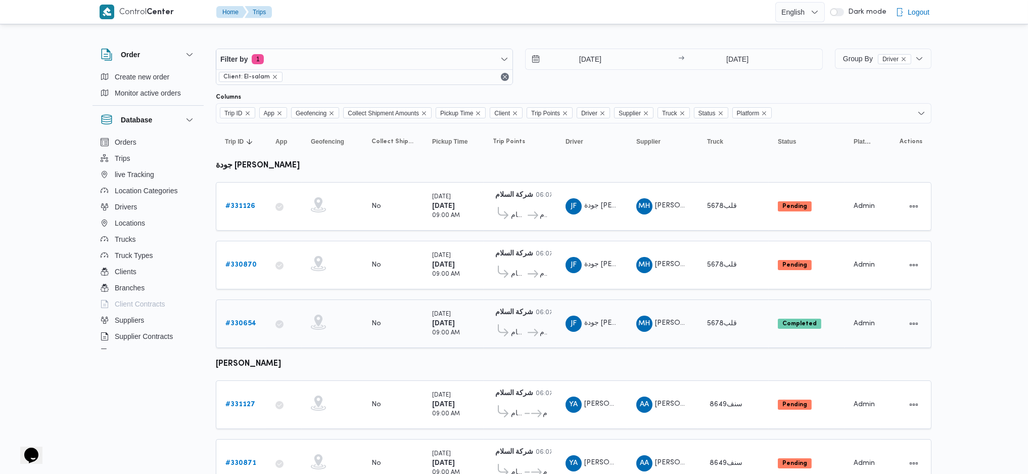
click at [245, 322] on b "# 330654" at bounding box center [240, 323] width 31 height 7
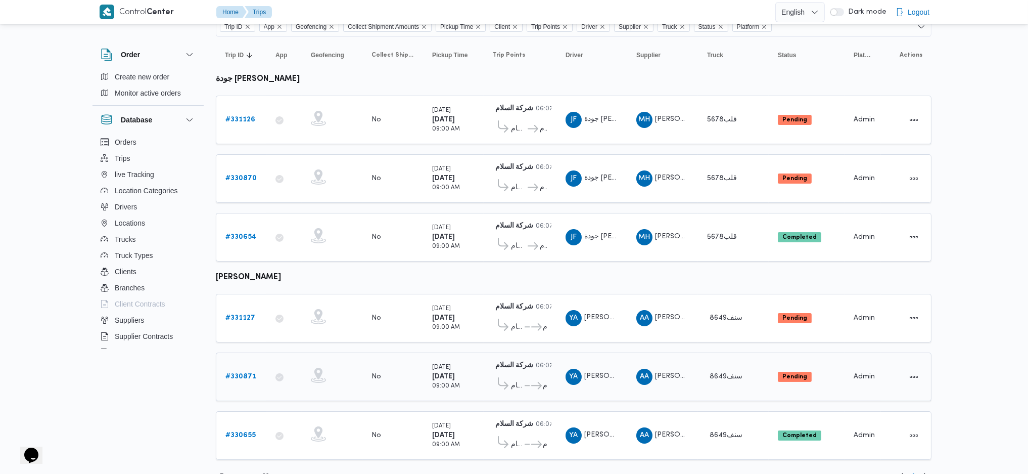
scroll to position [97, 0]
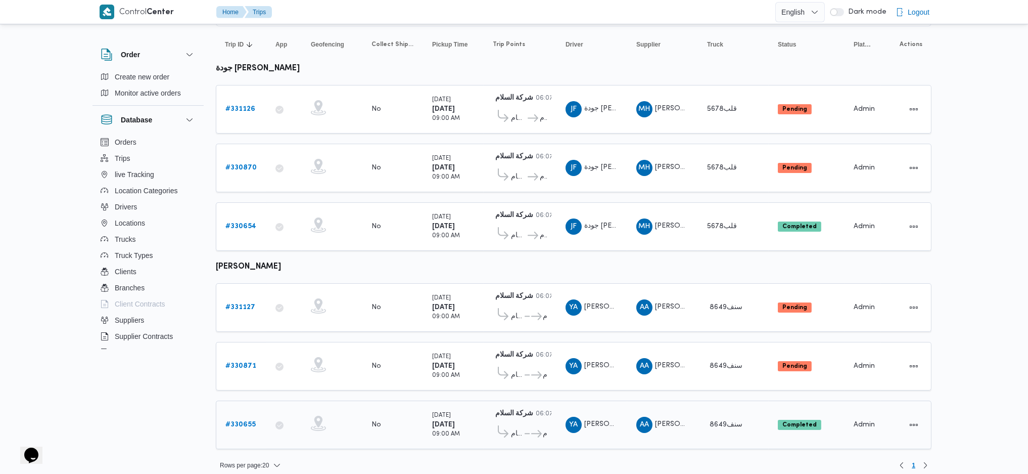
click at [231, 421] on b "# 330655" at bounding box center [240, 424] width 30 height 7
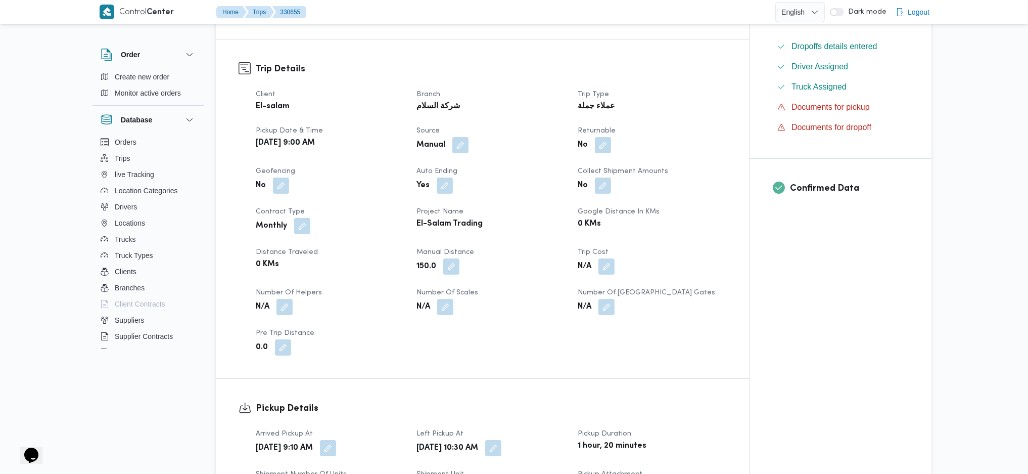
scroll to position [337, 0]
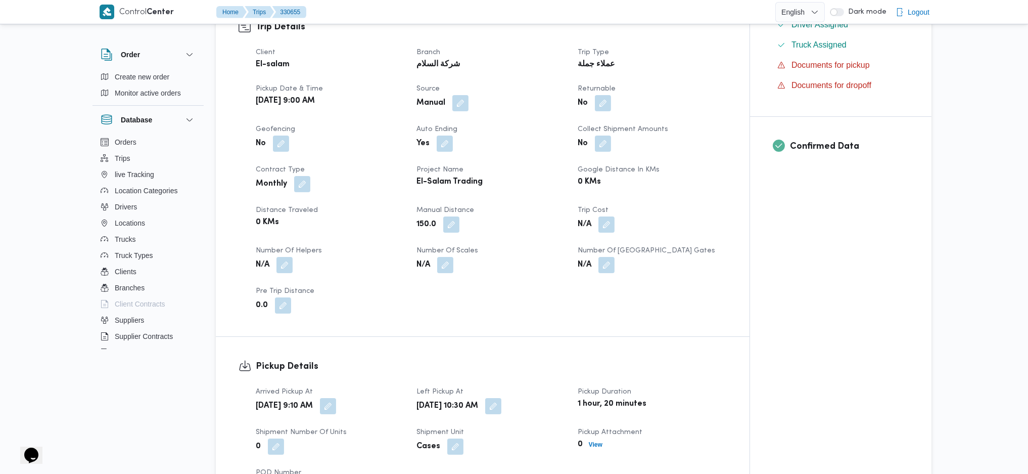
click at [451, 235] on div "Client El-salam Branch شركة السلام Trip Type عملاء جملة Pickup date & time Tue,…" at bounding box center [491, 179] width 483 height 279
click at [458, 226] on button "button" at bounding box center [451, 224] width 16 height 16
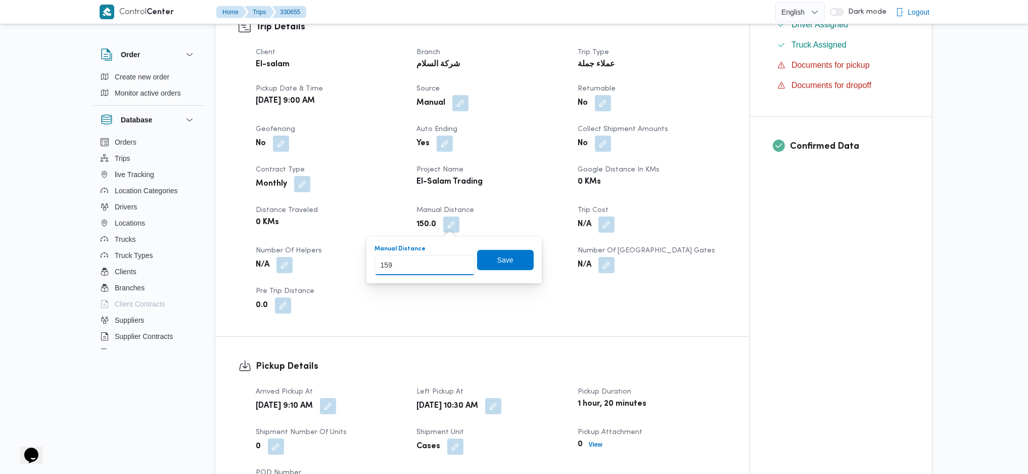
click at [456, 259] on input "159" at bounding box center [425, 265] width 101 height 20
click at [456, 267] on input "158" at bounding box center [425, 265] width 101 height 20
type input "157"
click at [456, 267] on input "157" at bounding box center [425, 265] width 101 height 20
click at [500, 259] on span "Save" at bounding box center [505, 259] width 16 height 12
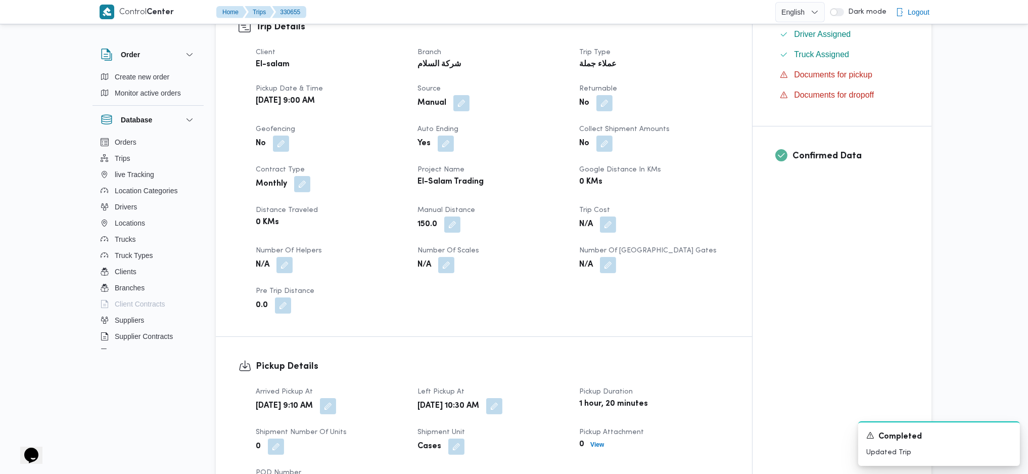
scroll to position [0, 0]
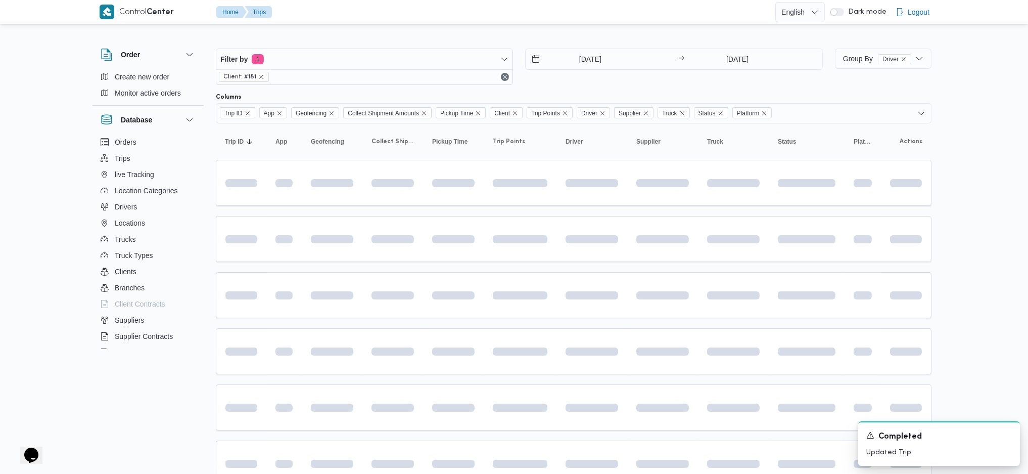
scroll to position [44, 0]
